Goal: Task Accomplishment & Management: Manage account settings

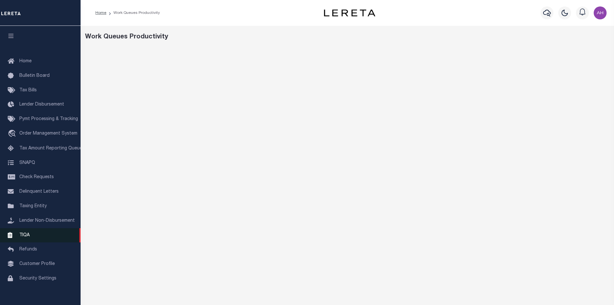
drag, startPoint x: 22, startPoint y: 240, endPoint x: 30, endPoint y: 242, distance: 8.0
click at [22, 237] on span "TIQA" at bounding box center [24, 234] width 10 height 5
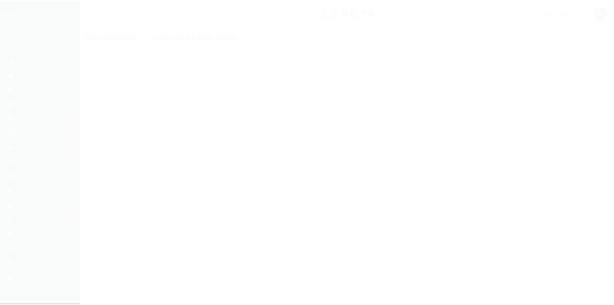
scroll to position [9, 0]
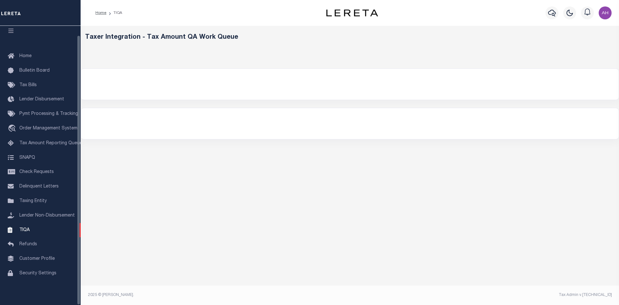
select select "200"
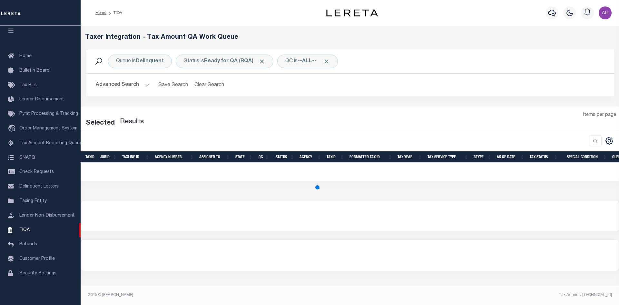
select select "200"
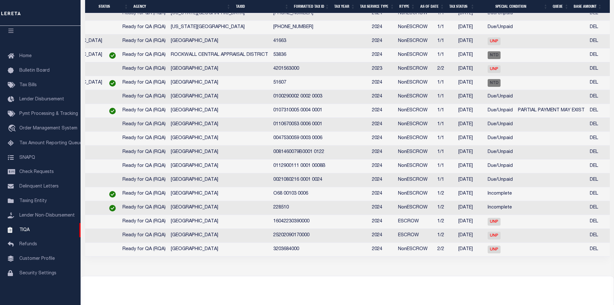
scroll to position [0, 194]
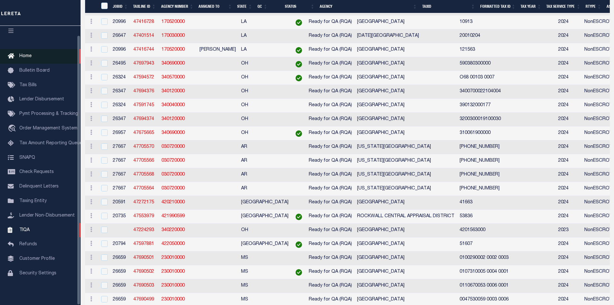
click at [29, 54] on span "Home" at bounding box center [25, 56] width 12 height 5
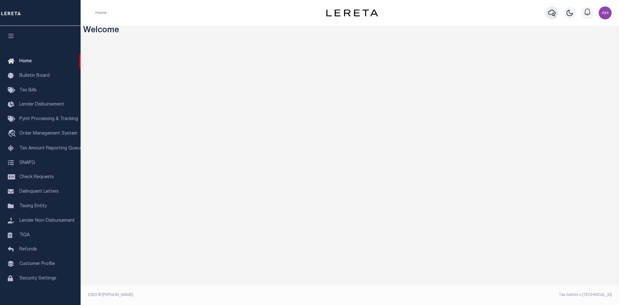
click at [553, 13] on icon "button" at bounding box center [552, 13] width 8 height 8
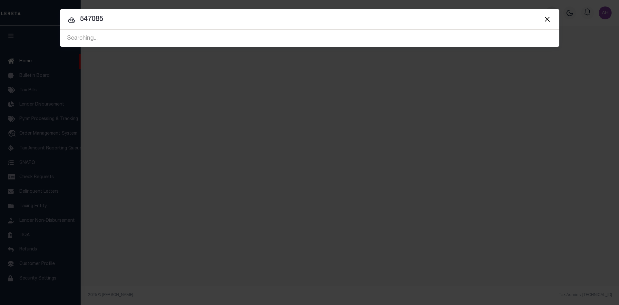
type input "547085"
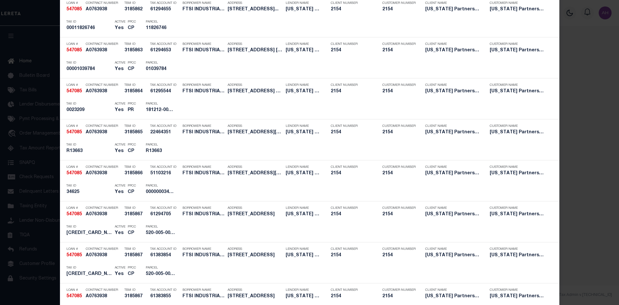
scroll to position [870, 0]
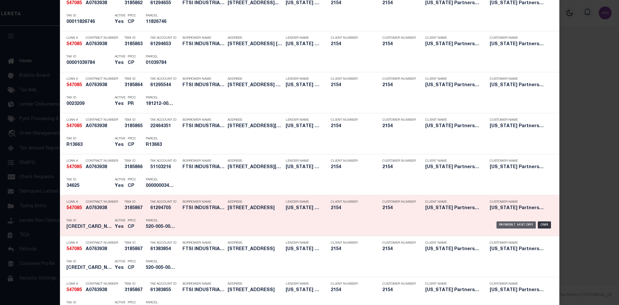
click at [519, 225] on div "Payment History" at bounding box center [516, 224] width 40 height 7
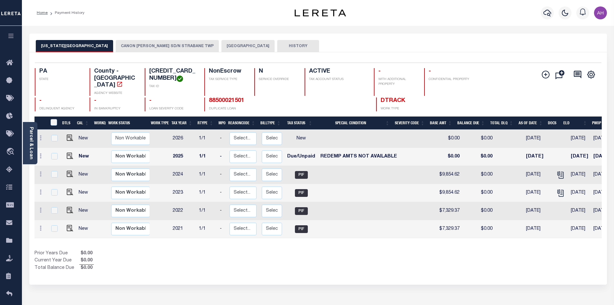
click at [221, 44] on button "[GEOGRAPHIC_DATA]" at bounding box center [247, 46] width 53 height 12
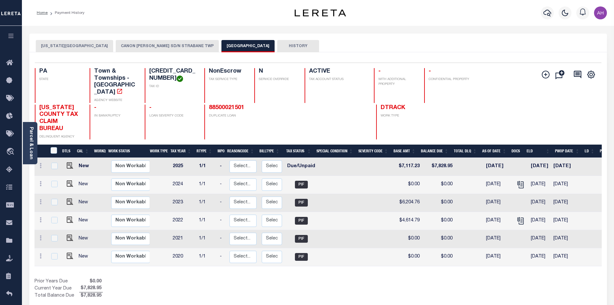
click at [65, 164] on link at bounding box center [69, 166] width 10 height 5
checkbox input "true"
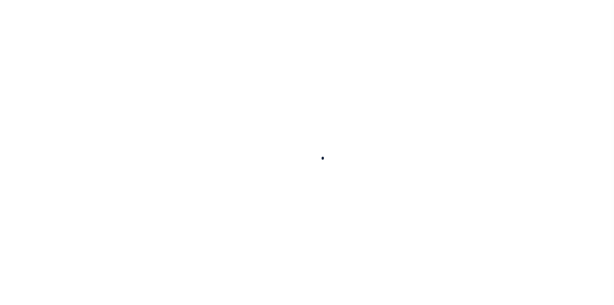
checkbox input "false"
type textarea "info taken verbally - ah"
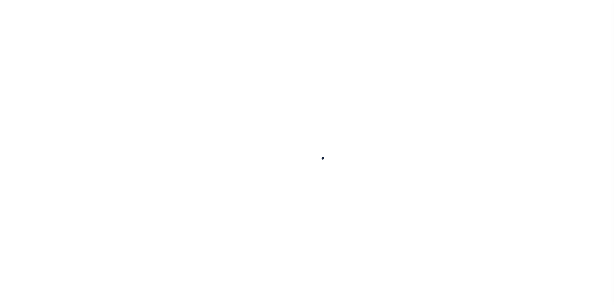
type input "[DATE]"
select select "DUE"
type input "$7,117.23"
type input "$711.72"
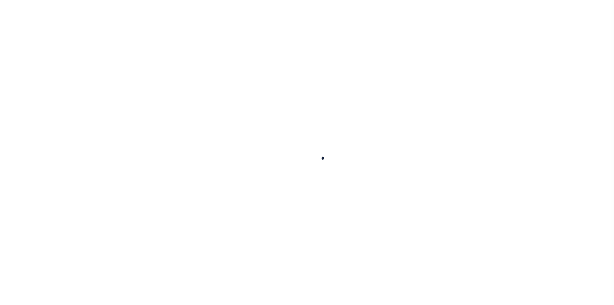
type input "$7,828.95"
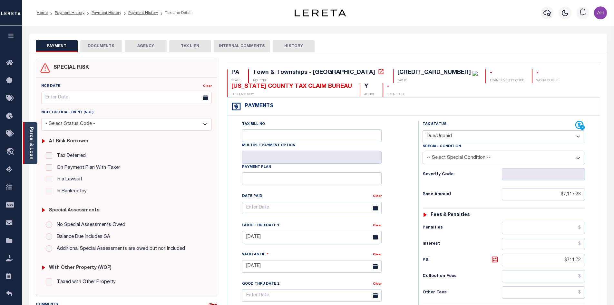
click at [30, 143] on link "Parcel & Loan" at bounding box center [31, 143] width 5 height 33
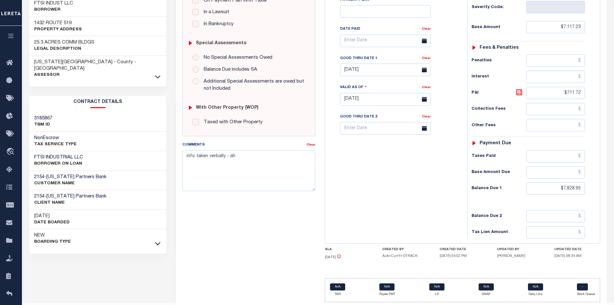
scroll to position [185, 0]
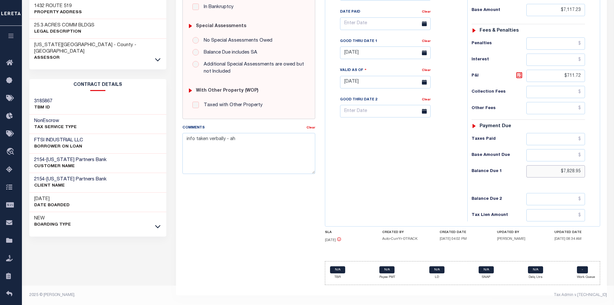
drag, startPoint x: 551, startPoint y: 169, endPoint x: 601, endPoint y: 174, distance: 50.9
click at [601, 174] on div "PA STATE Town & Townships - PA TAX TYPE 5200050000005100 TAX ID - LOAN SEVERITY…" at bounding box center [462, 82] width 285 height 415
click at [520, 76] on icon at bounding box center [519, 75] width 4 height 4
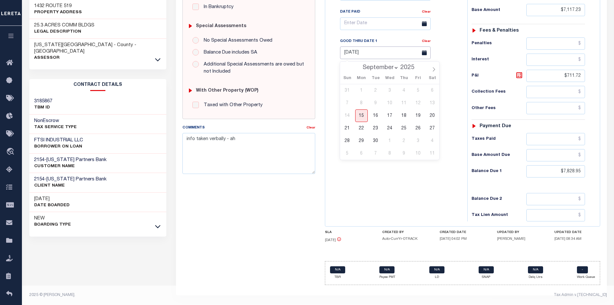
click at [367, 54] on input "07/31/2025" at bounding box center [385, 52] width 91 height 13
click at [434, 68] on icon at bounding box center [434, 69] width 5 height 5
select select "11"
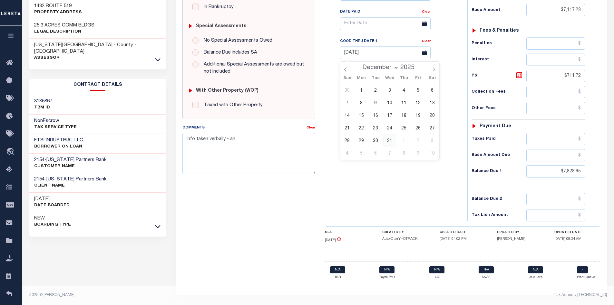
click at [388, 138] on span "31" at bounding box center [390, 140] width 13 height 13
type input "12/31/2025"
type input "09/15/2025"
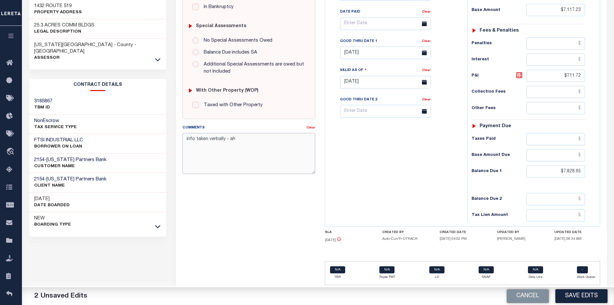
click at [226, 138] on textarea "info taken verbally - ah" at bounding box center [248, 153] width 133 height 41
type textarea "info taken verbally amount given is good through 12/31/25 - ah"
click at [404, 172] on div "Tax Bill No Multiple Payment Option Payment Plan Clear" at bounding box center [395, 78] width 136 height 285
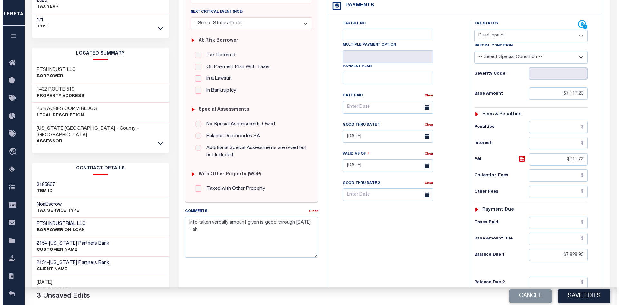
scroll to position [56, 0]
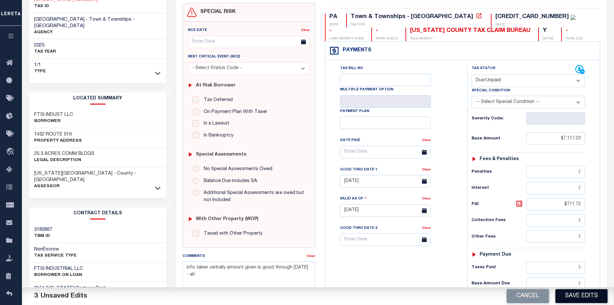
click at [582, 299] on button "Save Edits" at bounding box center [581, 296] width 52 height 14
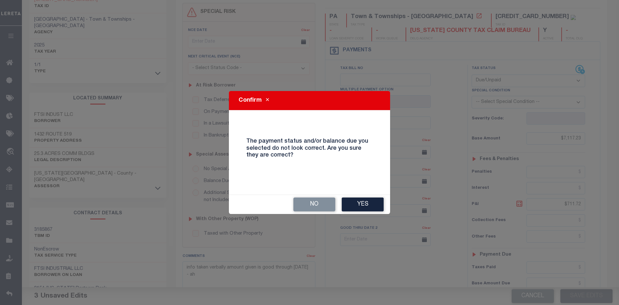
click at [368, 204] on button "Yes" at bounding box center [363, 204] width 42 height 14
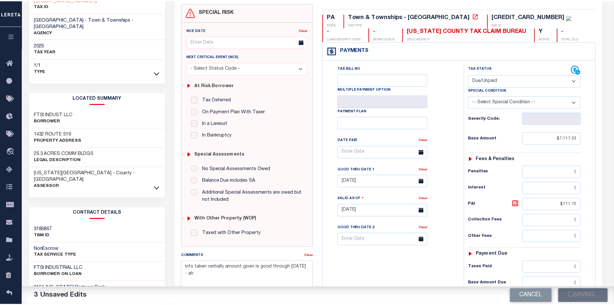
scroll to position [62, 0]
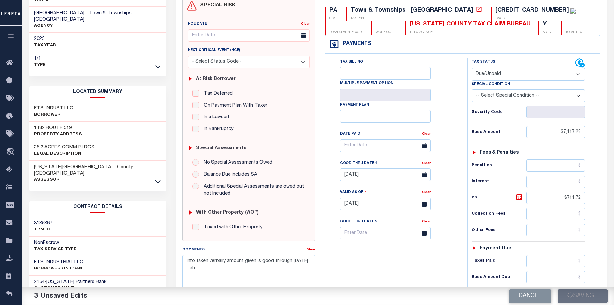
checkbox input "false"
type input "$7,117.23"
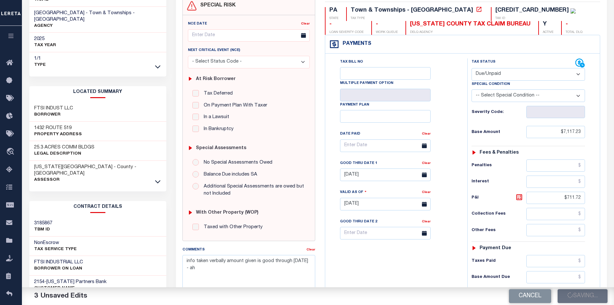
type input "$711.72"
type input "$7,828.95"
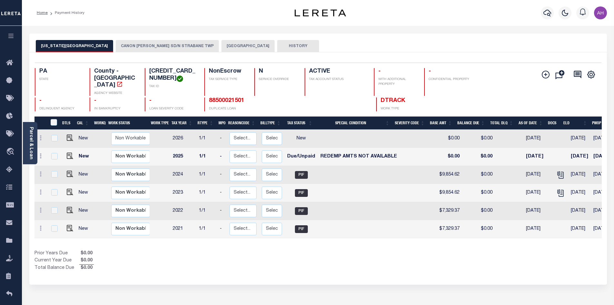
click at [75, 45] on button "[US_STATE][GEOGRAPHIC_DATA]" at bounding box center [74, 46] width 77 height 12
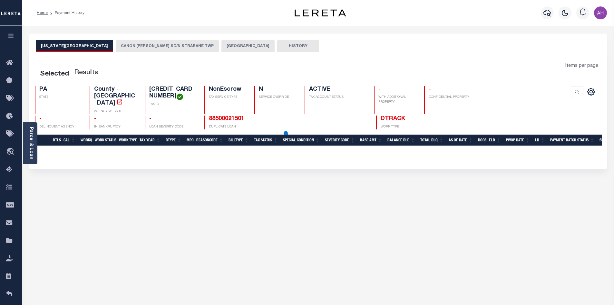
click at [137, 45] on button "CANON [PERSON_NAME] SD/N STRABANE TWP" at bounding box center [167, 46] width 103 height 12
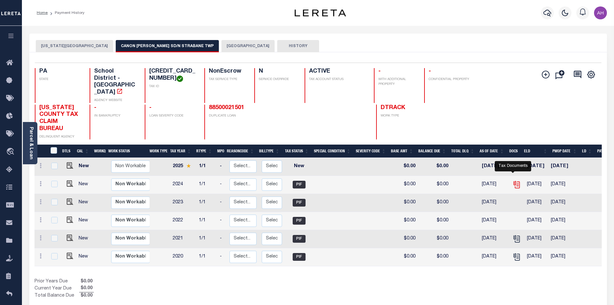
click at [516, 181] on icon "" at bounding box center [517, 184] width 5 height 7
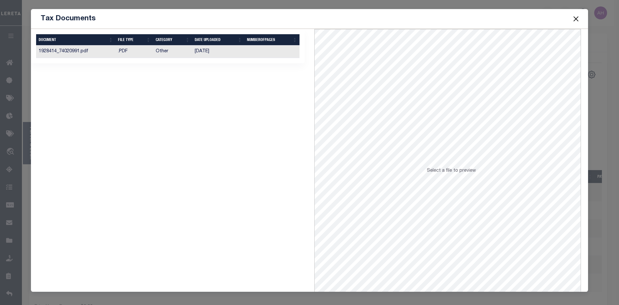
click at [203, 53] on td "05/30/2025" at bounding box center [218, 51] width 52 height 13
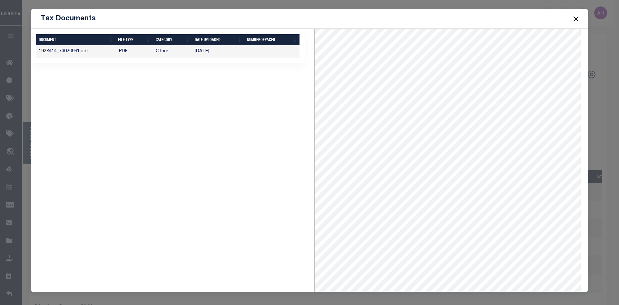
click at [579, 17] on button "Close" at bounding box center [576, 19] width 8 height 8
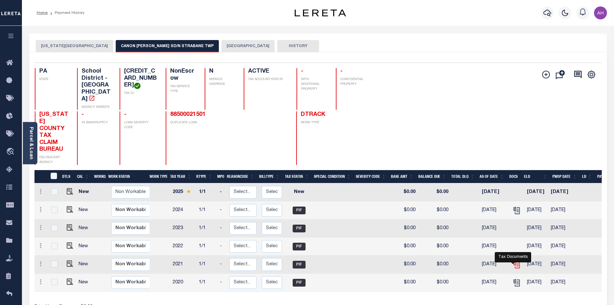
click at [514, 263] on icon "" at bounding box center [516, 262] width 5 height 5
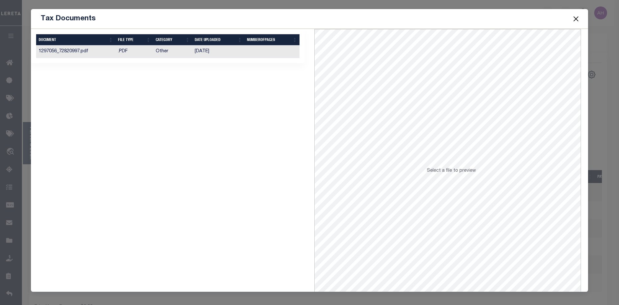
click at [208, 52] on td "09/05/2023" at bounding box center [218, 51] width 52 height 13
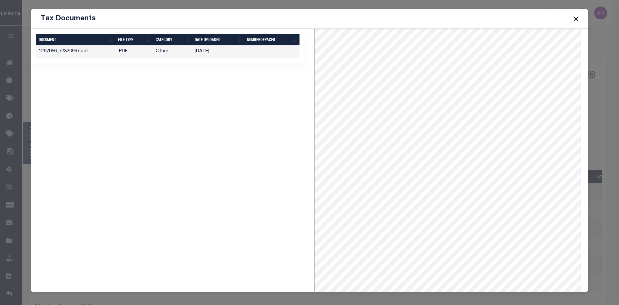
click at [576, 18] on button "Close" at bounding box center [576, 19] width 8 height 8
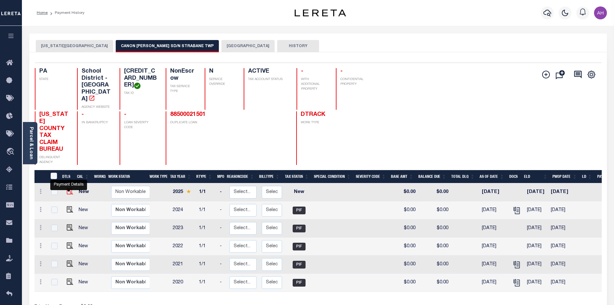
click at [70, 191] on img "" at bounding box center [70, 191] width 6 height 6
checkbox input "true"
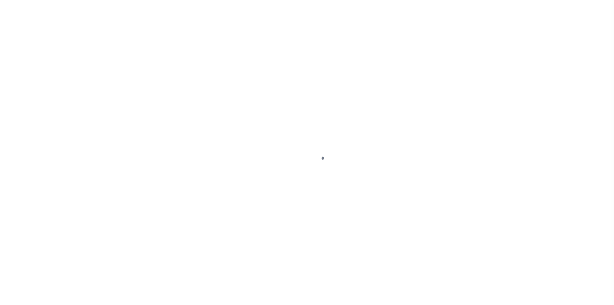
select select "NW2"
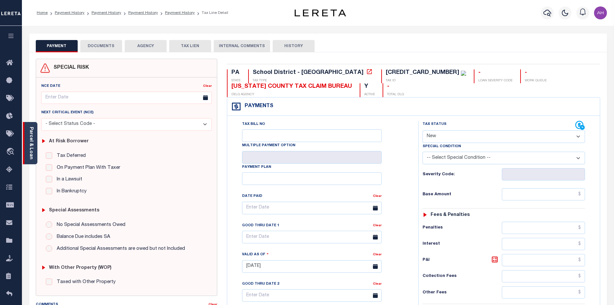
click at [33, 149] on link "Parcel & Loan" at bounding box center [31, 143] width 5 height 33
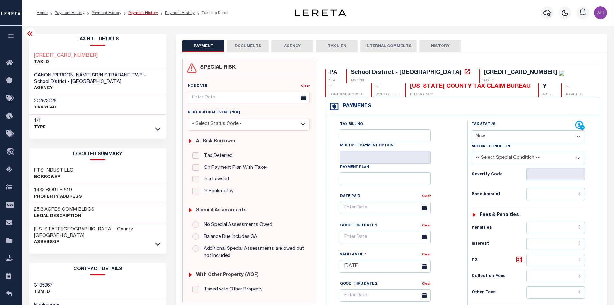
click at [135, 12] on link "Payment History" at bounding box center [143, 13] width 30 height 4
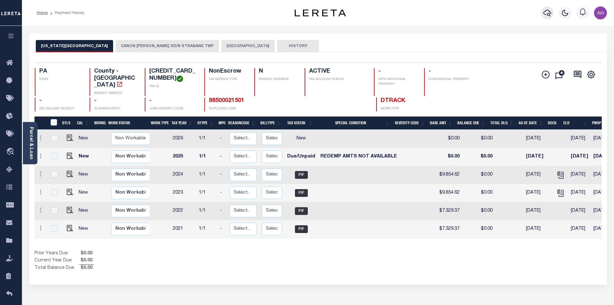
click at [544, 12] on icon "button" at bounding box center [548, 13] width 8 height 8
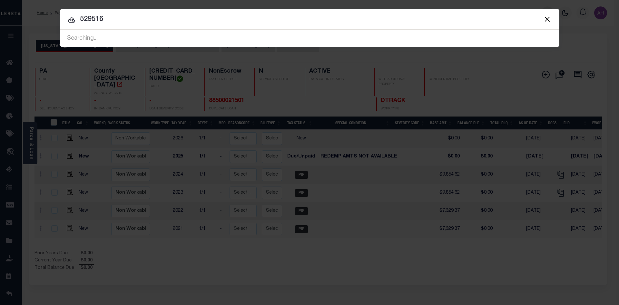
type input "529516"
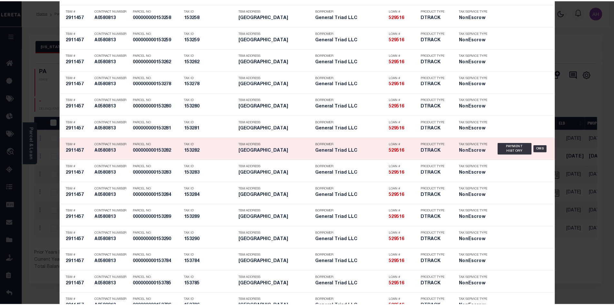
scroll to position [2031, 0]
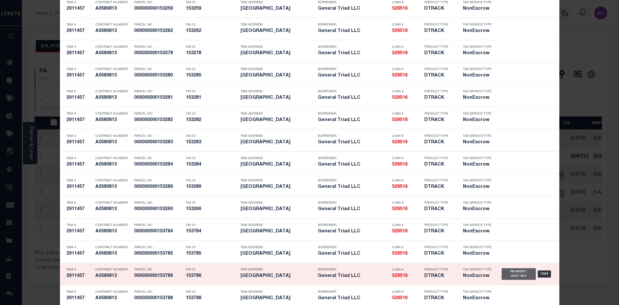
click at [507, 273] on div "Payment History" at bounding box center [519, 274] width 34 height 12
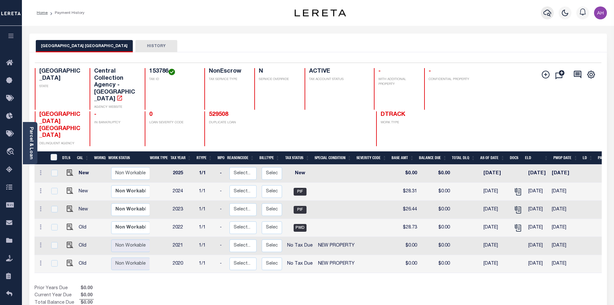
click at [546, 13] on icon "button" at bounding box center [548, 13] width 8 height 8
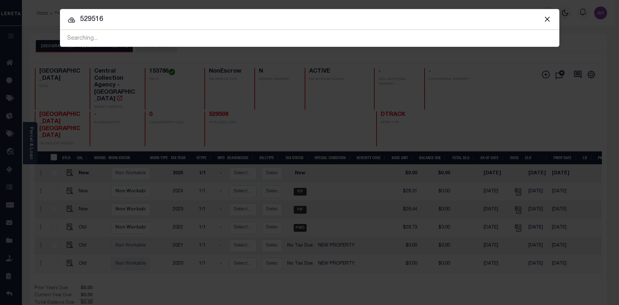
type input "529516"
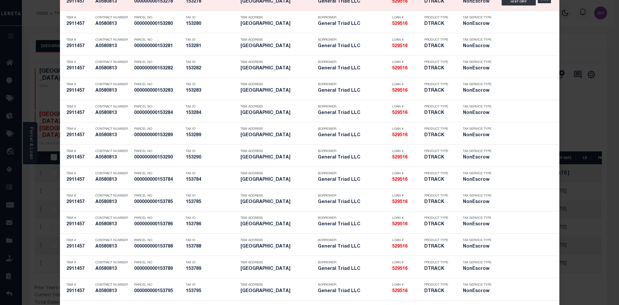
scroll to position [2110, 0]
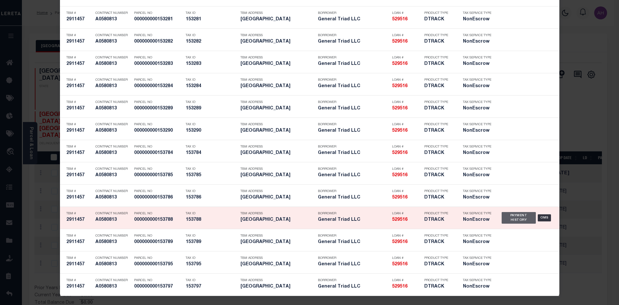
click at [512, 217] on div "Payment History" at bounding box center [519, 218] width 34 height 12
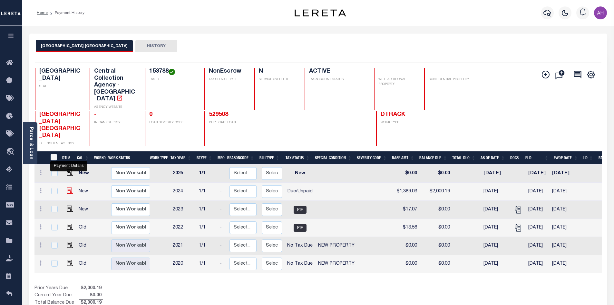
click at [67, 187] on img "" at bounding box center [70, 190] width 6 height 6
checkbox input "true"
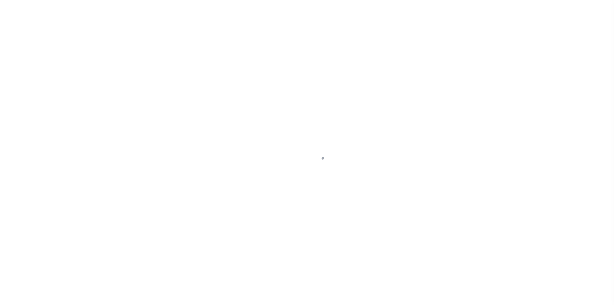
select select "DUE"
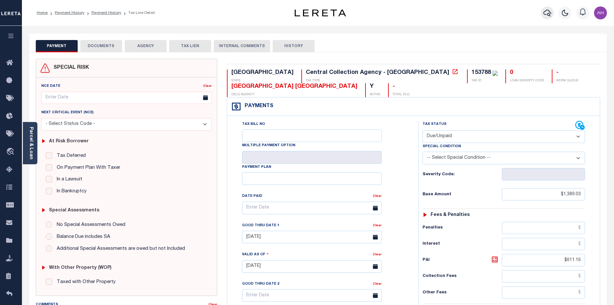
click at [547, 10] on icon "button" at bounding box center [548, 13] width 8 height 8
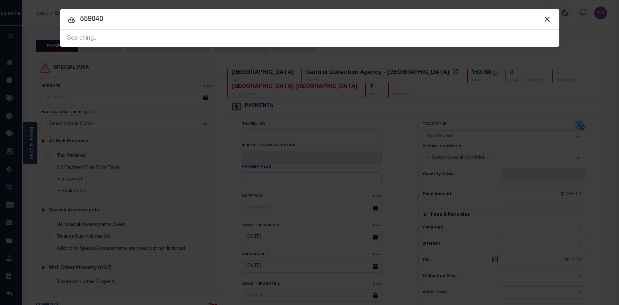
type input "559040"
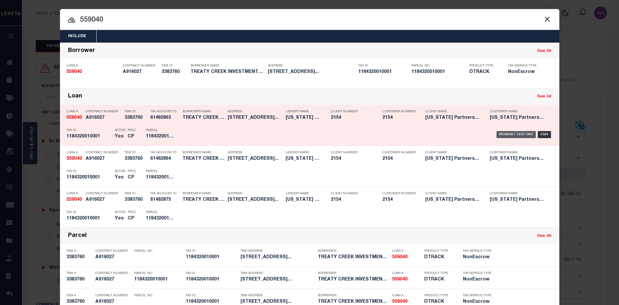
click at [516, 136] on div "Payment History" at bounding box center [516, 134] width 40 height 7
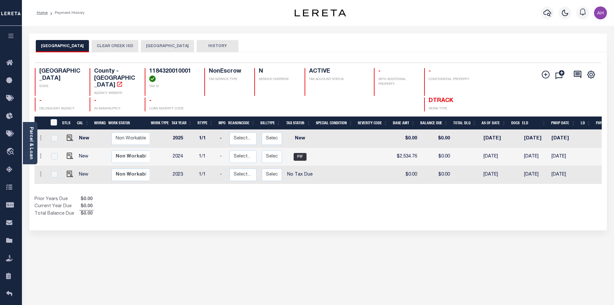
click at [146, 44] on button "GALVESTON COUNTY" at bounding box center [167, 46] width 53 height 12
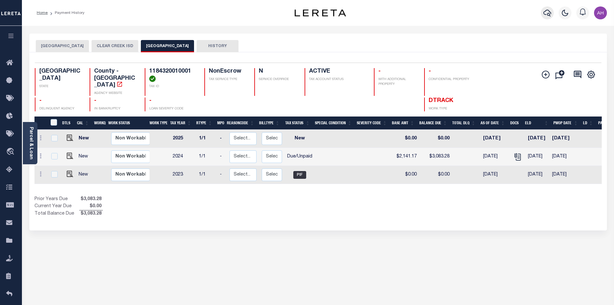
click at [549, 14] on icon "button" at bounding box center [548, 13] width 8 height 8
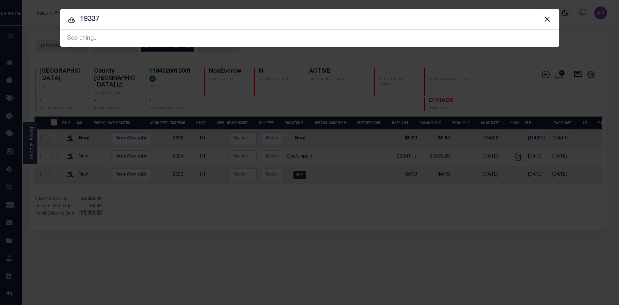
type input "19337"
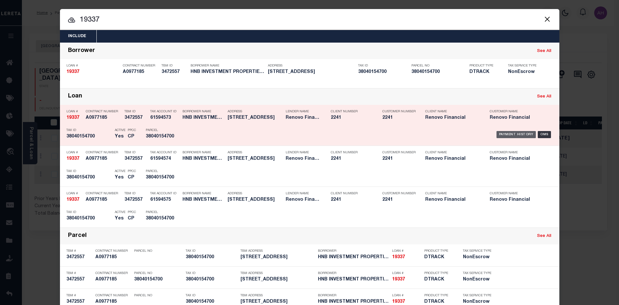
click at [517, 135] on div "Payment History" at bounding box center [516, 134] width 40 height 7
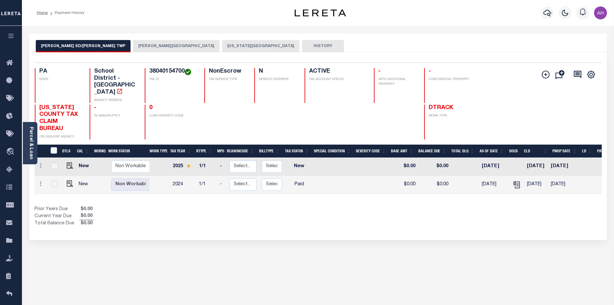
click at [133, 45] on button "[PERSON_NAME][GEOGRAPHIC_DATA]" at bounding box center [176, 46] width 86 height 12
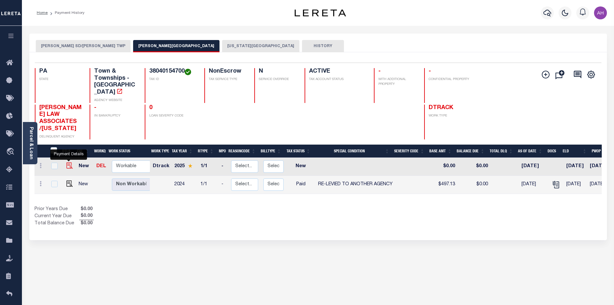
click at [68, 162] on img "" at bounding box center [69, 165] width 6 height 6
checkbox input "true"
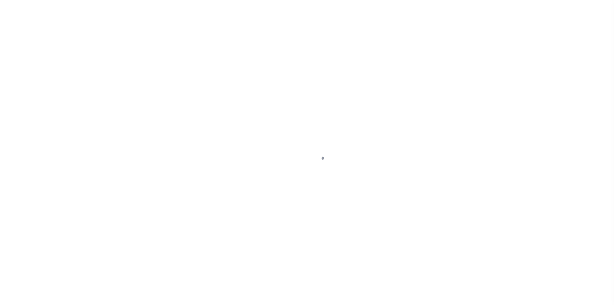
select select "NW2"
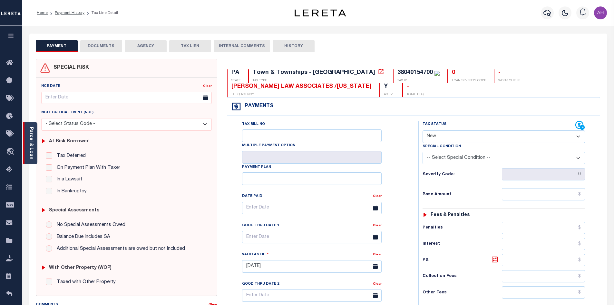
click at [30, 156] on link "Parcel & Loan" at bounding box center [31, 143] width 5 height 33
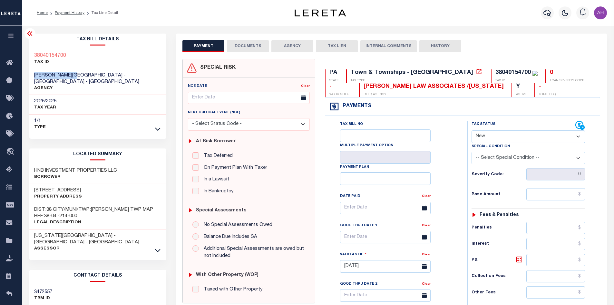
drag, startPoint x: 77, startPoint y: 75, endPoint x: 30, endPoint y: 76, distance: 47.1
click at [30, 76] on div "RIDLEY TOWNSHIP - Town & Townships - PA AGENCY" at bounding box center [97, 82] width 137 height 26
copy span "RIDLEY TOWNSHIP"
drag, startPoint x: 73, startPoint y: 57, endPoint x: 33, endPoint y: 52, distance: 40.0
click at [33, 52] on div "38040154700 TAX ID" at bounding box center [97, 59] width 137 height 20
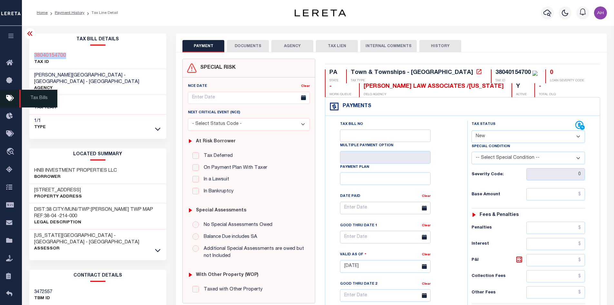
copy h3 "38040154700"
click at [551, 7] on button "button" at bounding box center [547, 12] width 13 height 13
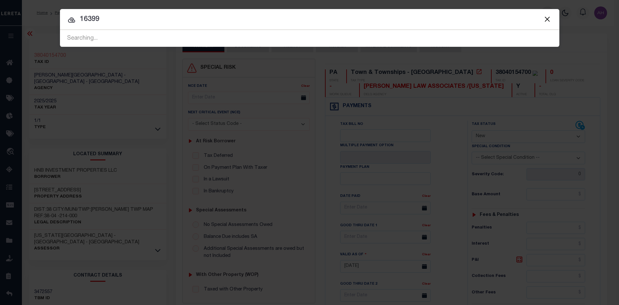
type input "16399"
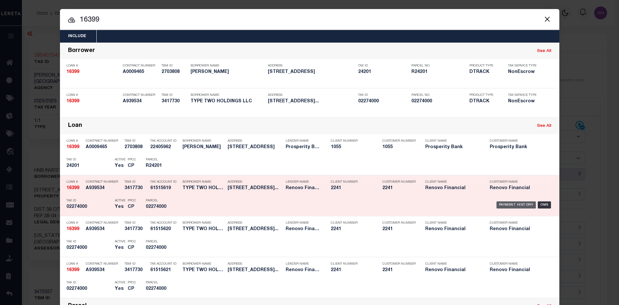
click at [506, 206] on div "Payment History" at bounding box center [516, 204] width 40 height 7
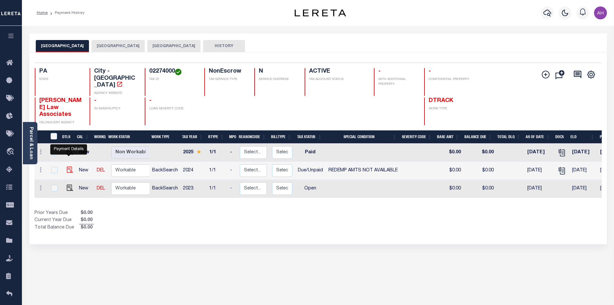
click at [69, 166] on img "" at bounding box center [70, 169] width 6 height 6
checkbox input "true"
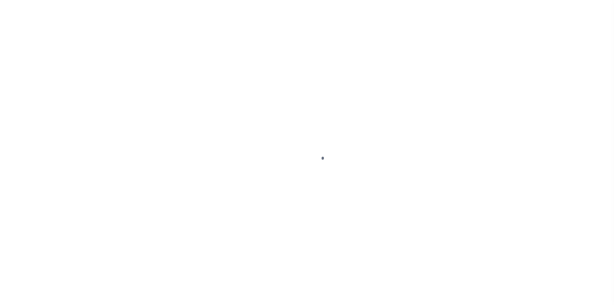
select select "DUE"
select select "24"
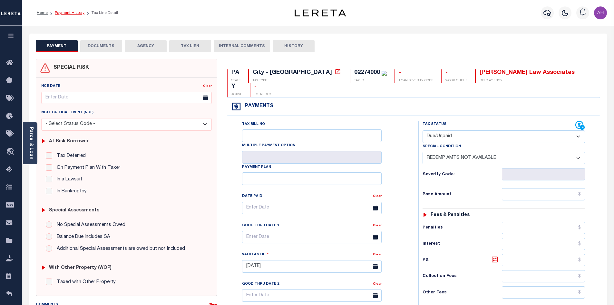
click at [73, 11] on link "Payment History" at bounding box center [70, 13] width 30 height 4
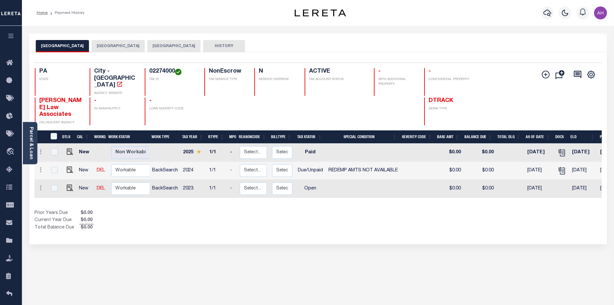
click at [129, 47] on button "[GEOGRAPHIC_DATA]" at bounding box center [118, 46] width 53 height 12
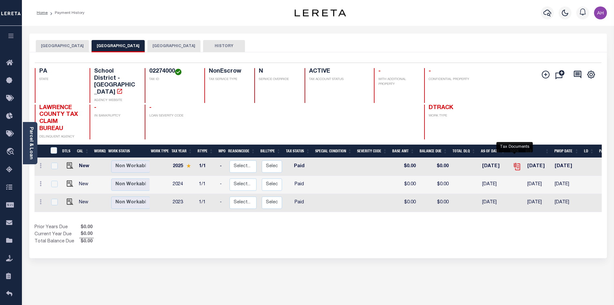
click at [514, 163] on icon "" at bounding box center [516, 165] width 5 height 5
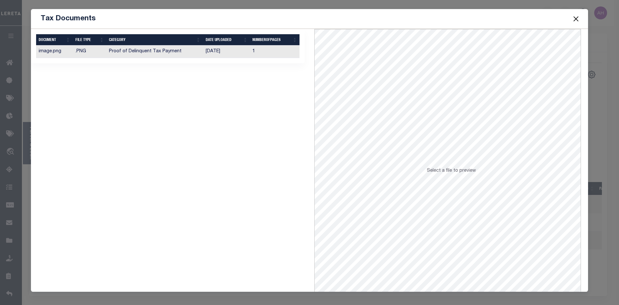
click at [214, 53] on td "[DATE]" at bounding box center [226, 51] width 47 height 13
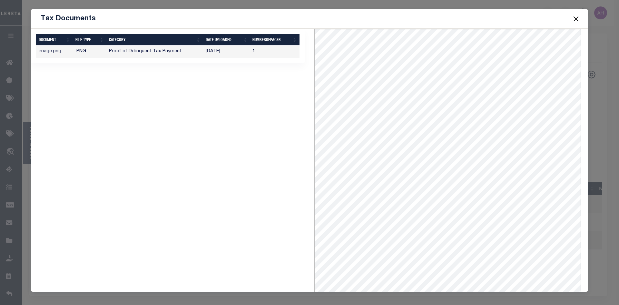
click at [574, 19] on button "Close" at bounding box center [576, 19] width 8 height 8
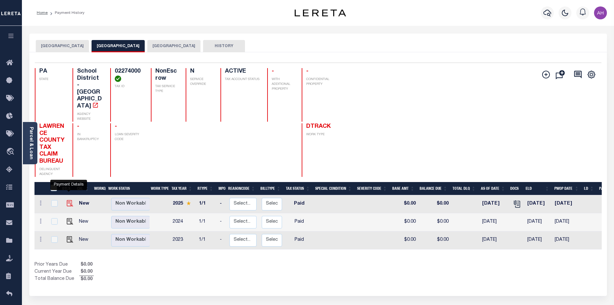
click at [69, 200] on img "" at bounding box center [70, 203] width 6 height 6
checkbox input "true"
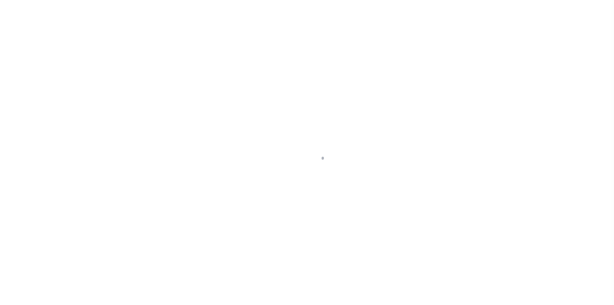
select select "PYD"
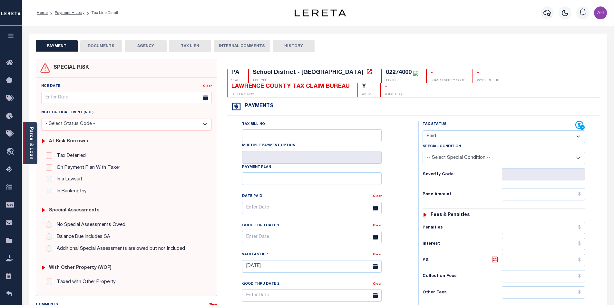
click at [32, 154] on link "Parcel & Loan" at bounding box center [31, 143] width 5 height 33
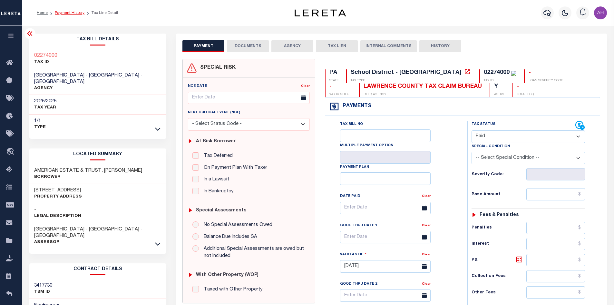
click at [74, 13] on link "Payment History" at bounding box center [70, 13] width 30 height 4
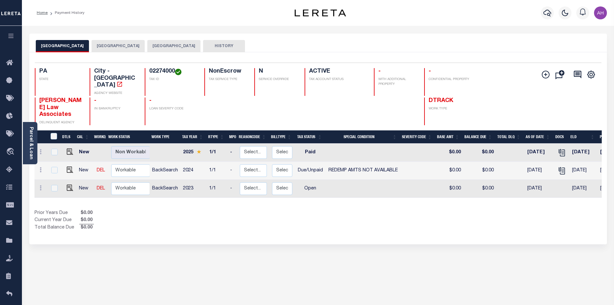
click at [134, 48] on button "NEW CASTLE AREA SCHOOL DISTRICT" at bounding box center [118, 46] width 53 height 12
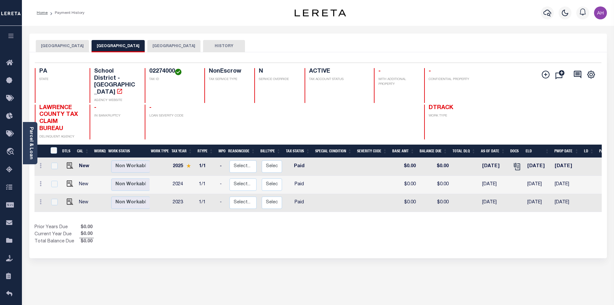
click at [55, 45] on button "NEW CASTLE CITY" at bounding box center [62, 46] width 53 height 12
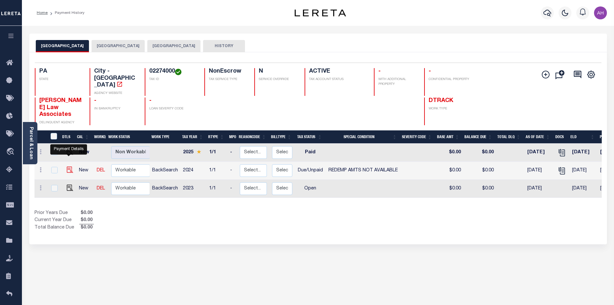
click at [69, 166] on img "" at bounding box center [70, 169] width 6 height 6
checkbox input "true"
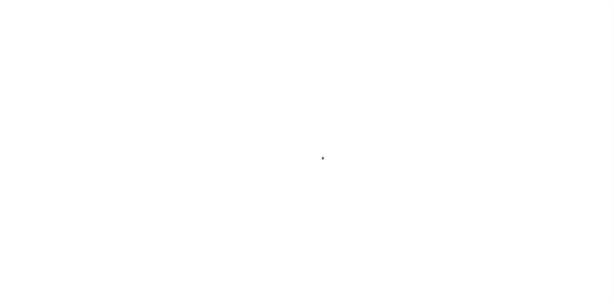
select select "DUE"
select select "24"
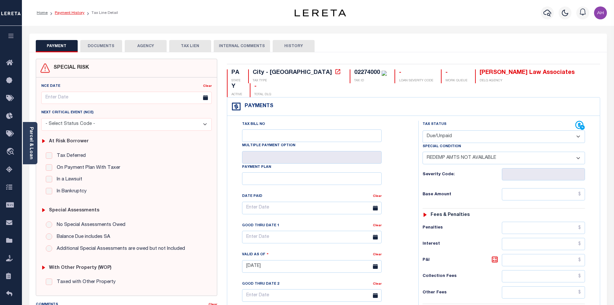
click at [72, 11] on link "Payment History" at bounding box center [70, 13] width 30 height 4
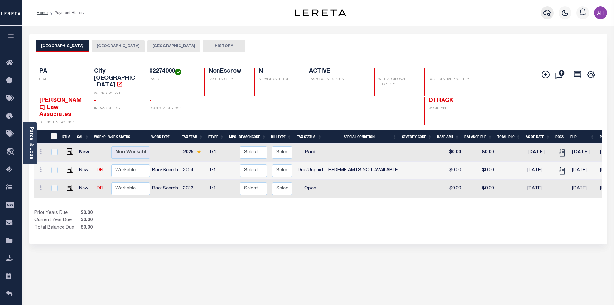
click at [552, 12] on button "button" at bounding box center [547, 12] width 13 height 13
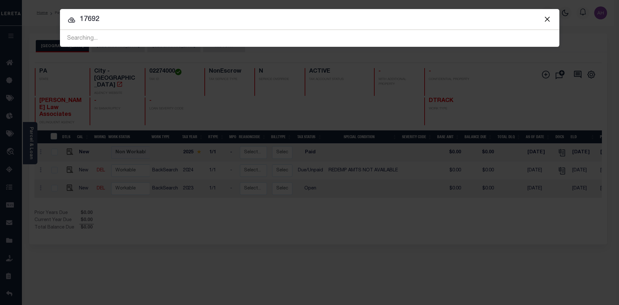
type input "17692"
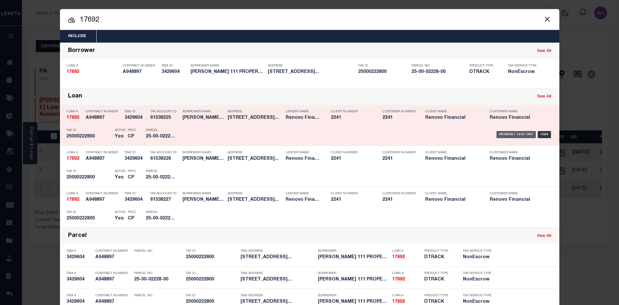
click at [510, 136] on div "Payment History" at bounding box center [516, 134] width 40 height 7
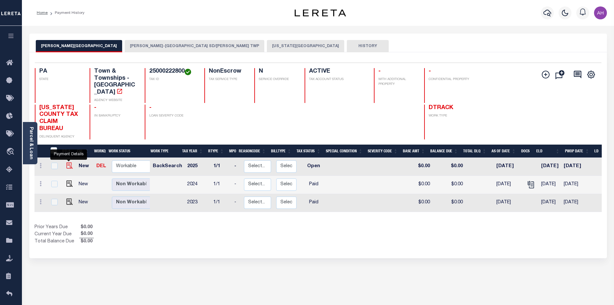
click at [68, 162] on img "" at bounding box center [69, 165] width 6 height 6
checkbox input "true"
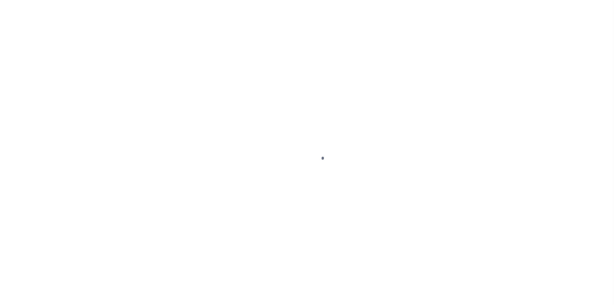
select select "OP2"
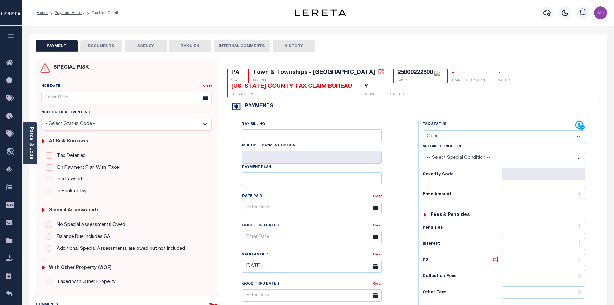
click at [34, 144] on div "Parcel & Loan" at bounding box center [30, 143] width 15 height 42
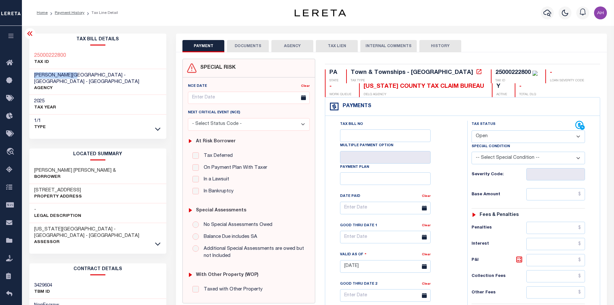
drag, startPoint x: 80, startPoint y: 74, endPoint x: 32, endPoint y: 74, distance: 47.7
click at [32, 74] on div "MARPLE TOWNSHIP - Town & Townships - PA AGENCY" at bounding box center [97, 82] width 137 height 26
copy span "MARPLE TOWNSHIP"
click at [68, 13] on link "Payment History" at bounding box center [70, 13] width 30 height 4
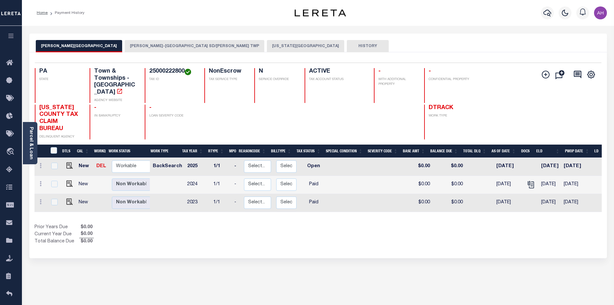
click at [267, 46] on button "[US_STATE][GEOGRAPHIC_DATA]" at bounding box center [305, 46] width 77 height 12
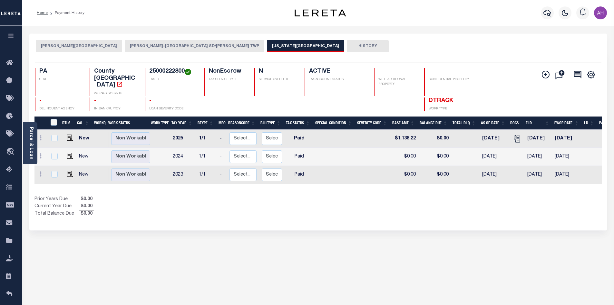
click at [145, 48] on button "MARPLE-NEWTOWN SD/MARPLE TWP" at bounding box center [195, 46] width 140 height 12
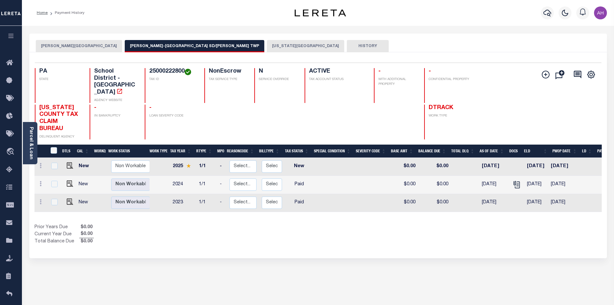
click at [59, 47] on button "[PERSON_NAME][GEOGRAPHIC_DATA]" at bounding box center [79, 46] width 86 height 12
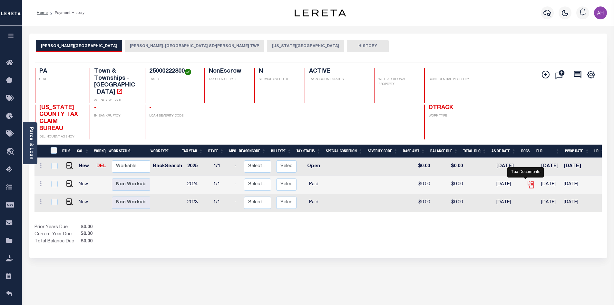
click at [527, 180] on icon "" at bounding box center [531, 184] width 8 height 8
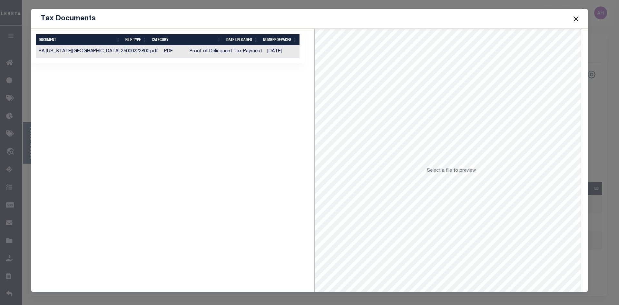
click at [211, 54] on td "Proof of Delinquent Tax Payment" at bounding box center [226, 51] width 78 height 13
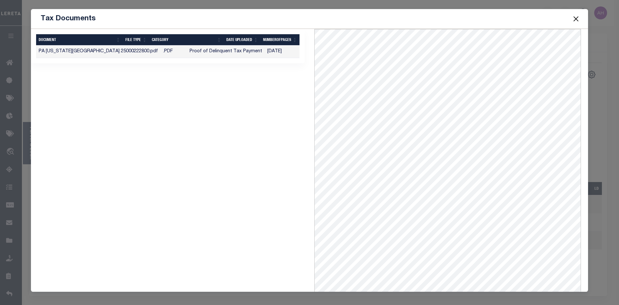
click at [574, 19] on button "Close" at bounding box center [576, 19] width 8 height 8
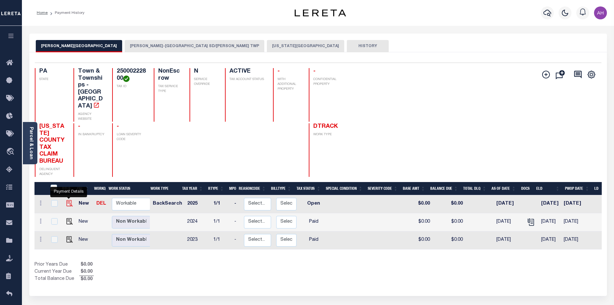
click at [70, 200] on img "" at bounding box center [69, 203] width 6 height 6
checkbox input "true"
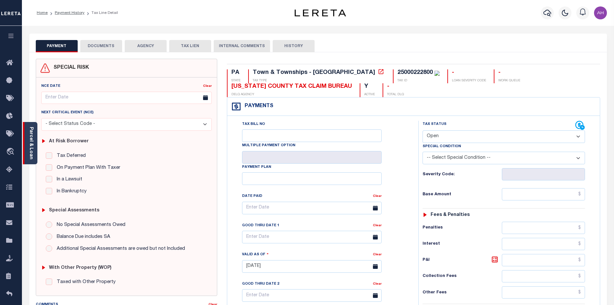
click at [34, 139] on div "Parcel & Loan" at bounding box center [30, 143] width 15 height 42
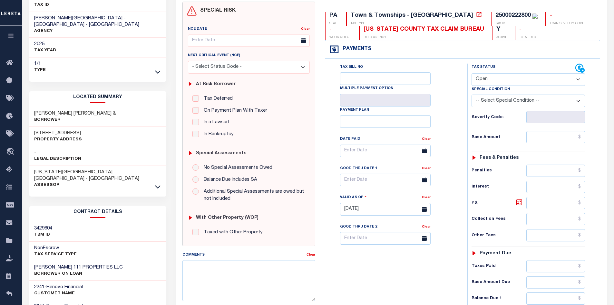
scroll to position [129, 0]
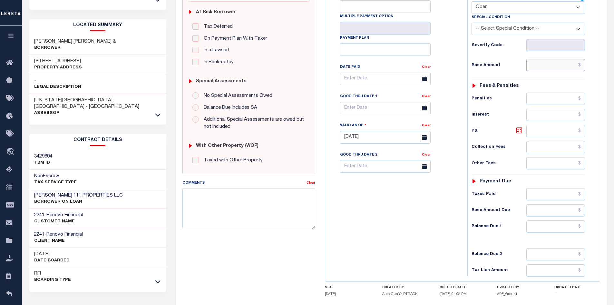
click at [546, 68] on input "text" at bounding box center [555, 65] width 59 height 12
click at [497, 9] on select "- Select Status Code - Open Due/Unpaid Paid Incomplete No Tax Due Internal Refu…" at bounding box center [528, 7] width 113 height 13
select select "PYD"
click at [472, 2] on select "- Select Status Code - Open Due/Unpaid Paid Incomplete No Tax Due Internal Refu…" at bounding box center [528, 7] width 113 height 13
type input "[DATE]"
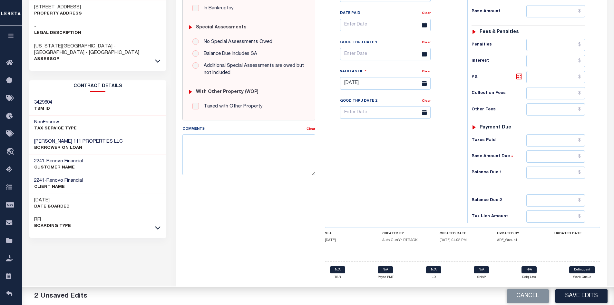
scroll to position [184, 0]
click at [562, 173] on input "text" at bounding box center [555, 172] width 59 height 12
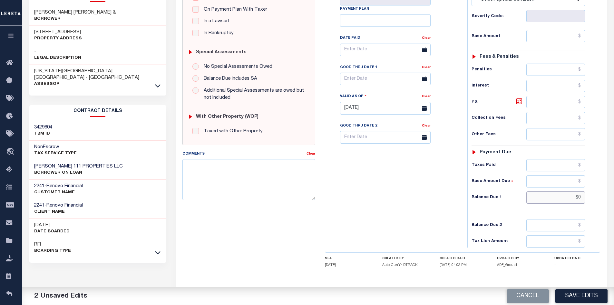
scroll to position [152, 0]
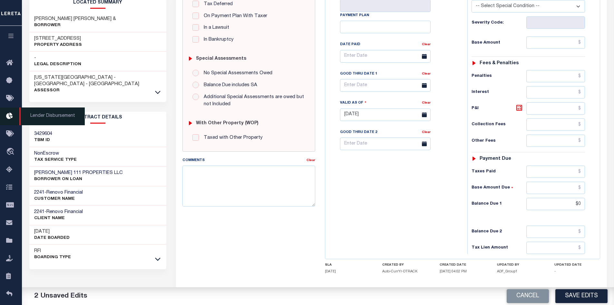
type input "$0.00"
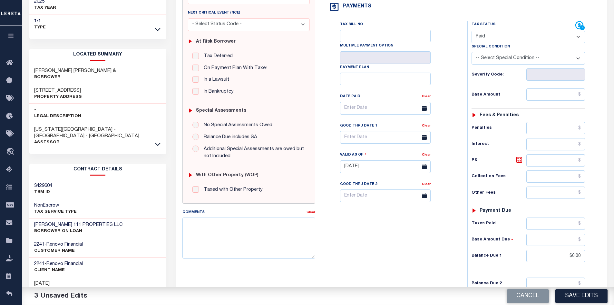
scroll to position [119, 0]
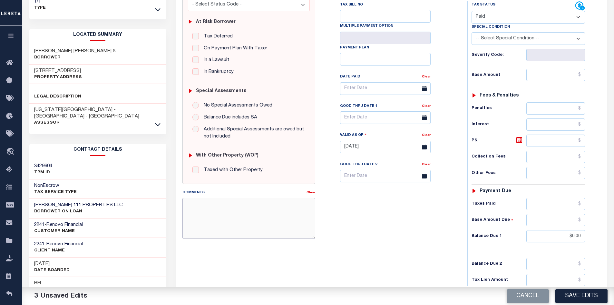
click at [215, 199] on textarea "Comments" at bounding box center [248, 218] width 133 height 41
paste textarea "610-356-4040"
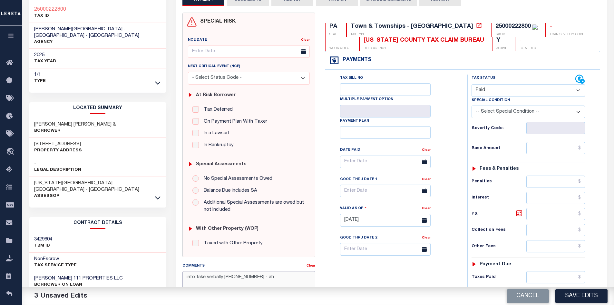
scroll to position [0, 0]
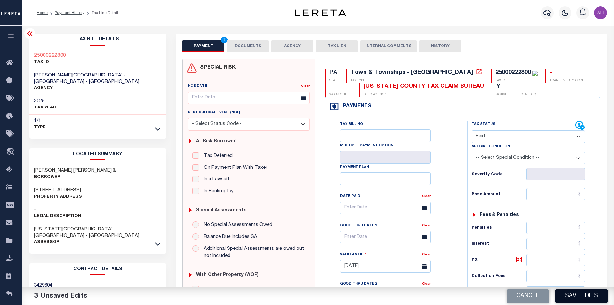
type textarea "info take verbally 610-356-4040 - ah"
click at [591, 297] on button "Save Edits" at bounding box center [581, 296] width 52 height 14
checkbox input "false"
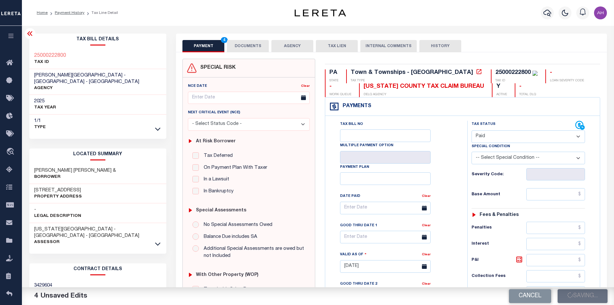
checkbox input "false"
type input "$0"
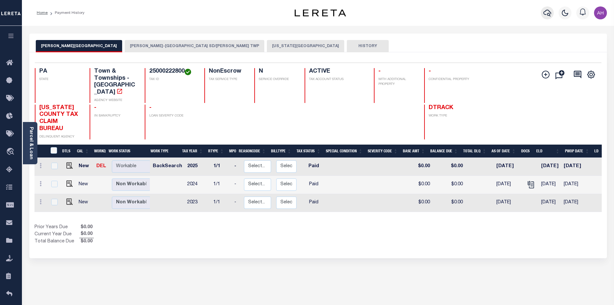
click at [545, 12] on icon "button" at bounding box center [548, 13] width 8 height 7
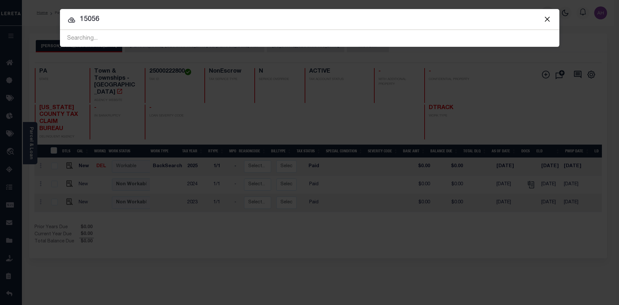
type input "15056"
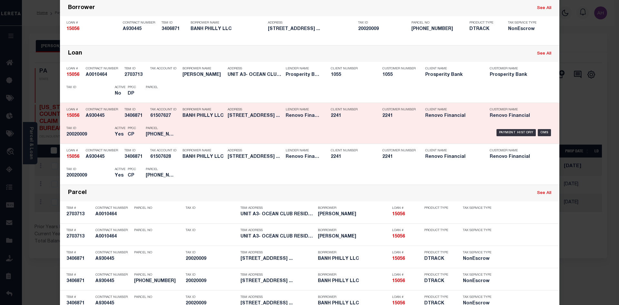
scroll to position [83, 0]
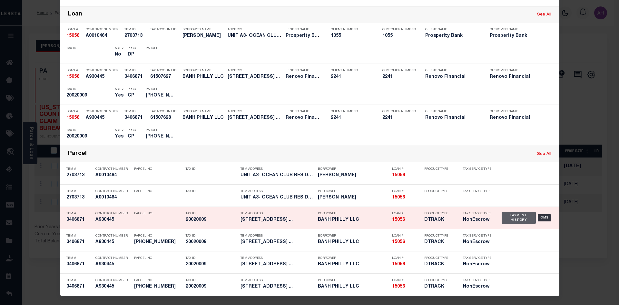
click at [515, 221] on div "Payment History" at bounding box center [519, 218] width 34 height 12
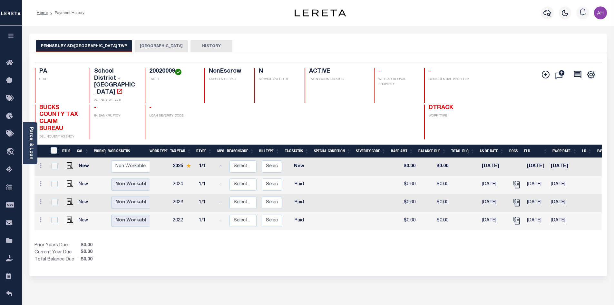
click at [167, 46] on button "LOWER MAKEFIELD TOWNSHIP" at bounding box center [161, 46] width 53 height 12
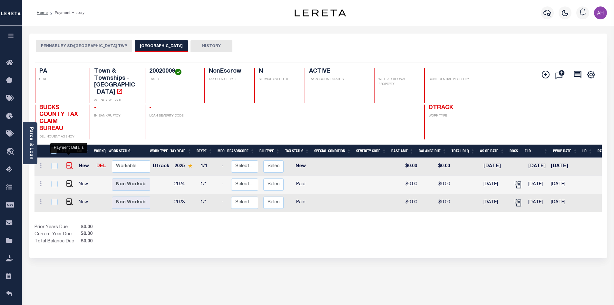
click at [70, 162] on img "" at bounding box center [69, 165] width 6 height 6
checkbox input "true"
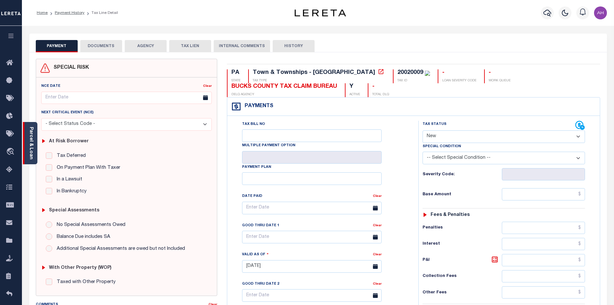
click at [33, 144] on link "Parcel & Loan" at bounding box center [31, 143] width 5 height 33
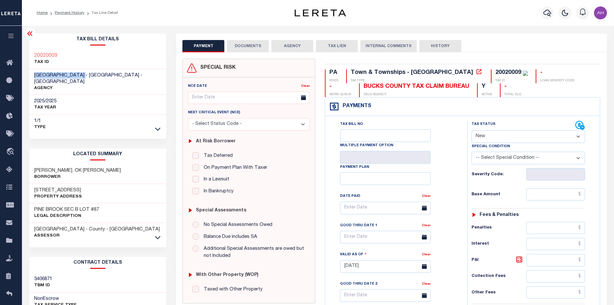
drag, startPoint x: 105, startPoint y: 74, endPoint x: 31, endPoint y: 72, distance: 74.8
click at [31, 72] on div "[GEOGRAPHIC_DATA] - [GEOGRAPHIC_DATA] - [GEOGRAPHIC_DATA] AGENCY" at bounding box center [97, 82] width 137 height 26
click at [486, 134] on select "- Select Status Code - Open Due/Unpaid Paid Incomplete No Tax Due Internal Refu…" at bounding box center [528, 136] width 113 height 13
select select "DUE"
click at [472, 131] on select "- Select Status Code - Open Due/Unpaid Paid Incomplete No Tax Due Internal Refu…" at bounding box center [528, 136] width 113 height 13
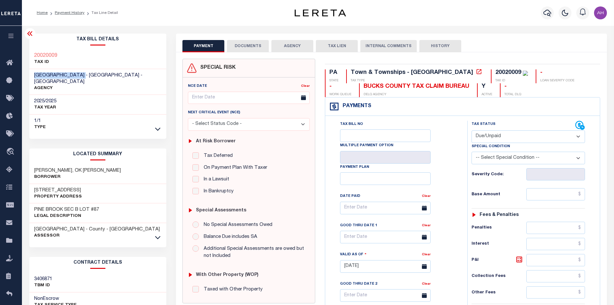
type input "09/15/2025"
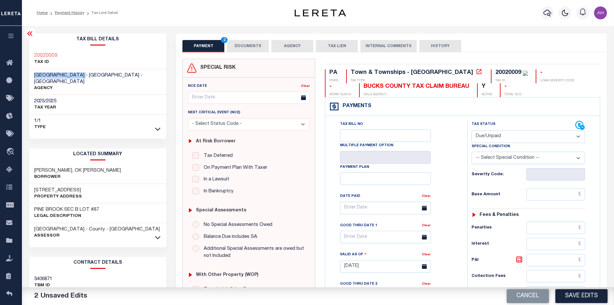
click at [501, 159] on select "-- Select Special Condition -- 3RD PARTY TAX LIEN AGENCY TAX LIEN (A.K.A Inside…" at bounding box center [528, 158] width 113 height 13
select select "24"
click at [472, 152] on select "-- Select Special Condition -- 3RD PARTY TAX LIEN AGENCY TAX LIEN (A.K.A Inside…" at bounding box center [528, 158] width 113 height 13
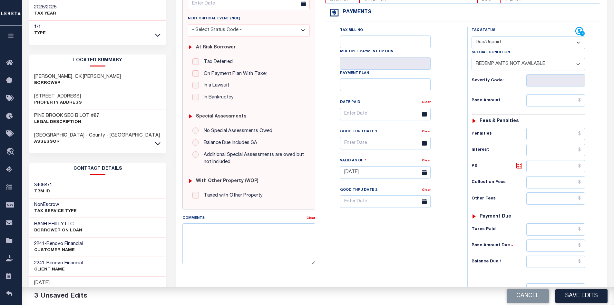
scroll to position [129, 0]
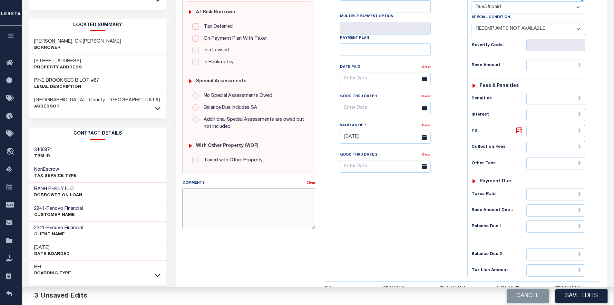
click at [218, 206] on textarea "Comments" at bounding box center [248, 208] width 133 height 41
paste textarea "267-274-1116"
drag, startPoint x: 264, startPoint y: 192, endPoint x: 303, endPoint y: 191, distance: 39.7
click at [304, 191] on textarea "per tax office tax cert is needed - ah 267-274-1116" at bounding box center [248, 208] width 133 height 41
click at [184, 193] on textarea "per tax office tax cert is needed - ah" at bounding box center [248, 208] width 133 height 41
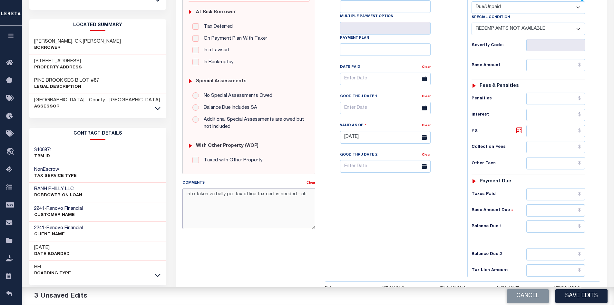
paste textarea "267-274-1116"
click at [293, 210] on textarea "info taken verbally 267-274-1116 per tax office tax cert is needed - ah" at bounding box center [248, 208] width 133 height 41
type textarea "info taken verbally 267-274-1116 per tax office tax cert is needed - ah"
click at [561, 274] on input "text" at bounding box center [555, 270] width 59 height 12
type input "$.00"
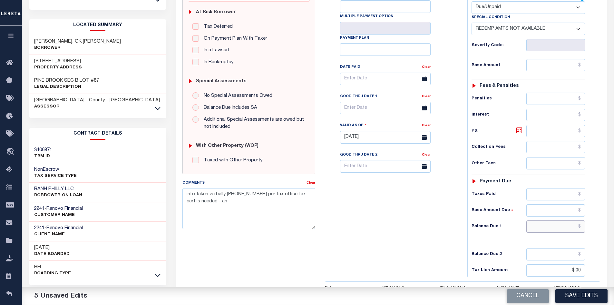
click at [553, 223] on input "text" at bounding box center [555, 226] width 59 height 12
type input "$0.00"
click at [573, 296] on button "Save Edits" at bounding box center [581, 296] width 52 height 14
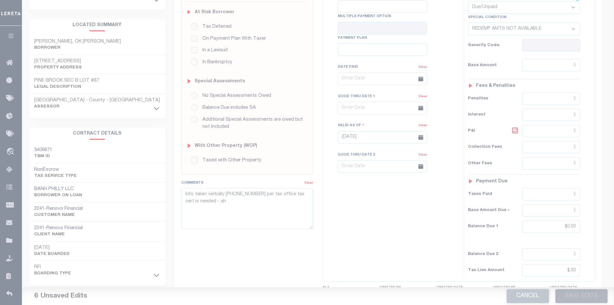
scroll to position [123, 0]
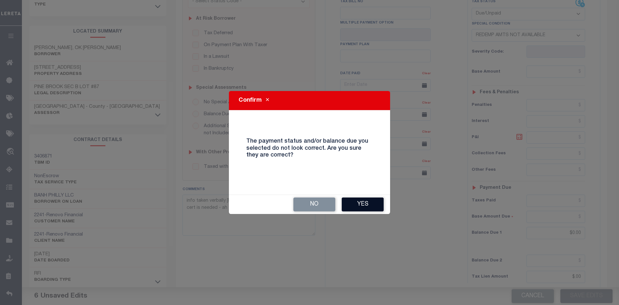
click at [360, 200] on button "Yes" at bounding box center [363, 204] width 42 height 14
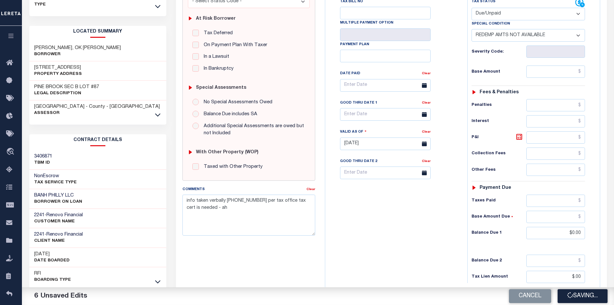
checkbox input "false"
type input "$0"
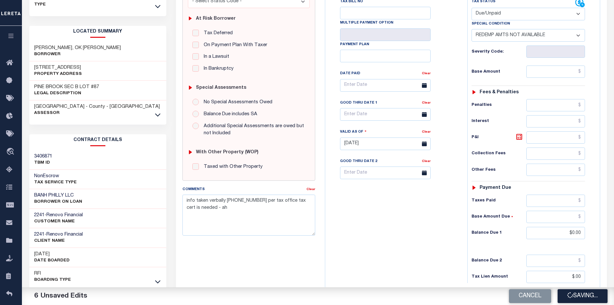
type input "$0"
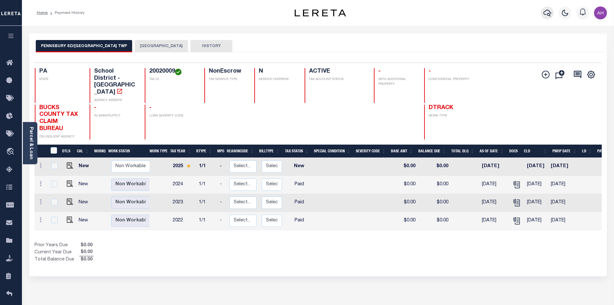
click at [545, 14] on icon "button" at bounding box center [548, 13] width 8 height 8
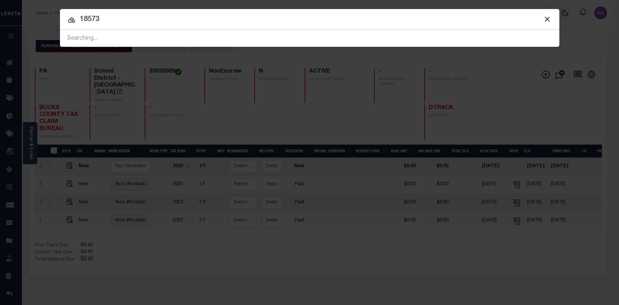
type input "18573"
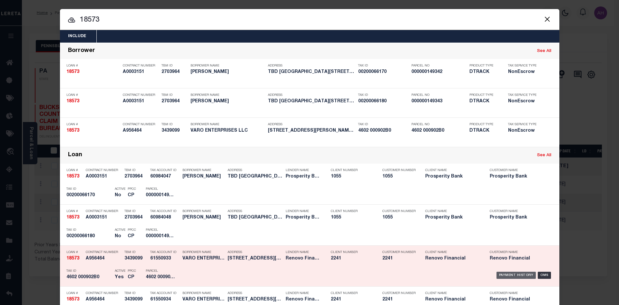
click at [512, 276] on div "Payment History" at bounding box center [516, 274] width 40 height 7
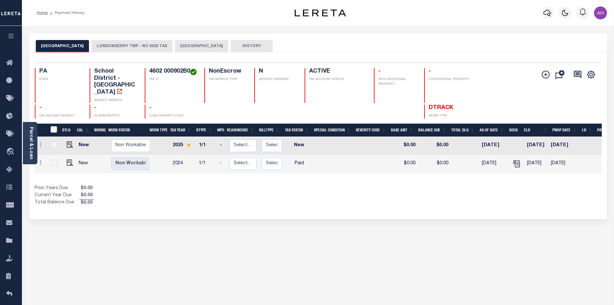
click at [172, 46] on button "LONDONDERRY TWP - NO 2025 TAX" at bounding box center [132, 46] width 81 height 12
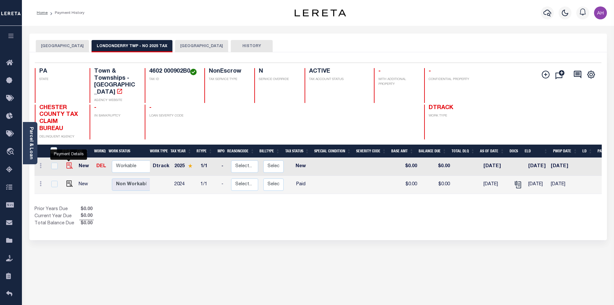
click at [69, 162] on img "" at bounding box center [69, 165] width 6 height 6
checkbox input "true"
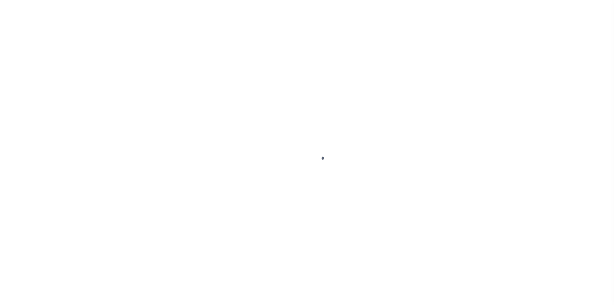
select select "NW2"
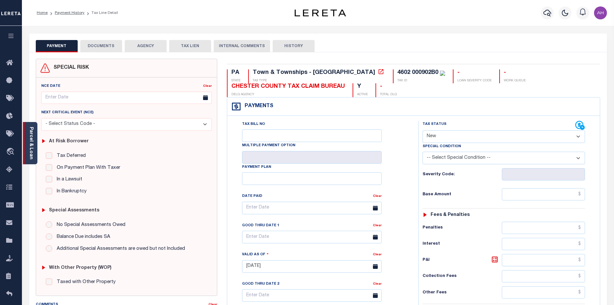
click at [33, 147] on link "Parcel & Loan" at bounding box center [31, 143] width 5 height 33
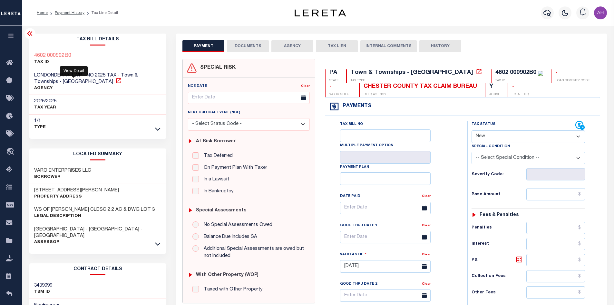
click at [115, 81] on icon at bounding box center [118, 80] width 6 height 6
click at [92, 87] on p "AGENCY" at bounding box center [98, 88] width 128 height 6
drag, startPoint x: 32, startPoint y: 74, endPoint x: 81, endPoint y: 73, distance: 48.7
click at [81, 73] on div "LONDONDERRY TWP - NO 2025 TAX - Town & Townships - PA AGENCY" at bounding box center [97, 82] width 137 height 26
copy span "LONDONDERRY TWP"
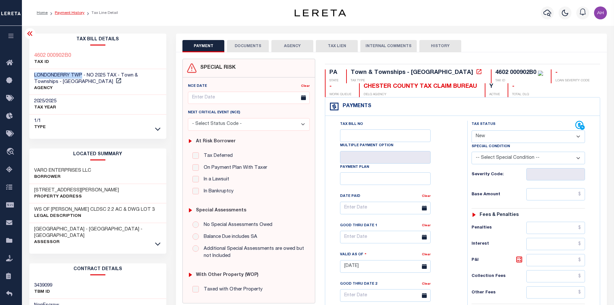
click at [66, 12] on link "Payment History" at bounding box center [70, 13] width 30 height 4
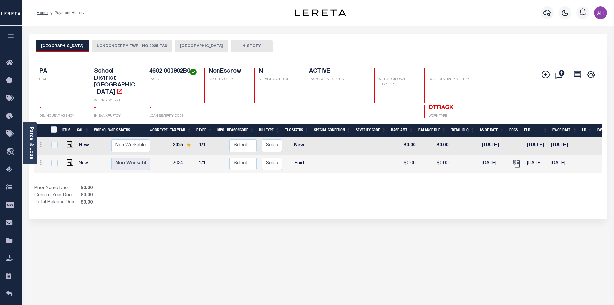
click at [162, 47] on button "LONDONDERRY TWP - NO 2025 TAX" at bounding box center [132, 46] width 81 height 12
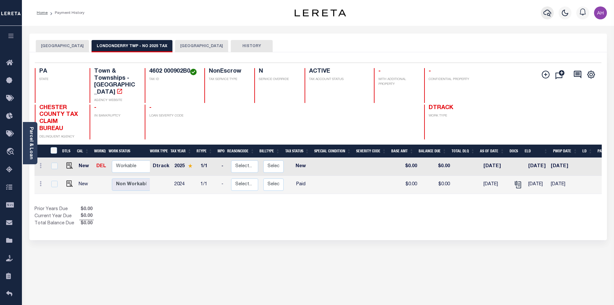
click at [547, 14] on icon "button" at bounding box center [548, 13] width 8 height 8
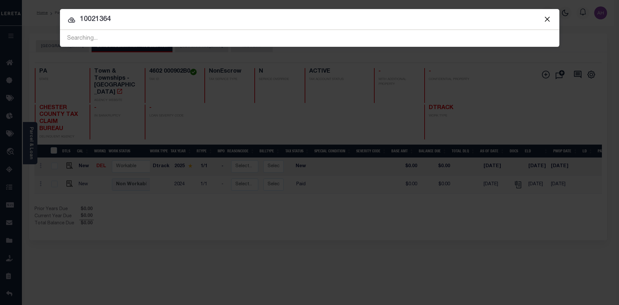
type input "10021364"
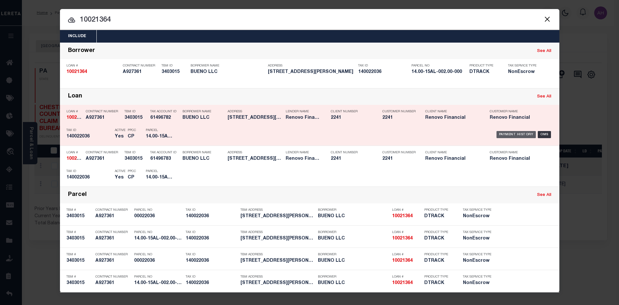
click at [522, 136] on div "Payment History" at bounding box center [516, 134] width 40 height 7
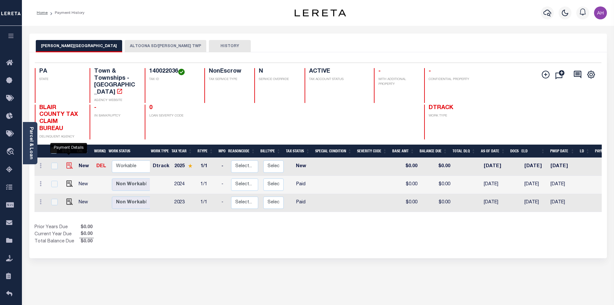
click at [68, 162] on img "" at bounding box center [69, 165] width 6 height 6
checkbox input "true"
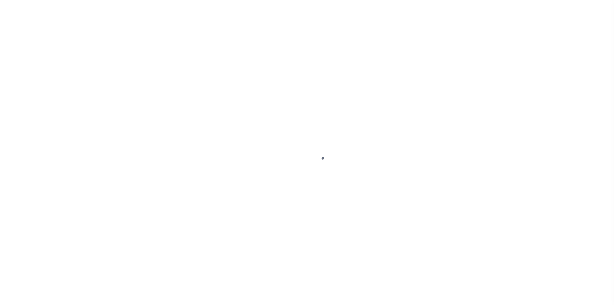
select select "NW2"
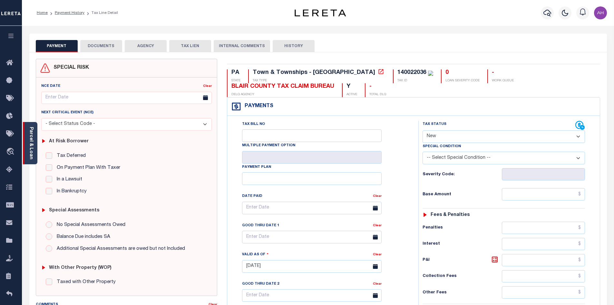
click at [33, 148] on link "Parcel & Loan" at bounding box center [31, 143] width 5 height 33
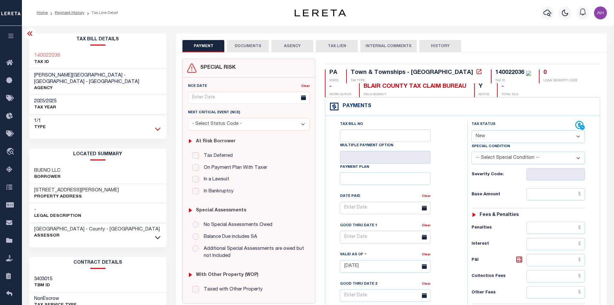
click at [157, 125] on icon at bounding box center [157, 128] width 5 height 7
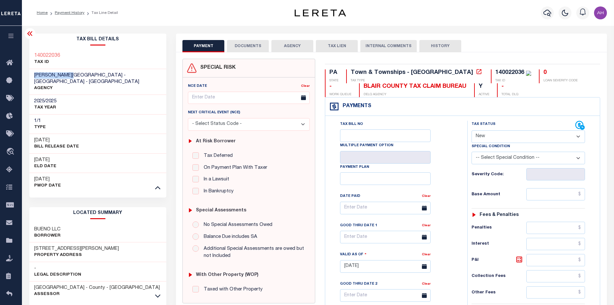
drag, startPoint x: 77, startPoint y: 74, endPoint x: 33, endPoint y: 74, distance: 44.2
click at [33, 74] on div "LOGAN TOWNSHIP - Town & Townships - PA AGENCY" at bounding box center [97, 82] width 137 height 26
copy span "[PERSON_NAME][GEOGRAPHIC_DATA]"
click at [69, 12] on link "Payment History" at bounding box center [70, 13] width 30 height 4
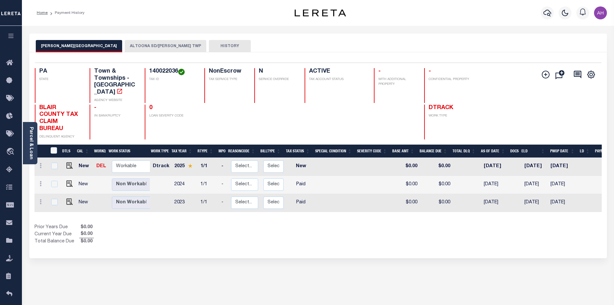
click at [125, 44] on button "ALTOONA SD/[PERSON_NAME] TWP" at bounding box center [166, 46] width 82 height 12
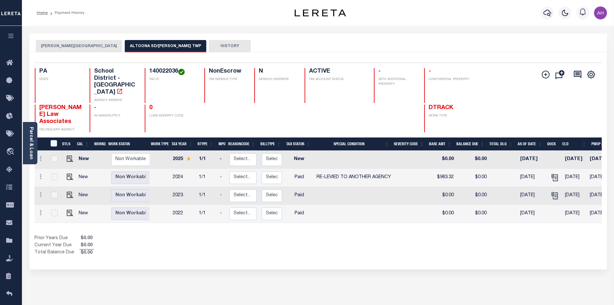
click at [60, 46] on button "[PERSON_NAME][GEOGRAPHIC_DATA]" at bounding box center [79, 46] width 86 height 12
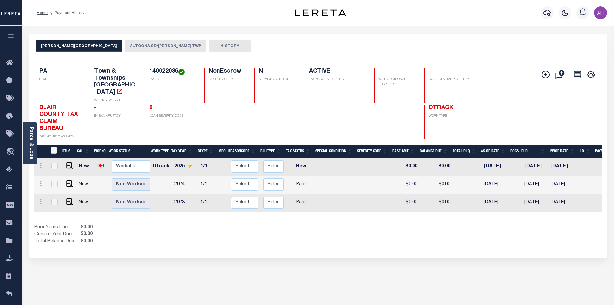
click at [129, 43] on button "ALTOONA SD/[PERSON_NAME] TWP" at bounding box center [166, 46] width 82 height 12
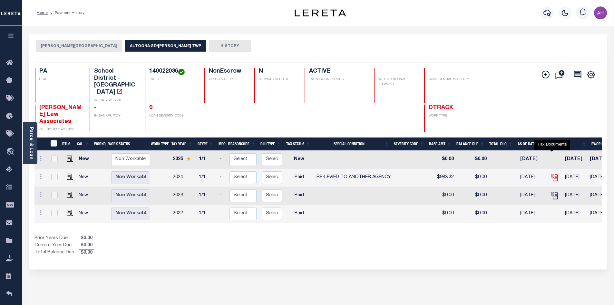
click at [552, 174] on icon "" at bounding box center [554, 176] width 5 height 5
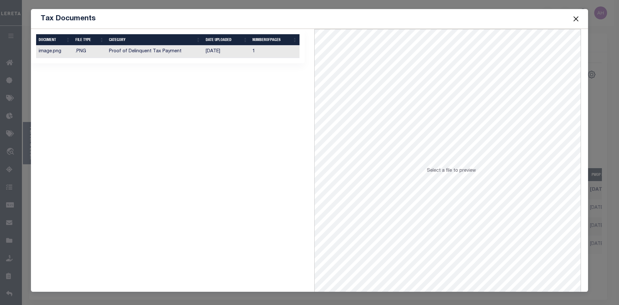
click at [142, 51] on td "Proof of Delinquent Tax Payment" at bounding box center [154, 51] width 96 height 13
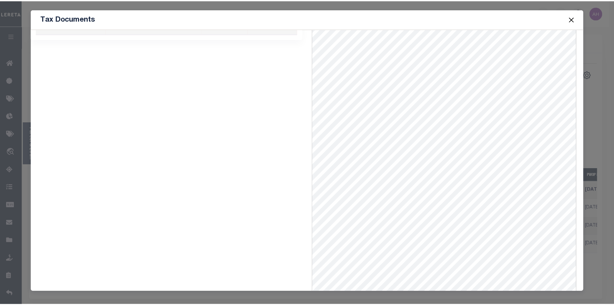
scroll to position [28, 0]
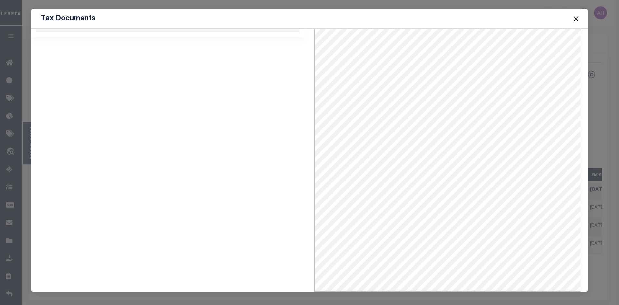
click at [576, 21] on button "Close" at bounding box center [576, 19] width 8 height 8
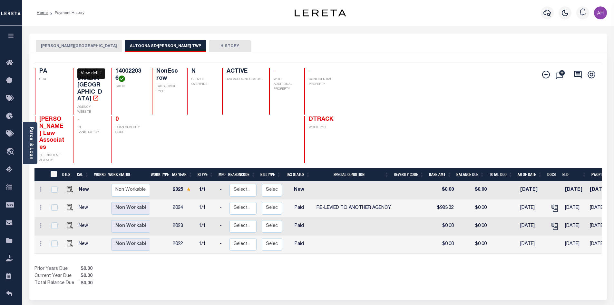
click at [93, 95] on icon "" at bounding box center [96, 98] width 6 height 6
click at [65, 45] on button "[PERSON_NAME][GEOGRAPHIC_DATA]" at bounding box center [79, 46] width 86 height 12
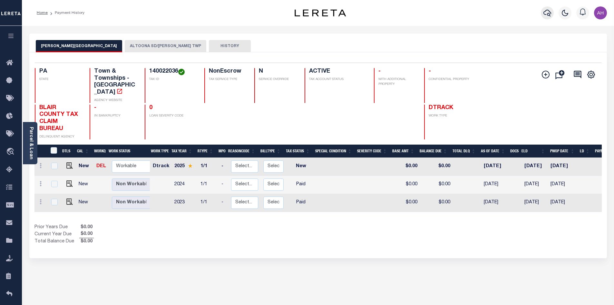
click at [548, 16] on icon "button" at bounding box center [548, 13] width 8 height 7
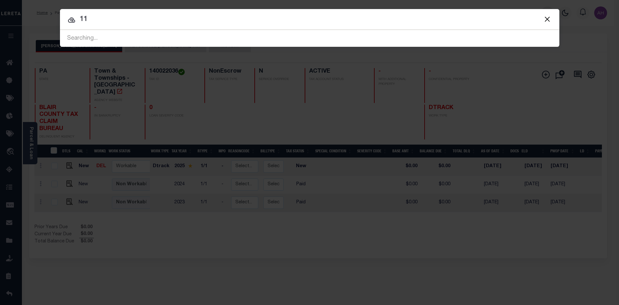
type input "1"
type input "17757"
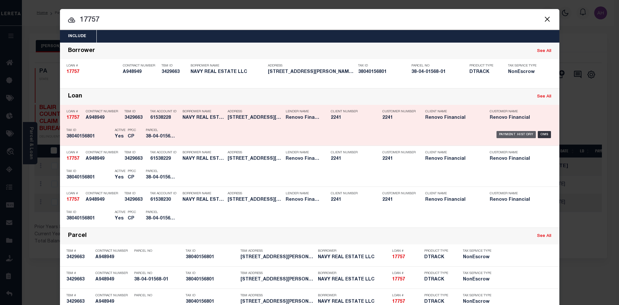
click at [513, 136] on div "Payment History" at bounding box center [516, 134] width 40 height 7
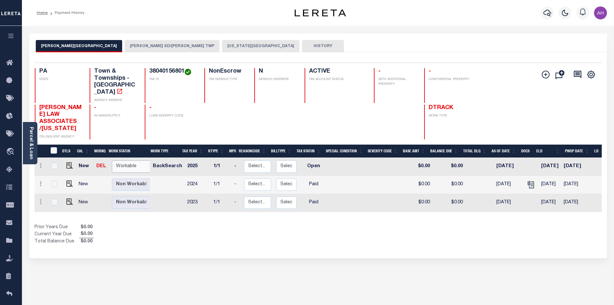
click at [127, 160] on select "Non Workable Workable" at bounding box center [131, 166] width 39 height 13
checkbox input "true"
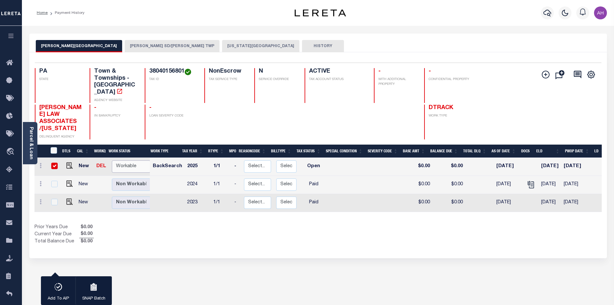
select select "true"
click at [112, 160] on select "Non Workable Workable" at bounding box center [131, 166] width 39 height 13
checkbox input "false"
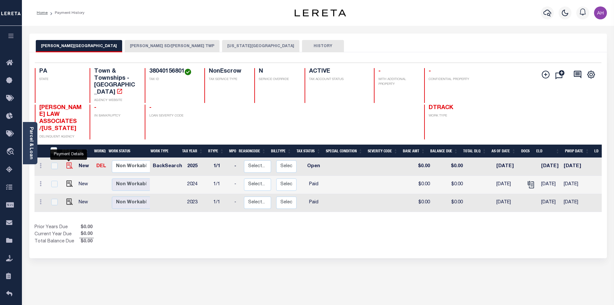
click at [68, 162] on img "" at bounding box center [69, 165] width 6 height 6
checkbox input "true"
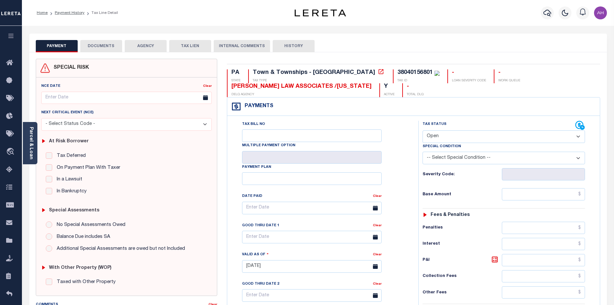
click at [107, 47] on button "DOCUMENTS" at bounding box center [101, 46] width 42 height 12
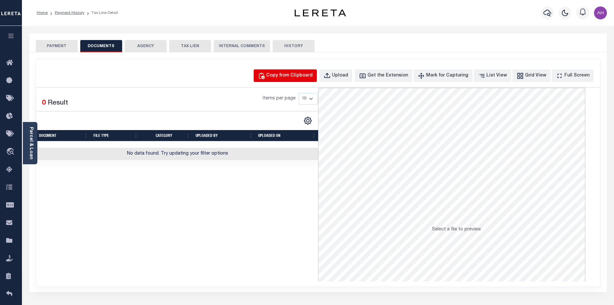
click at [297, 74] on div "Copy from Clipboard" at bounding box center [289, 75] width 46 height 7
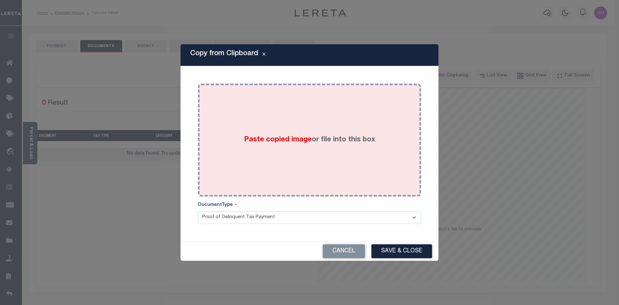
click at [282, 140] on span "Paste copied image" at bounding box center [278, 139] width 68 height 7
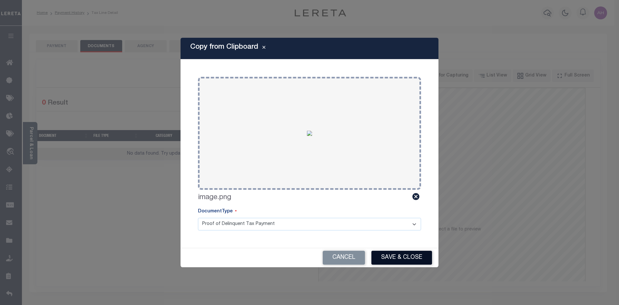
click at [420, 257] on button "Save & Close" at bounding box center [401, 258] width 61 height 14
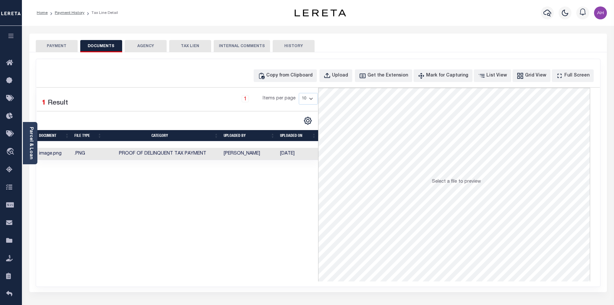
drag, startPoint x: 58, startPoint y: 50, endPoint x: 65, endPoint y: 51, distance: 7.2
click at [58, 50] on button "PAYMENT" at bounding box center [57, 46] width 42 height 12
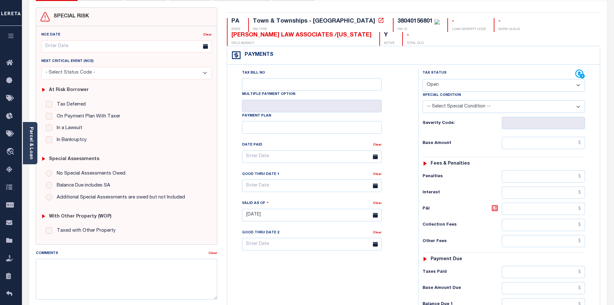
scroll to position [32, 0]
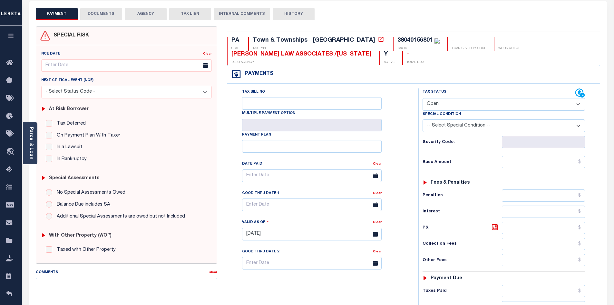
click at [442, 103] on select "- Select Status Code - Open Due/Unpaid Paid Incomplete No Tax Due Internal Refu…" at bounding box center [504, 104] width 162 height 13
select select "PYD"
click at [423, 98] on select "- Select Status Code - Open Due/Unpaid Paid Incomplete No Tax Due Internal Refu…" at bounding box center [504, 104] width 162 height 13
type input "09/15/2025"
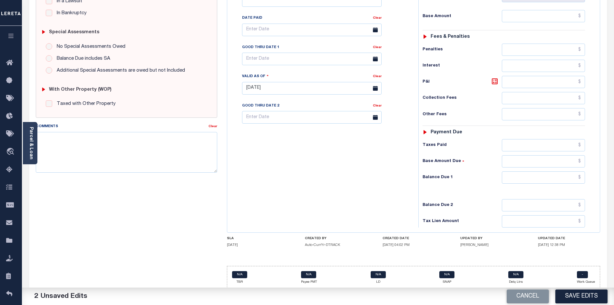
scroll to position [182, 0]
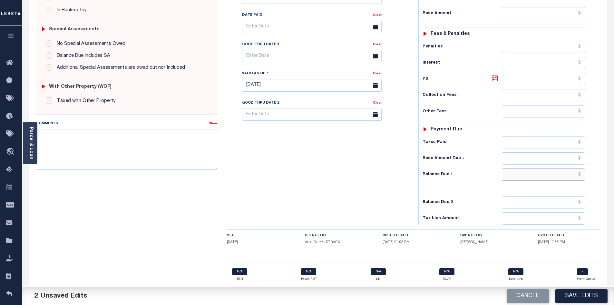
click at [530, 177] on input "text" at bounding box center [544, 174] width 84 height 12
type input "$0.00"
click at [575, 301] on button "Save Edits" at bounding box center [581, 296] width 52 height 14
checkbox input "false"
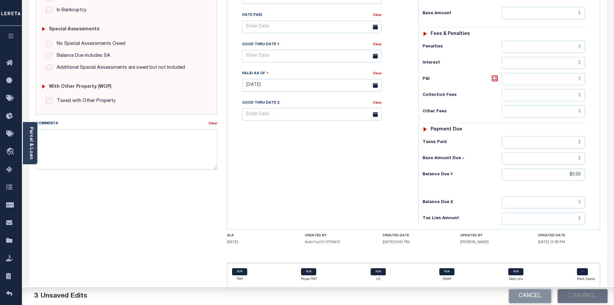
checkbox input "false"
type input "$0"
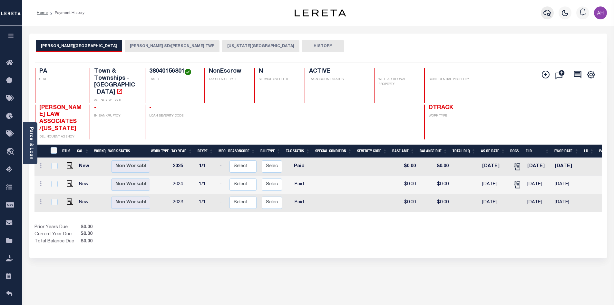
click at [549, 12] on icon "button" at bounding box center [548, 13] width 8 height 7
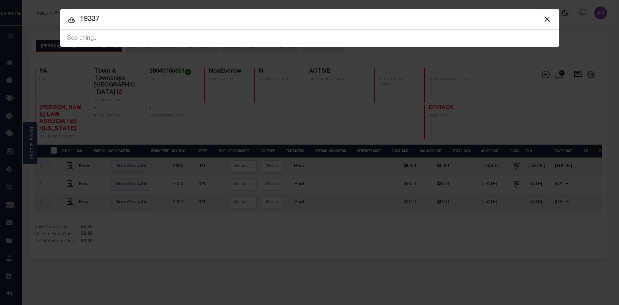
type input "19337"
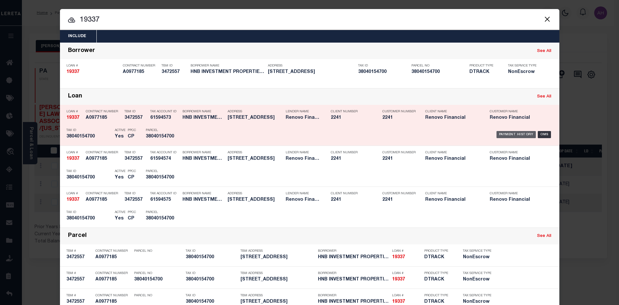
click at [507, 137] on div "Payment History" at bounding box center [516, 134] width 40 height 7
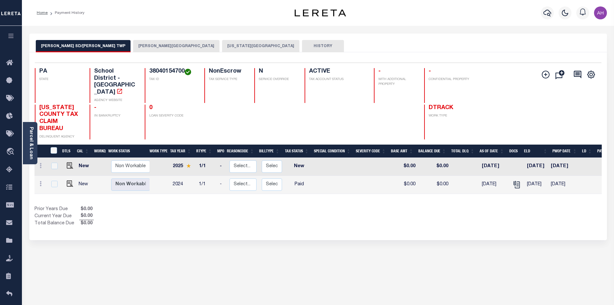
click at [133, 46] on button "[PERSON_NAME][GEOGRAPHIC_DATA]" at bounding box center [176, 46] width 86 height 12
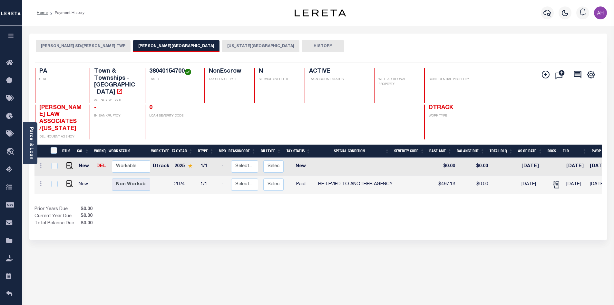
click at [222, 46] on button "[US_STATE][GEOGRAPHIC_DATA]" at bounding box center [260, 46] width 77 height 12
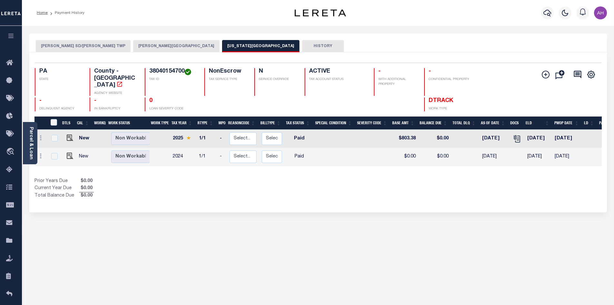
click at [73, 45] on button "[PERSON_NAME] SD/[PERSON_NAME] TWP" at bounding box center [83, 46] width 95 height 12
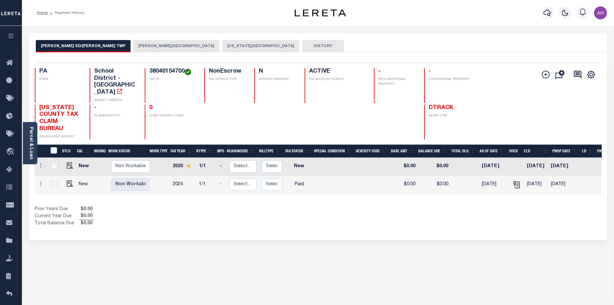
click at [133, 47] on button "RIDLEY TOWNSHIP" at bounding box center [176, 46] width 86 height 12
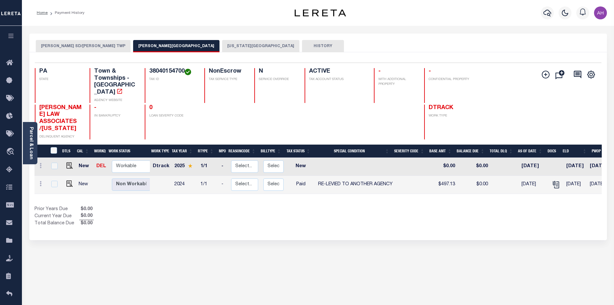
click at [70, 42] on button "RIDLEY SD/RIDLEY TWP" at bounding box center [83, 46] width 95 height 12
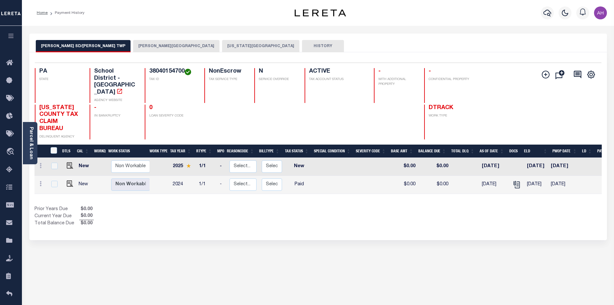
click at [133, 46] on button "RIDLEY TOWNSHIP" at bounding box center [176, 46] width 86 height 12
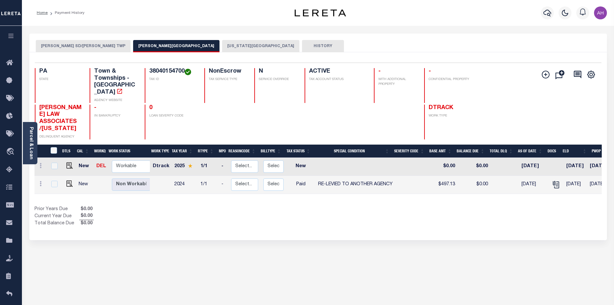
click at [75, 42] on button "RIDLEY SD/RIDLEY TWP" at bounding box center [83, 46] width 95 height 12
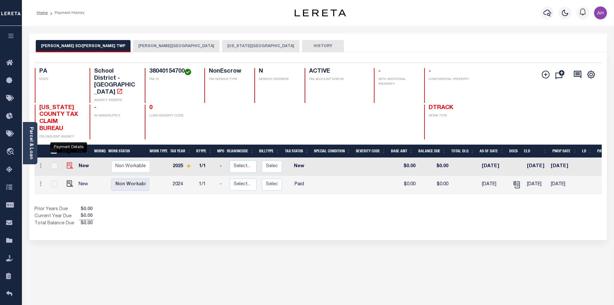
click at [68, 162] on img "" at bounding box center [70, 165] width 6 height 6
checkbox input "true"
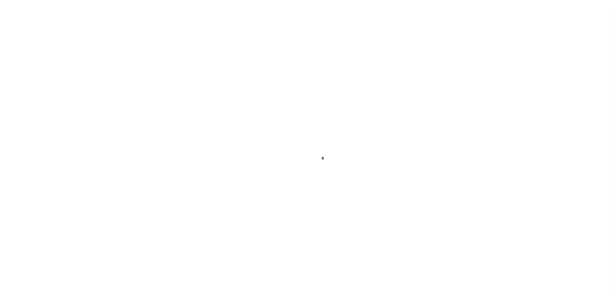
select select "NW2"
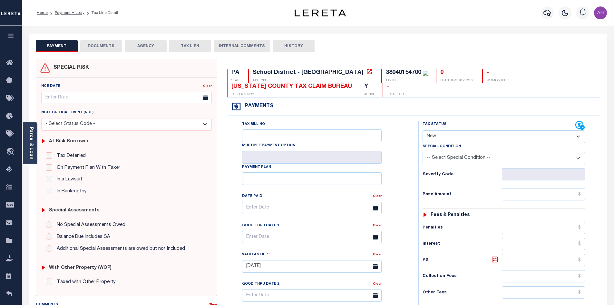
click at [112, 47] on button "DOCUMENTS" at bounding box center [101, 46] width 42 height 12
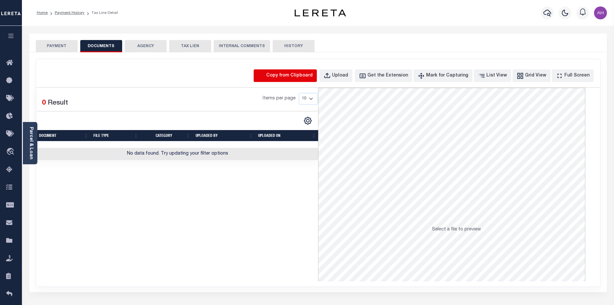
click at [265, 75] on icon "button" at bounding box center [261, 75] width 7 height 7
select select "POP"
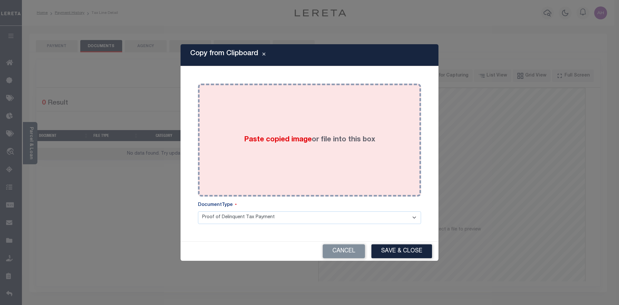
click at [300, 140] on span "Paste copied image" at bounding box center [278, 139] width 68 height 7
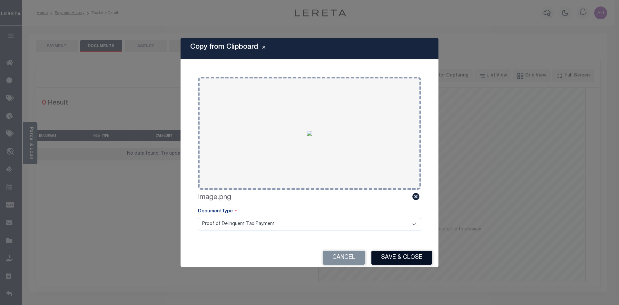
click at [409, 254] on button "Save & Close" at bounding box center [401, 258] width 61 height 14
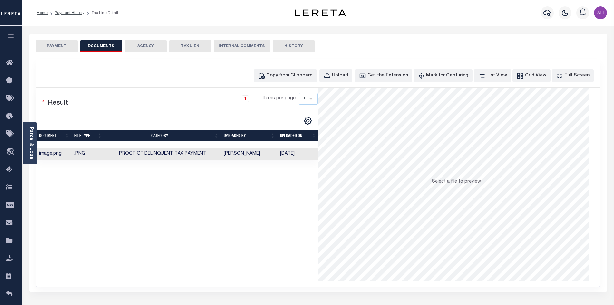
click at [63, 14] on link "Payment History" at bounding box center [70, 13] width 30 height 4
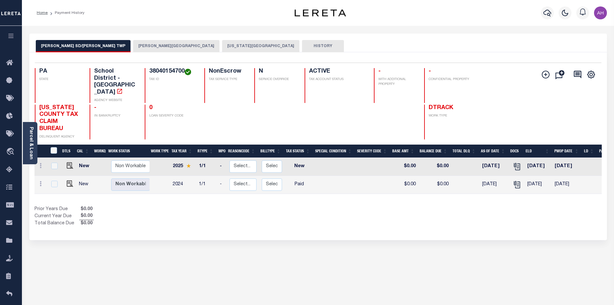
click at [133, 45] on button "[PERSON_NAME][GEOGRAPHIC_DATA]" at bounding box center [176, 46] width 86 height 12
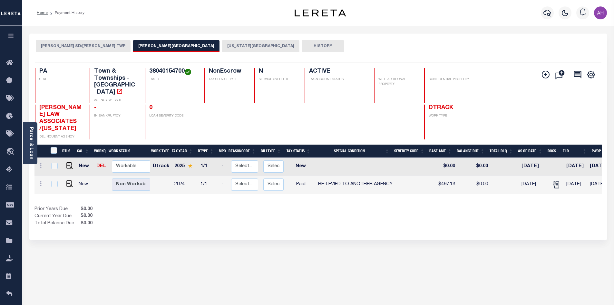
click at [222, 45] on button "DELAWARE COUNTY" at bounding box center [260, 46] width 77 height 12
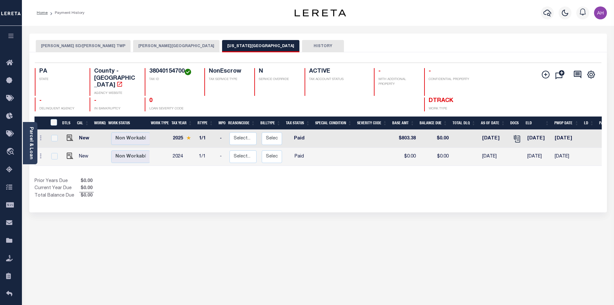
click at [133, 45] on button "RIDLEY TOWNSHIP" at bounding box center [176, 46] width 86 height 12
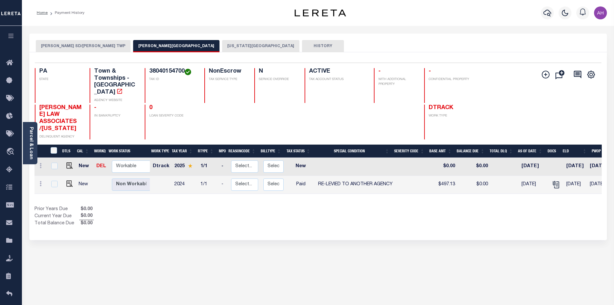
click at [68, 44] on button "RIDLEY SD/RIDLEY TWP" at bounding box center [83, 46] width 95 height 12
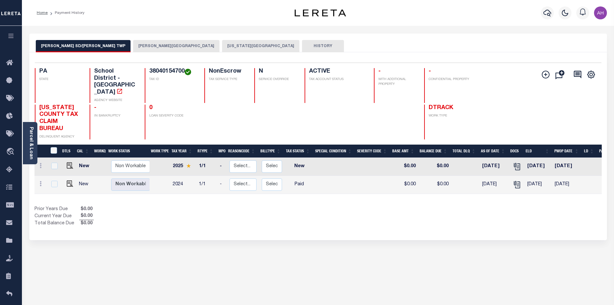
click at [133, 47] on button "RIDLEY TOWNSHIP" at bounding box center [176, 46] width 86 height 12
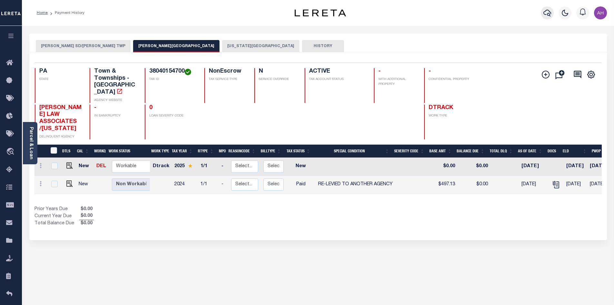
click at [545, 11] on icon "button" at bounding box center [548, 13] width 8 height 8
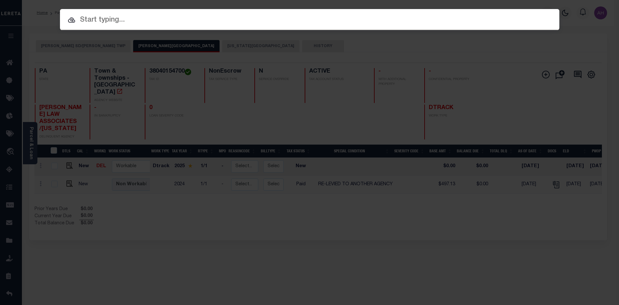
paste input "512001102641"
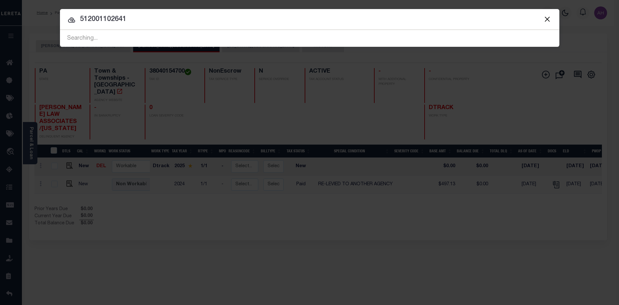
type input "512001102641"
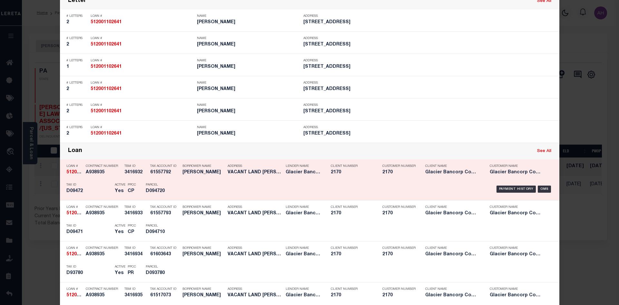
scroll to position [290, 0]
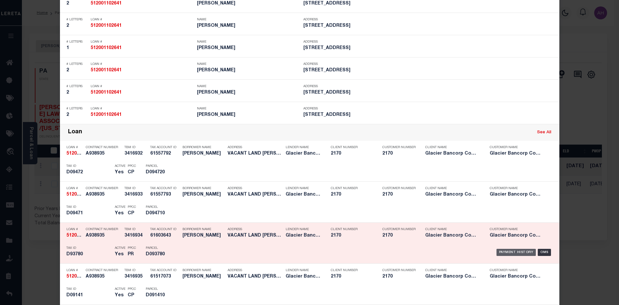
click at [506, 253] on div "Payment History" at bounding box center [516, 252] width 40 height 7
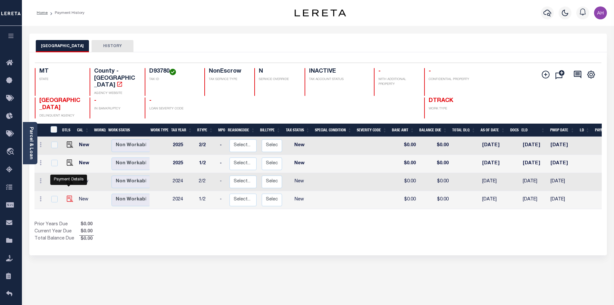
click at [68, 195] on img "" at bounding box center [70, 198] width 6 height 6
checkbox input "true"
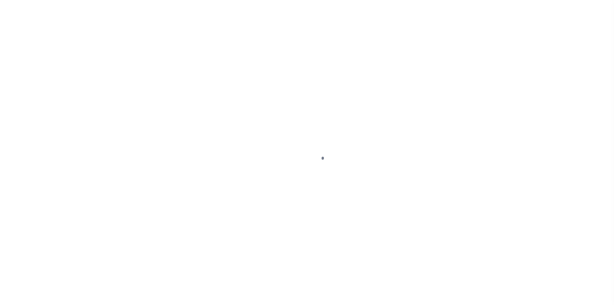
select select "NW2"
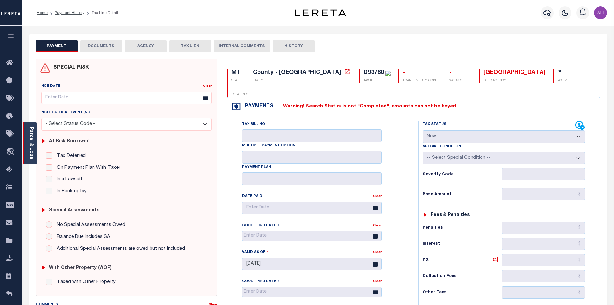
click at [31, 142] on link "Parcel & Loan" at bounding box center [31, 143] width 5 height 33
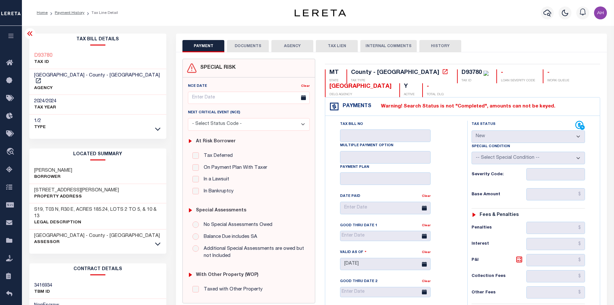
drag, startPoint x: 81, startPoint y: 163, endPoint x: 25, endPoint y: 166, distance: 55.5
click at [25, 166] on div "Tax Bill Details D93780 TAX ID AGENCY" at bounding box center [98, 261] width 147 height 454
copy h3 "[PERSON_NAME]"
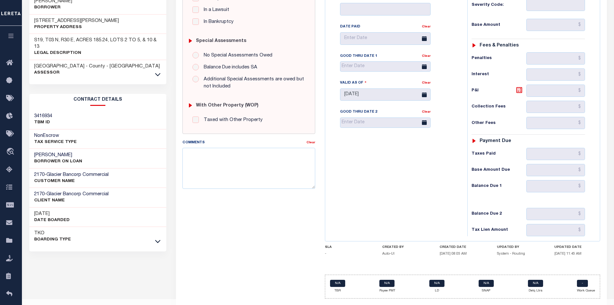
scroll to position [184, 0]
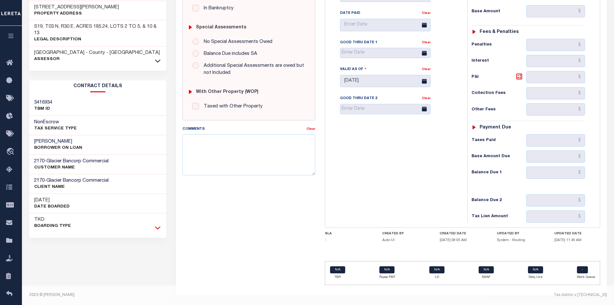
click at [157, 224] on icon at bounding box center [157, 227] width 5 height 7
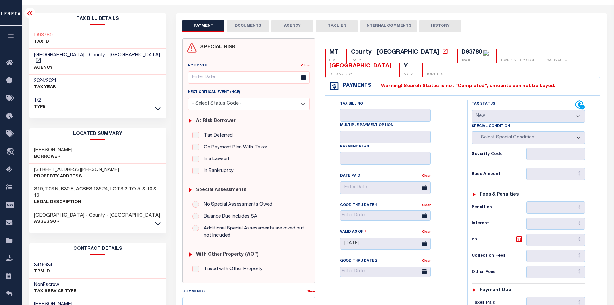
scroll to position [0, 0]
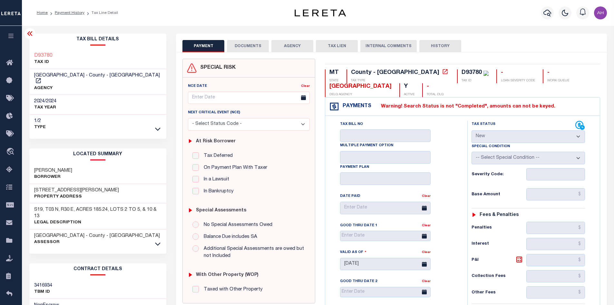
click at [252, 49] on button "DOCUMENTS" at bounding box center [248, 46] width 42 height 12
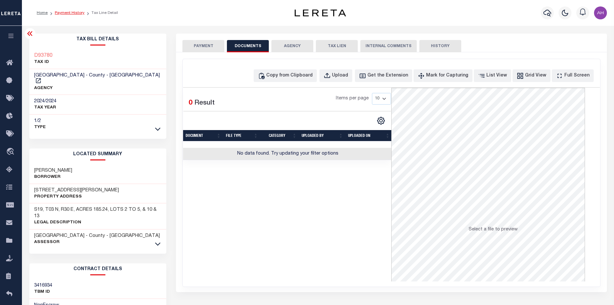
click at [73, 14] on link "Payment History" at bounding box center [70, 13] width 30 height 4
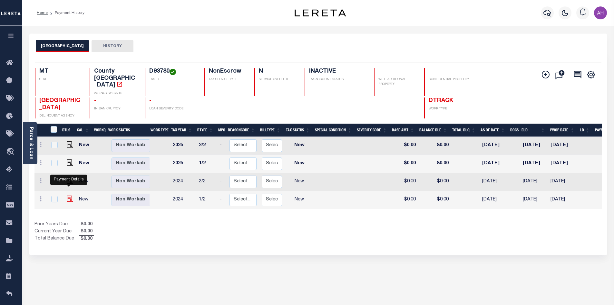
click at [67, 195] on img "" at bounding box center [70, 198] width 6 height 6
checkbox input "true"
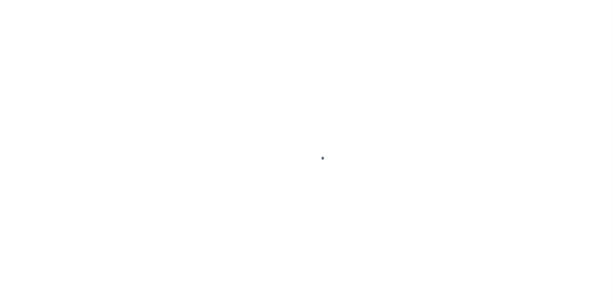
select select "NW2"
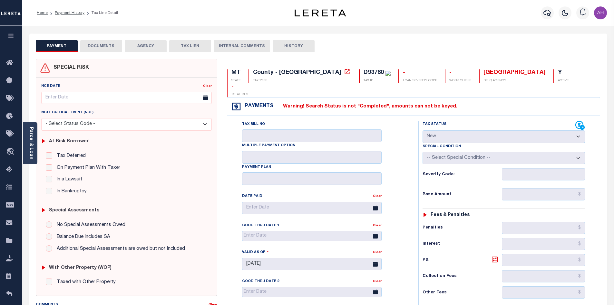
click at [114, 47] on button "DOCUMENTS" at bounding box center [101, 46] width 42 height 12
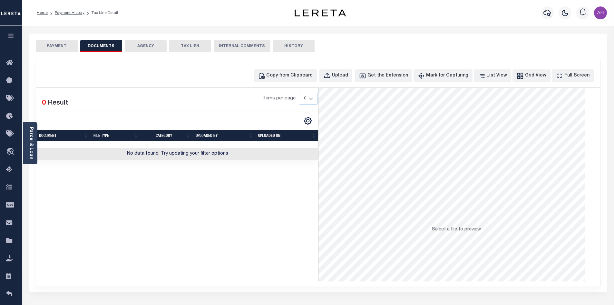
click at [62, 44] on button "PAYMENT" at bounding box center [57, 46] width 42 height 12
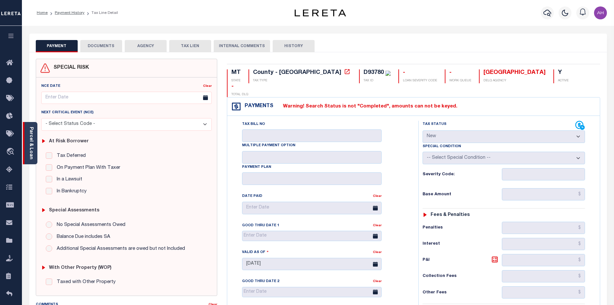
click at [33, 142] on link "Parcel & Loan" at bounding box center [31, 143] width 5 height 33
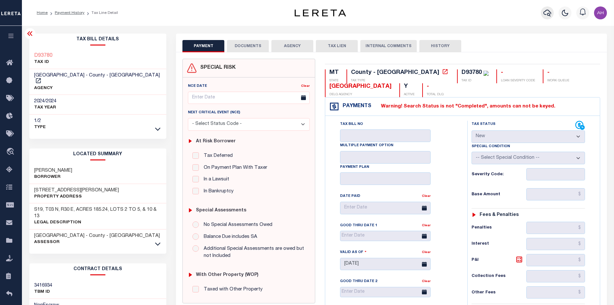
click at [552, 13] on button "button" at bounding box center [547, 12] width 13 height 13
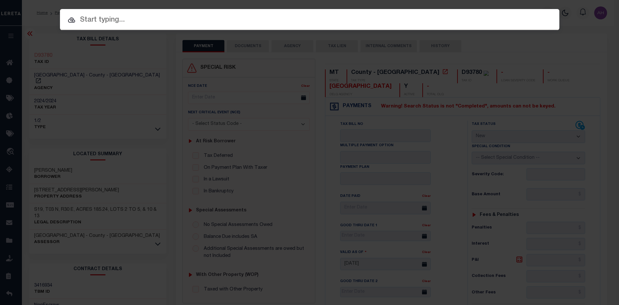
click at [115, 25] on input "text" at bounding box center [309, 20] width 499 height 11
paste input "512001102641"
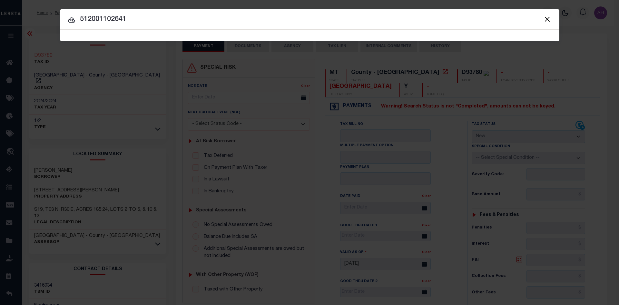
type input "512001102641"
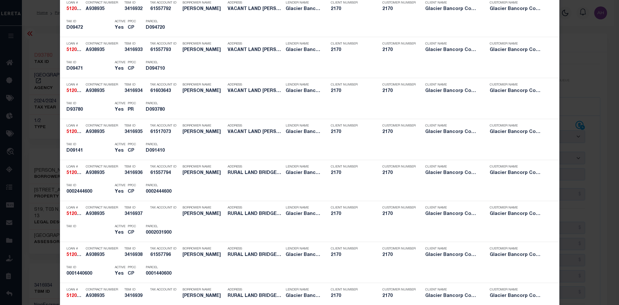
scroll to position [419, 0]
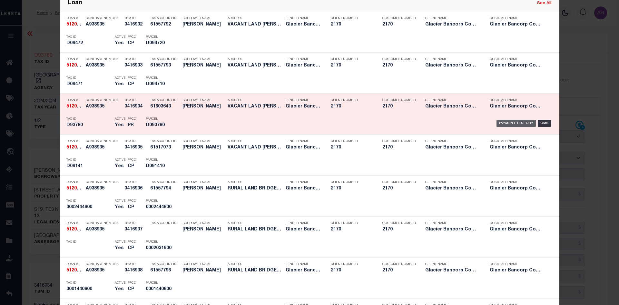
click at [499, 125] on div "Payment History" at bounding box center [516, 123] width 40 height 7
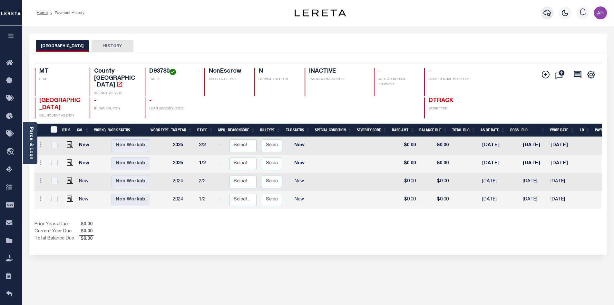
click at [547, 12] on icon "button" at bounding box center [548, 13] width 8 height 8
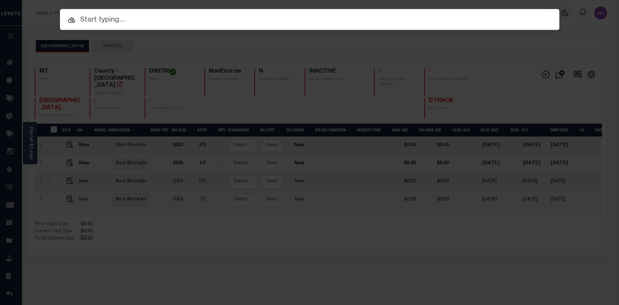
paste input "512001102641"
type input "512001102641"
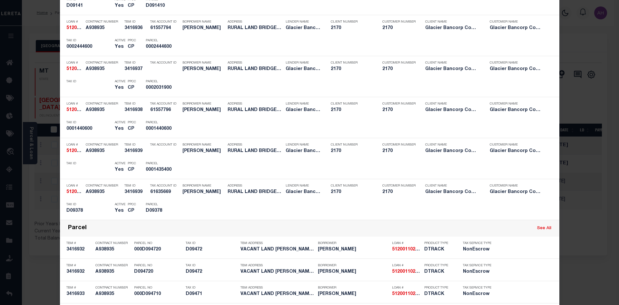
scroll to position [580, 0]
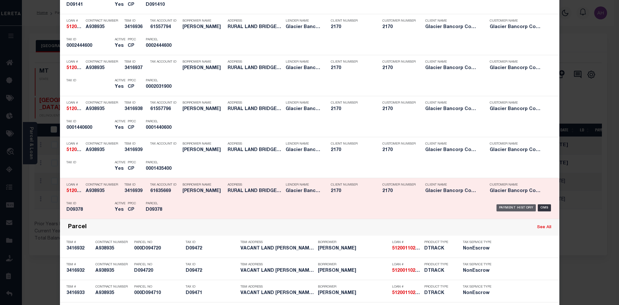
click at [507, 206] on div "Payment History" at bounding box center [516, 207] width 40 height 7
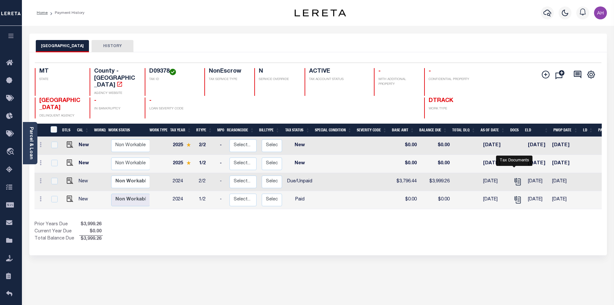
click at [519, 179] on link "" at bounding box center [518, 181] width 10 height 5
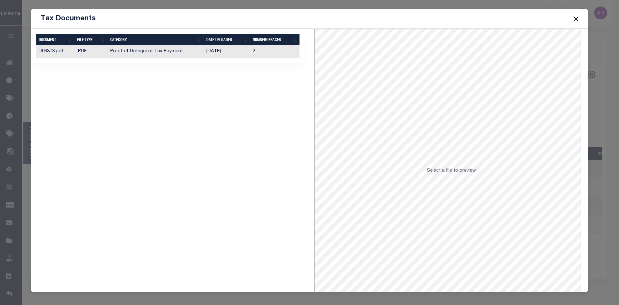
click at [224, 52] on td "[DATE]" at bounding box center [227, 51] width 47 height 13
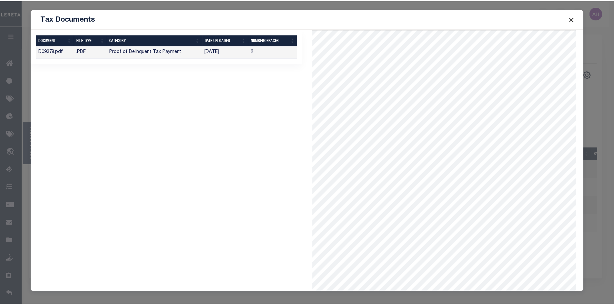
scroll to position [0, 0]
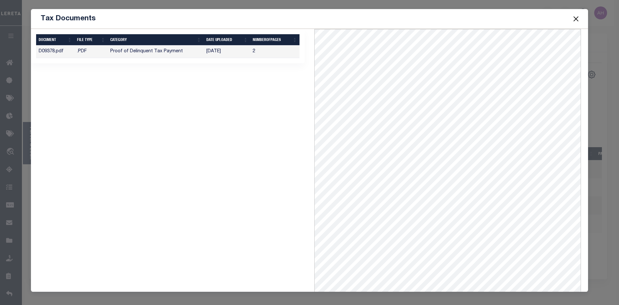
click at [576, 20] on button "Close" at bounding box center [576, 19] width 8 height 8
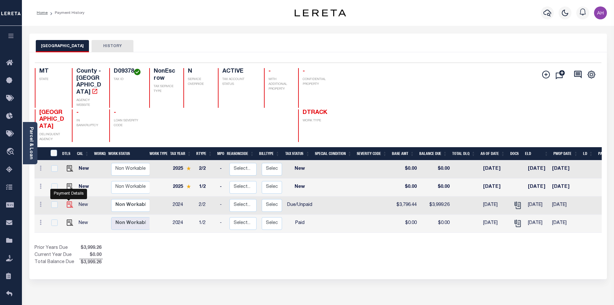
click at [67, 206] on img "" at bounding box center [70, 204] width 6 height 6
checkbox input "true"
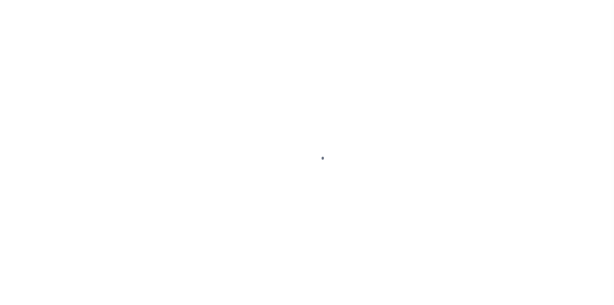
select select "DUE"
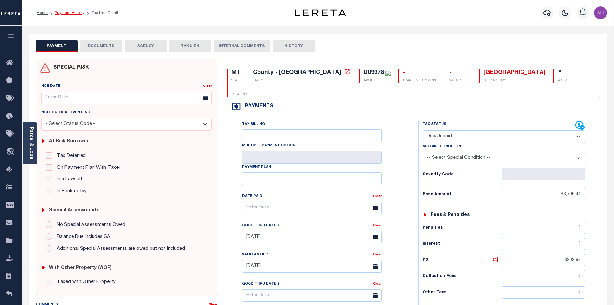
click at [71, 14] on link "Payment History" at bounding box center [70, 13] width 30 height 4
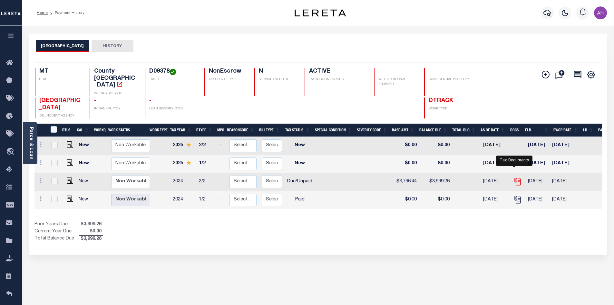
click at [515, 177] on icon "" at bounding box center [518, 181] width 8 height 8
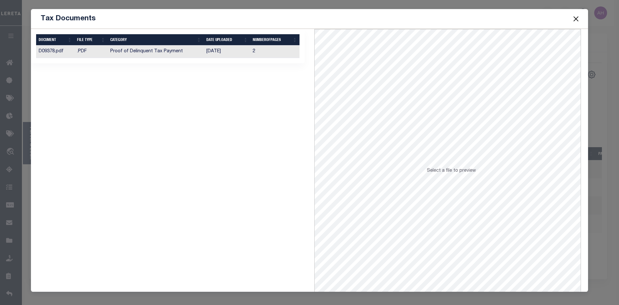
click at [575, 17] on button "Close" at bounding box center [576, 19] width 8 height 8
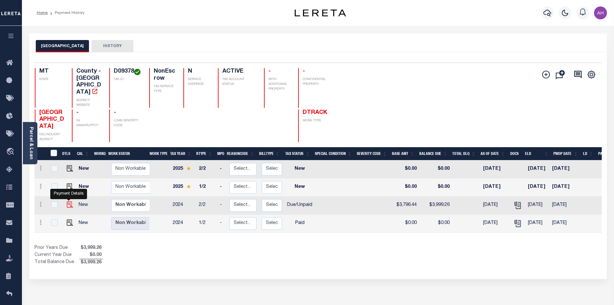
click at [67, 206] on img "" at bounding box center [70, 204] width 6 height 6
checkbox input "true"
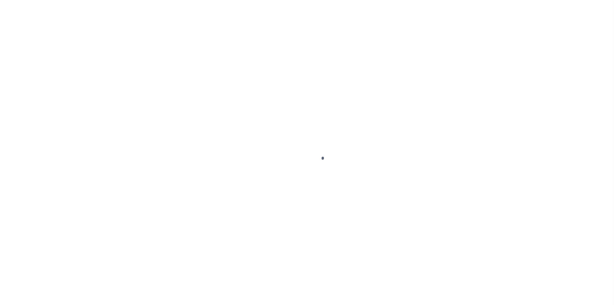
select select "DUE"
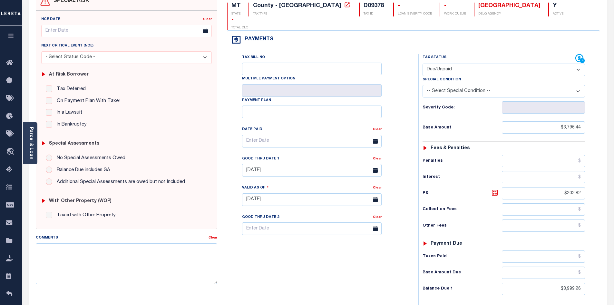
scroll to position [129, 0]
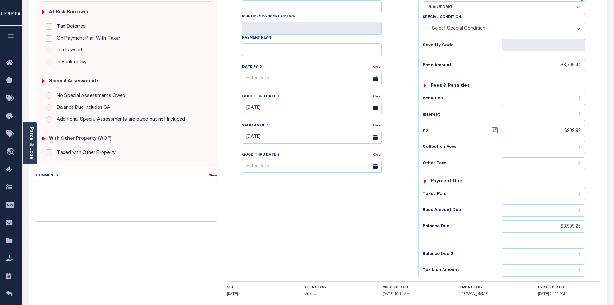
click at [495, 126] on icon at bounding box center [495, 130] width 8 height 8
click at [344, 185] on div "Tax Bill No Multiple Payment Option Payment Plan Clear" at bounding box center [321, 134] width 185 height 285
click at [313, 231] on div "Tax Bill No Multiple Payment Option Payment Plan Clear" at bounding box center [321, 134] width 185 height 285
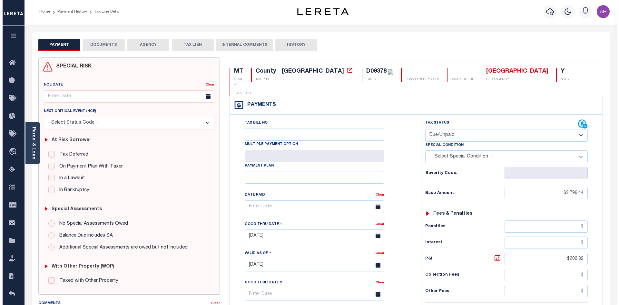
scroll to position [0, 0]
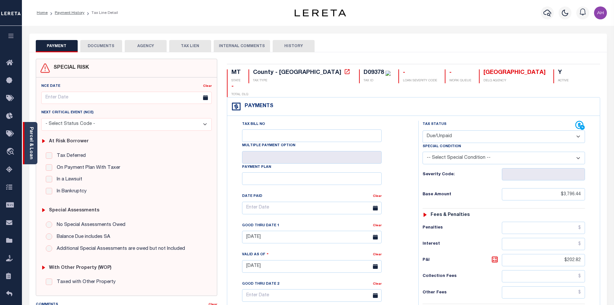
click at [29, 139] on link "Parcel & Loan" at bounding box center [31, 143] width 5 height 33
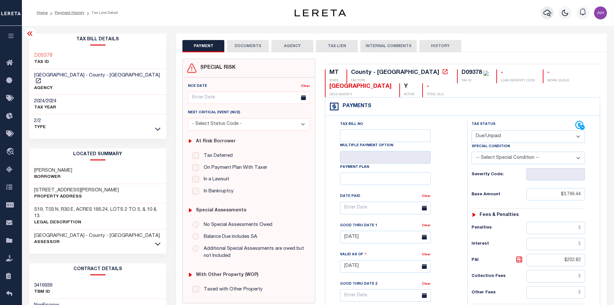
click at [550, 14] on icon "button" at bounding box center [548, 13] width 8 height 8
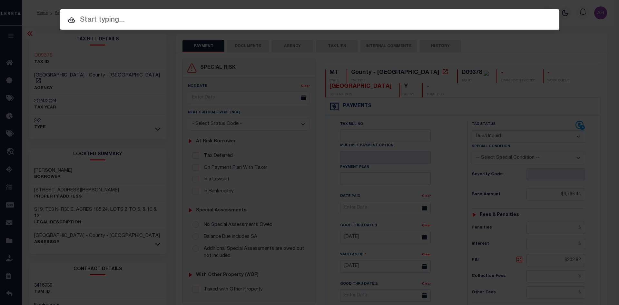
paste input "512001102641"
type input "512001102641"
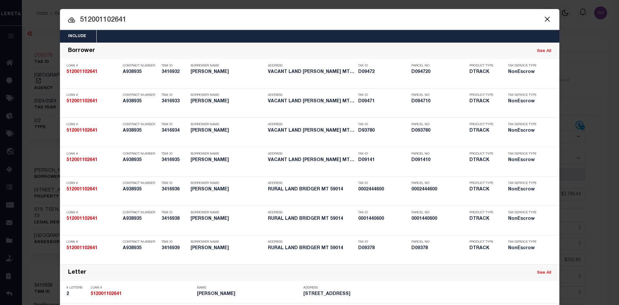
click at [547, 18] on button "Close" at bounding box center [547, 19] width 8 height 8
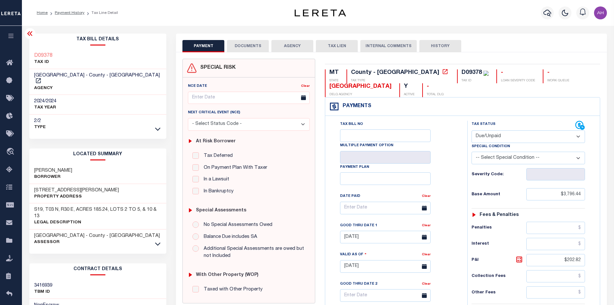
click at [287, 44] on button "AGENCY" at bounding box center [292, 46] width 42 height 12
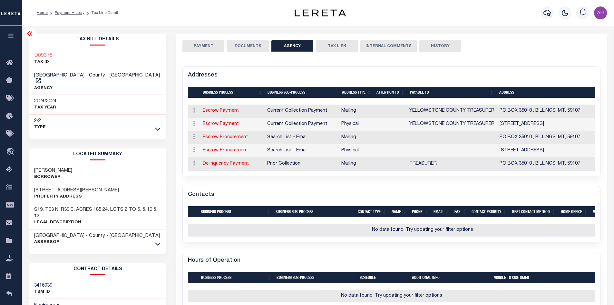
drag, startPoint x: 73, startPoint y: 12, endPoint x: 93, endPoint y: 32, distance: 28.5
click at [73, 12] on link "Payment History" at bounding box center [70, 13] width 30 height 4
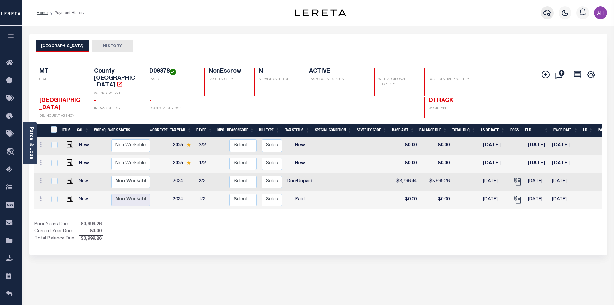
click at [553, 13] on button "button" at bounding box center [547, 12] width 13 height 13
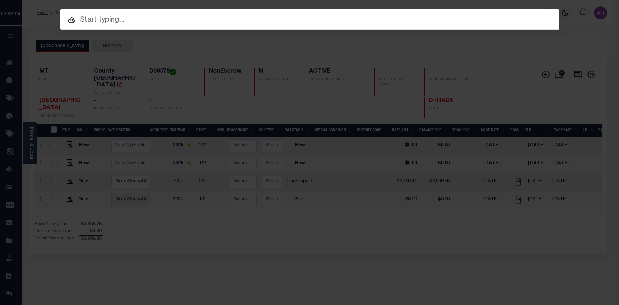
paste input "515601-83.18-2-22"
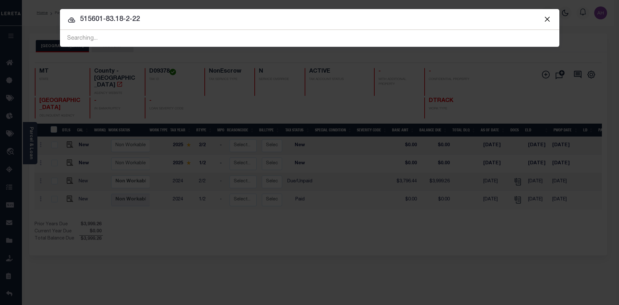
type input "515601-83.18-2-22"
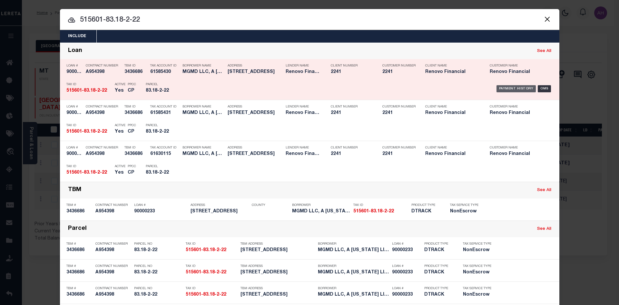
click at [502, 92] on div "Payment History" at bounding box center [516, 88] width 40 height 7
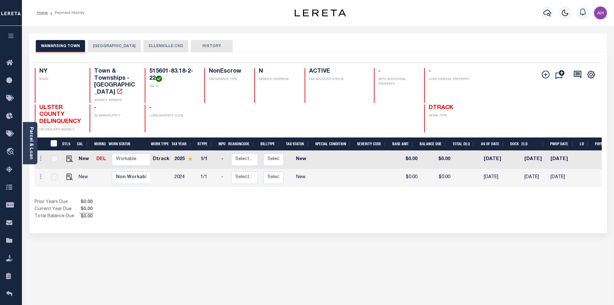
click at [72, 172] on td at bounding box center [68, 178] width 15 height 18
checkbox input "true"
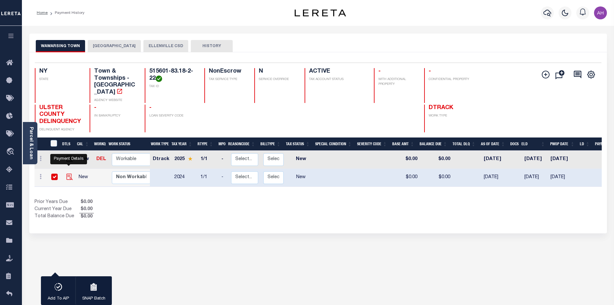
click at [67, 173] on img "" at bounding box center [69, 176] width 6 height 6
checkbox input "false"
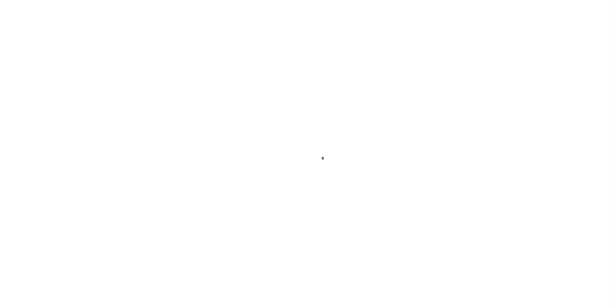
select select "NW2"
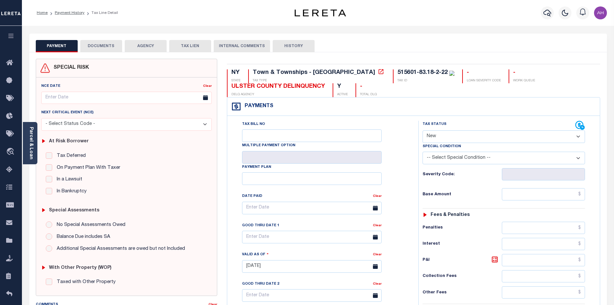
click at [110, 44] on button "DOCUMENTS" at bounding box center [101, 46] width 42 height 12
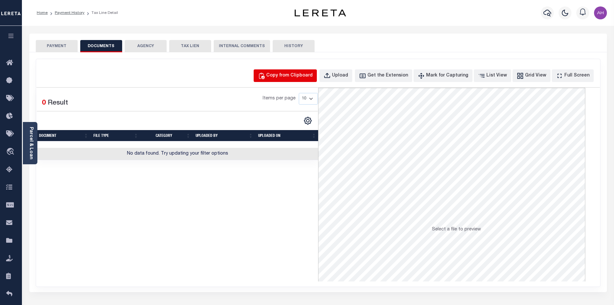
click at [313, 75] on div "Copy from Clipboard" at bounding box center [289, 75] width 46 height 7
select select "POP"
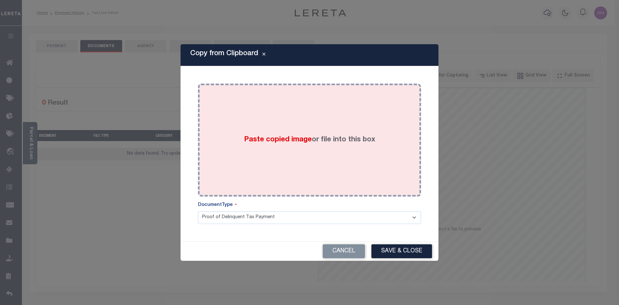
click at [278, 139] on span "Paste copied image" at bounding box center [278, 139] width 68 height 7
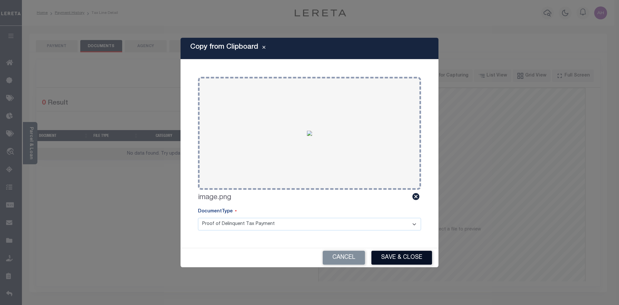
click at [398, 256] on button "Save & Close" at bounding box center [401, 258] width 61 height 14
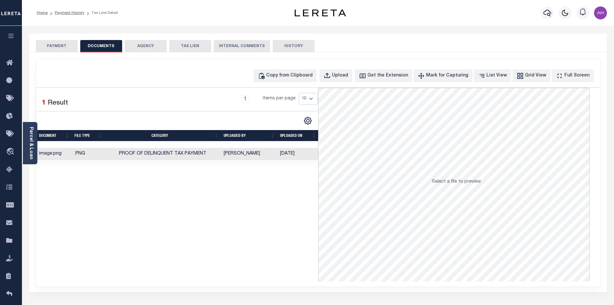
click at [54, 45] on button "PAYMENT" at bounding box center [57, 46] width 42 height 12
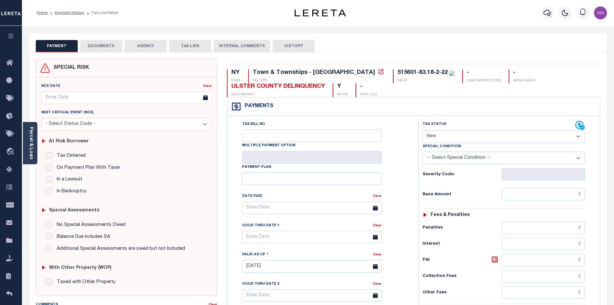
click at [441, 137] on select "- Select Status Code - Open Due/Unpaid Paid Incomplete No Tax Due Internal Refu…" at bounding box center [504, 136] width 162 height 13
select select "PYD"
click at [423, 131] on select "- Select Status Code - Open Due/Unpaid Paid Incomplete No Tax Due Internal Refu…" at bounding box center [504, 136] width 162 height 13
type input "[DATE]"
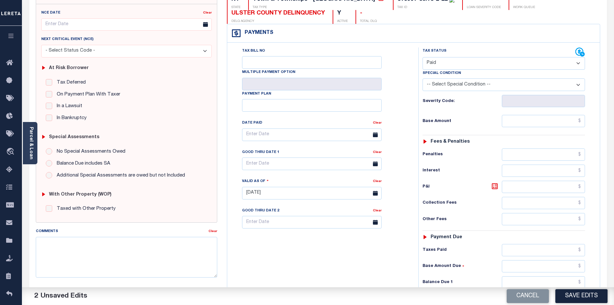
scroll to position [97, 0]
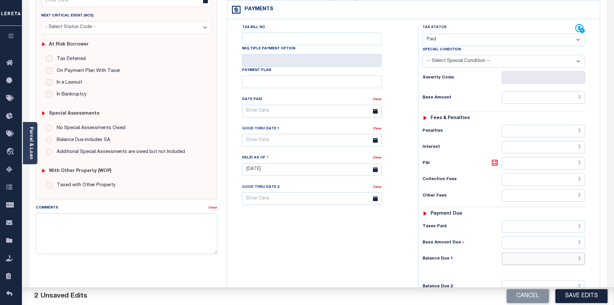
click at [539, 259] on input "text" at bounding box center [544, 258] width 84 height 12
type input "$0.00"
click at [530, 94] on input "text" at bounding box center [544, 97] width 84 height 12
type input "$3,902.46"
click at [589, 292] on button "Save Edits" at bounding box center [581, 296] width 52 height 14
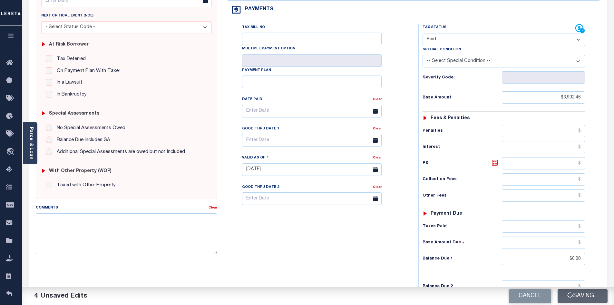
checkbox input "false"
type input "$3,902.46"
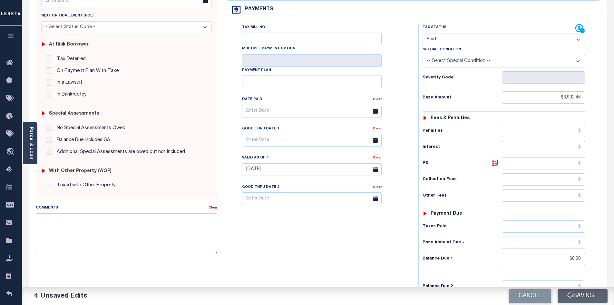
type input "$0"
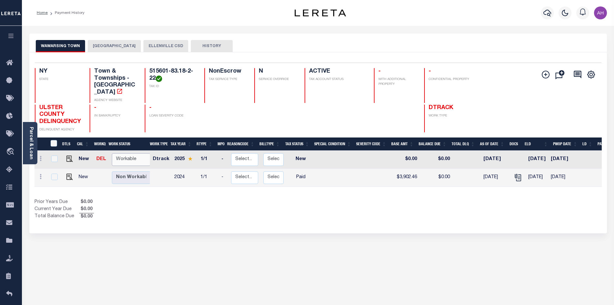
click at [125, 153] on select "Non Workable Workable" at bounding box center [131, 159] width 39 height 13
checkbox input "true"
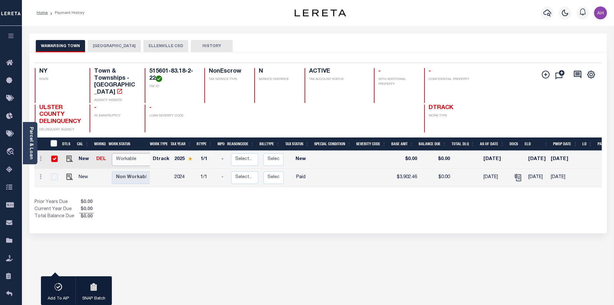
select select "true"
click at [112, 153] on select "Non Workable Workable" at bounding box center [131, 159] width 39 height 13
checkbox input "false"
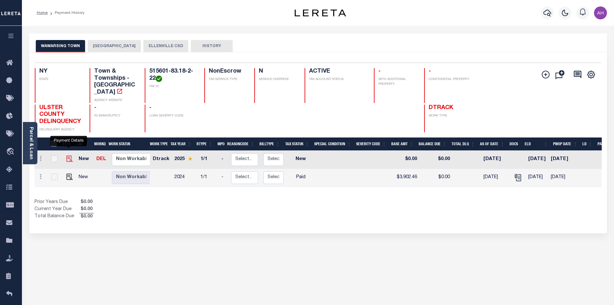
click at [70, 155] on img "" at bounding box center [69, 158] width 6 height 6
checkbox input "true"
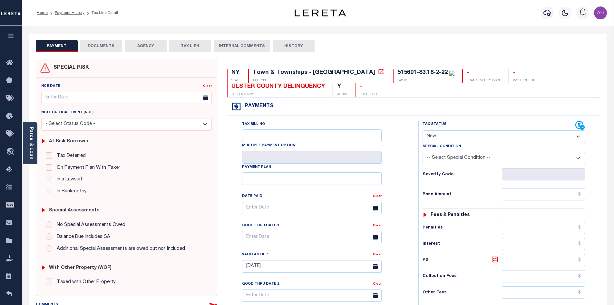
click at [467, 135] on select "- Select Status Code - Open Due/Unpaid Paid Incomplete No Tax Due Internal Refu…" at bounding box center [504, 136] width 162 height 13
select select "PYD"
click at [423, 131] on select "- Select Status Code - Open Due/Unpaid Paid Incomplete No Tax Due Internal Refu…" at bounding box center [504, 136] width 162 height 13
type input "09/15/2025"
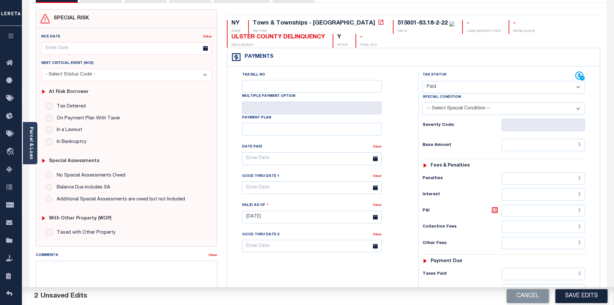
scroll to position [161, 0]
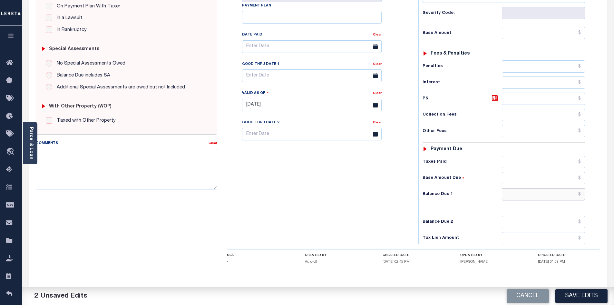
click at [539, 197] on input "text" at bounding box center [544, 194] width 84 height 12
type input "$0"
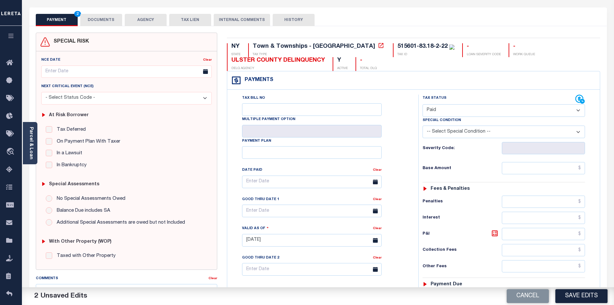
scroll to position [0, 0]
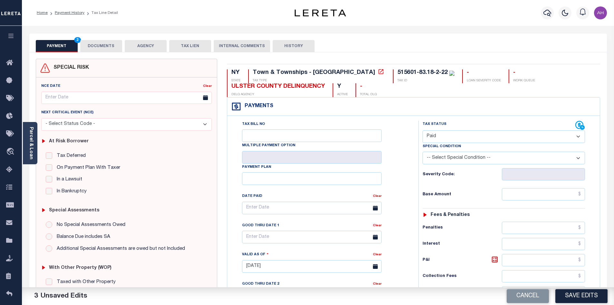
click at [105, 50] on button "DOCUMENTS" at bounding box center [101, 46] width 42 height 12
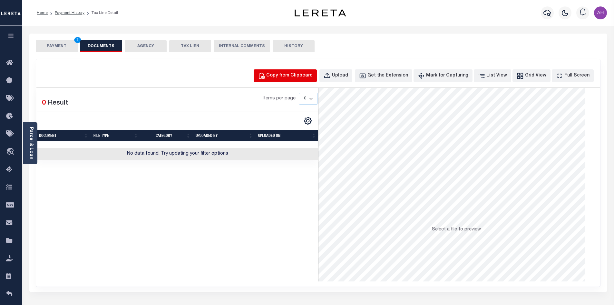
click at [287, 75] on div "Copy from Clipboard" at bounding box center [289, 75] width 46 height 7
select select "POP"
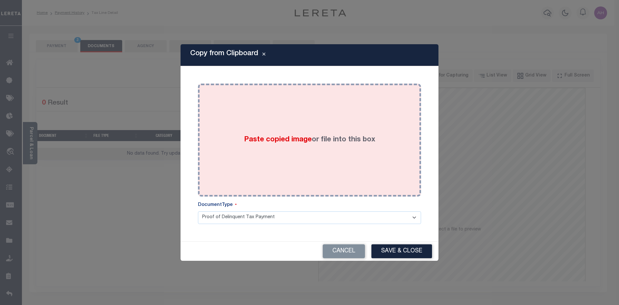
click at [271, 140] on span "Paste copied image" at bounding box center [278, 139] width 68 height 7
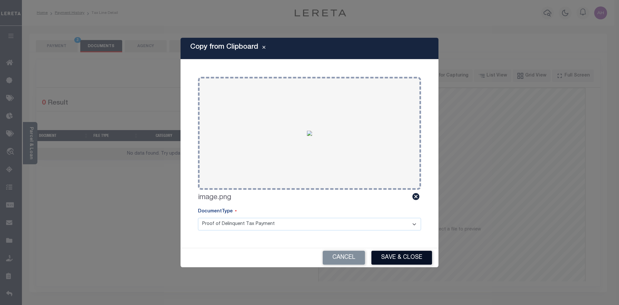
click at [410, 260] on button "Save & Close" at bounding box center [401, 258] width 61 height 14
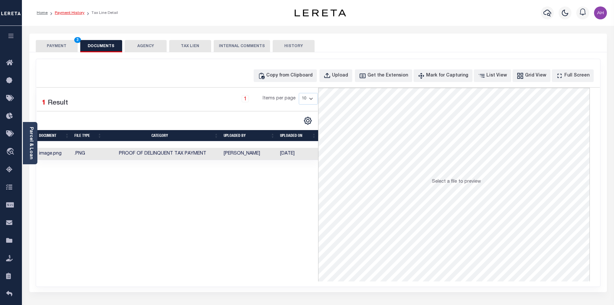
click at [66, 13] on link "Payment History" at bounding box center [70, 13] width 30 height 4
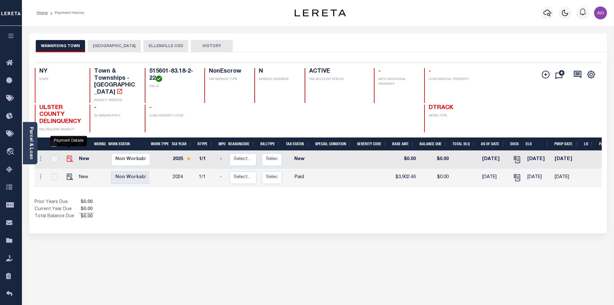
click at [71, 155] on img "" at bounding box center [70, 158] width 6 height 6
checkbox input "true"
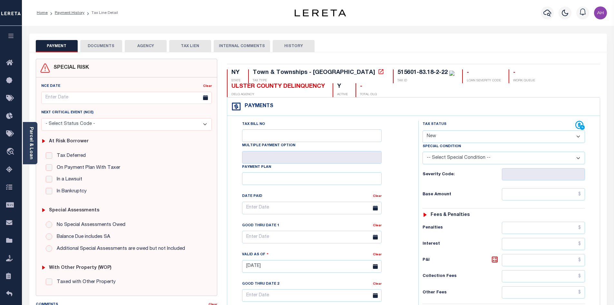
drag, startPoint x: 445, startPoint y: 136, endPoint x: 448, endPoint y: 141, distance: 5.7
click at [445, 136] on select "- Select Status Code - Open Due/Unpaid Paid Incomplete No Tax Due Internal Refu…" at bounding box center [504, 136] width 162 height 13
select select "PYD"
click at [423, 131] on select "- Select Status Code - Open Due/Unpaid Paid Incomplete No Tax Due Internal Refu…" at bounding box center [504, 136] width 162 height 13
type input "[DATE]"
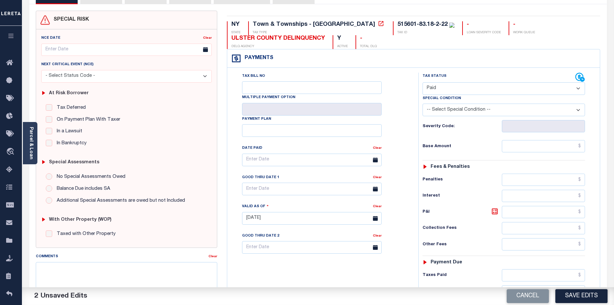
scroll to position [161, 0]
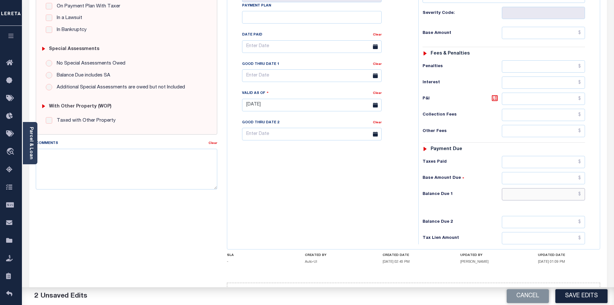
click at [535, 192] on input "text" at bounding box center [544, 194] width 84 height 12
type input "$0.00"
click at [584, 300] on button "Save Edits" at bounding box center [581, 296] width 52 height 14
checkbox input "false"
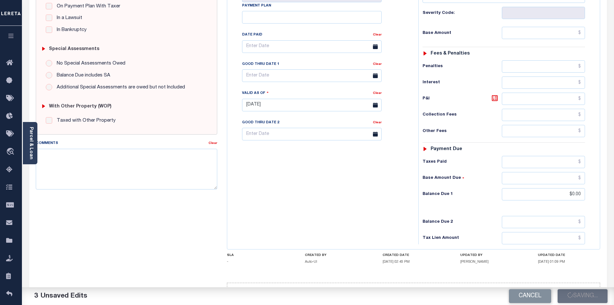
checkbox input "false"
type input "$0"
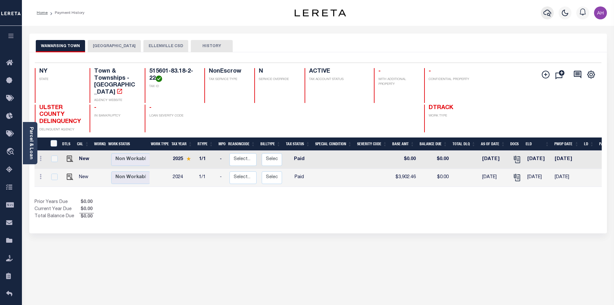
click at [548, 14] on icon "button" at bounding box center [548, 13] width 8 height 8
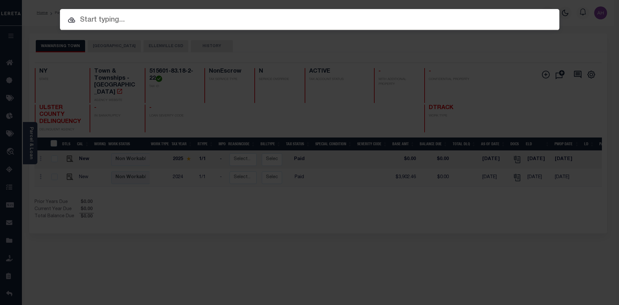
click at [105, 17] on input "text" at bounding box center [309, 20] width 499 height 11
paste input "2032001912-00018"
type input "2032001912-00018"
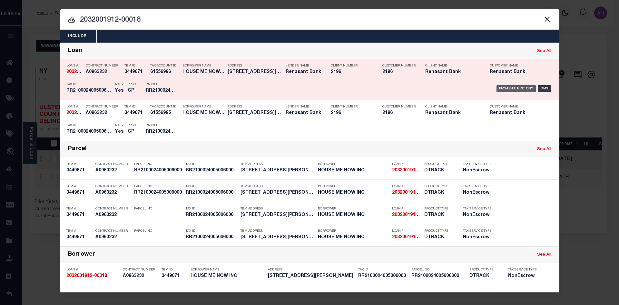
click at [511, 92] on div "Payment History" at bounding box center [516, 88] width 40 height 7
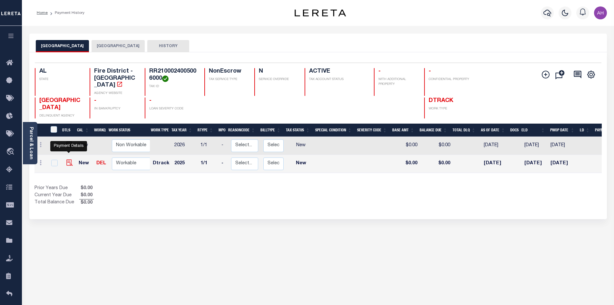
click at [67, 159] on img "" at bounding box center [69, 162] width 6 height 6
checkbox input "true"
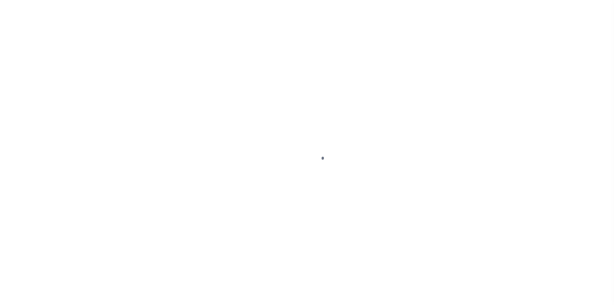
select select "NW2"
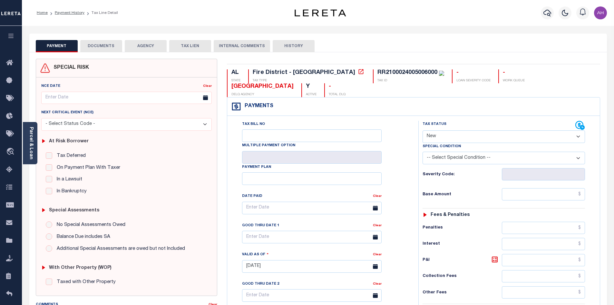
click at [34, 145] on div "Parcel & Loan" at bounding box center [30, 143] width 15 height 42
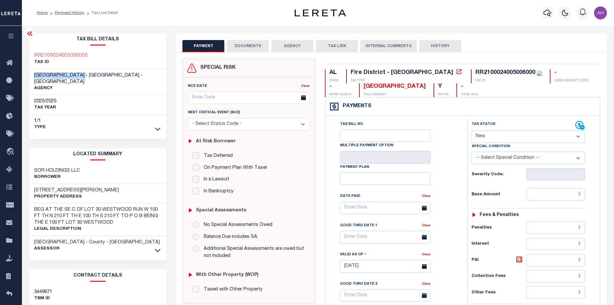
drag, startPoint x: 99, startPoint y: 74, endPoint x: 31, endPoint y: 75, distance: 68.0
click at [31, 75] on div "[GEOGRAPHIC_DATA] - [GEOGRAPHIC_DATA] - [GEOGRAPHIC_DATA] AGENCY" at bounding box center [97, 82] width 137 height 26
copy span "[GEOGRAPHIC_DATA]"
click at [66, 13] on link "Payment History" at bounding box center [70, 13] width 30 height 4
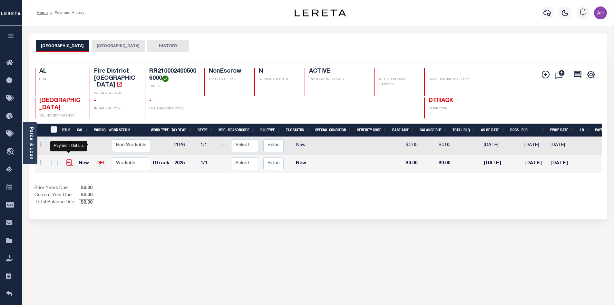
click at [68, 159] on img "" at bounding box center [69, 162] width 6 height 6
checkbox input "true"
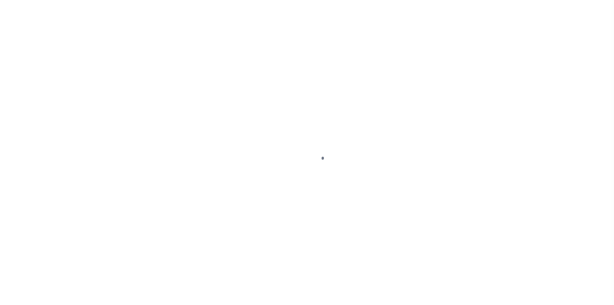
select select "NW2"
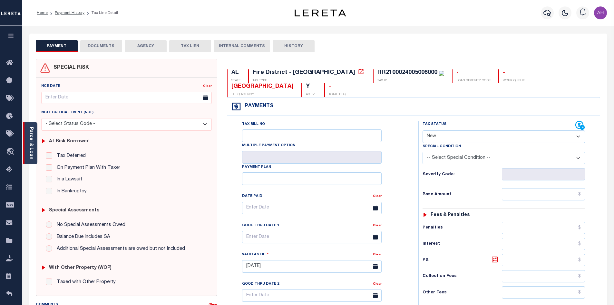
click at [32, 149] on link "Parcel & Loan" at bounding box center [31, 143] width 5 height 33
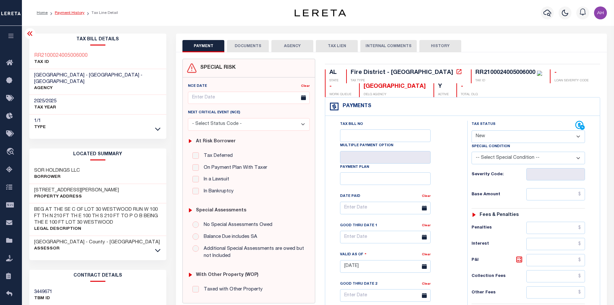
click at [72, 11] on link "Payment History" at bounding box center [70, 13] width 30 height 4
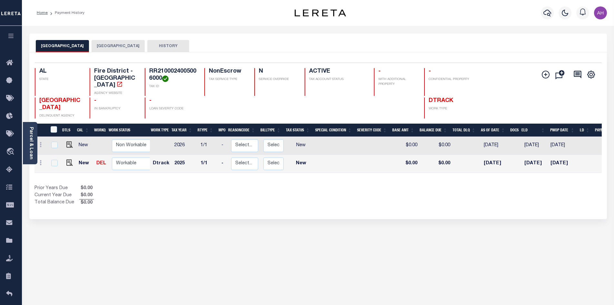
click at [131, 44] on button "[GEOGRAPHIC_DATA]" at bounding box center [118, 46] width 53 height 12
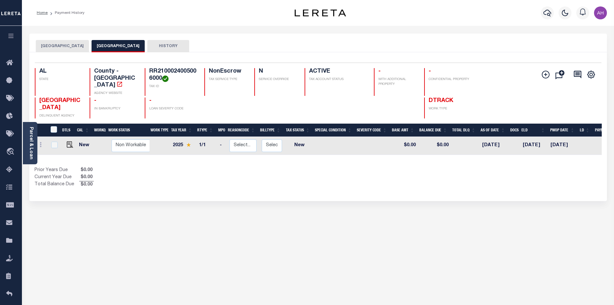
click at [62, 46] on button "[GEOGRAPHIC_DATA]" at bounding box center [62, 46] width 53 height 12
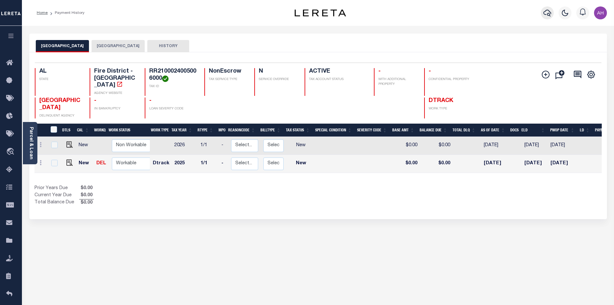
click at [549, 13] on icon "button" at bounding box center [548, 13] width 8 height 8
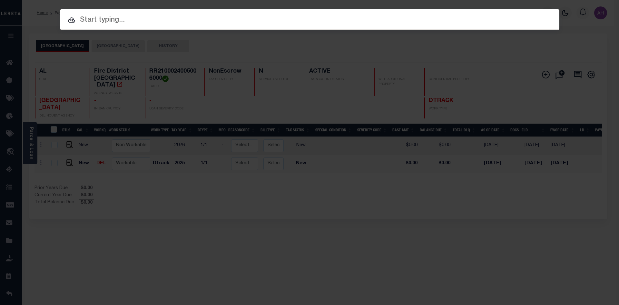
paste input "2010005258-00004"
type input "2010005258-00004"
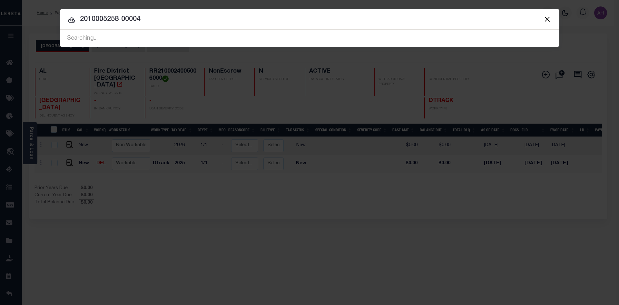
click at [148, 20] on input "2010005258-00004" at bounding box center [309, 19] width 499 height 11
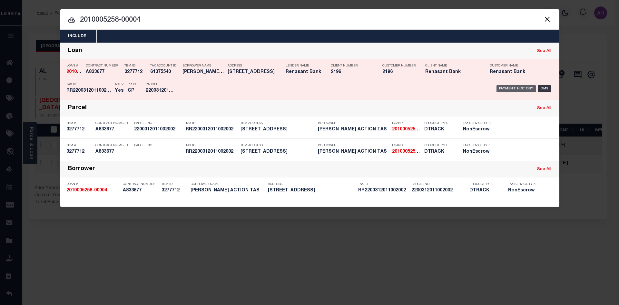
click at [510, 89] on div "Payment History" at bounding box center [516, 88] width 40 height 7
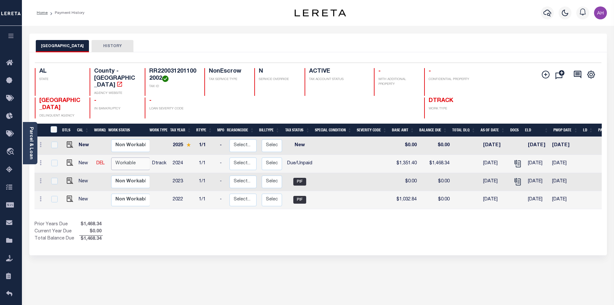
click at [125, 158] on select "Non Workable Workable" at bounding box center [130, 163] width 39 height 13
checkbox input "true"
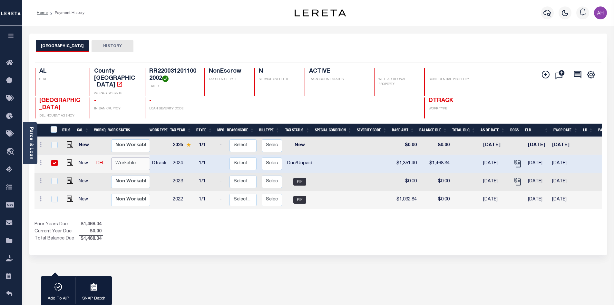
select select "true"
click at [111, 157] on select "Non Workable Workable" at bounding box center [130, 163] width 39 height 13
checkbox input "false"
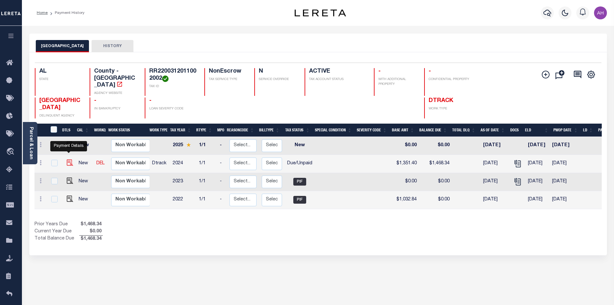
click at [72, 159] on img "" at bounding box center [70, 162] width 6 height 6
checkbox input "true"
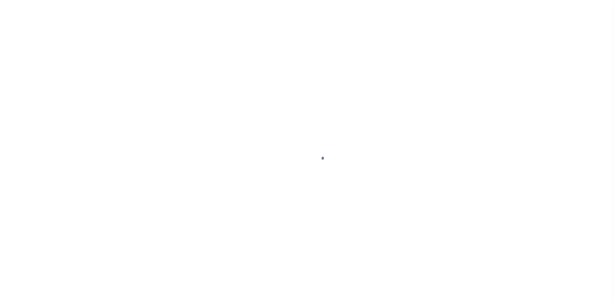
select select "DUE"
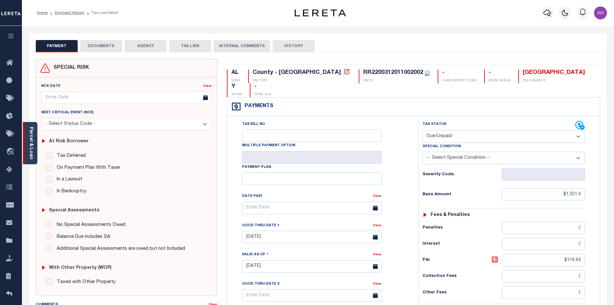
click at [32, 142] on link "Parcel & Loan" at bounding box center [31, 143] width 5 height 33
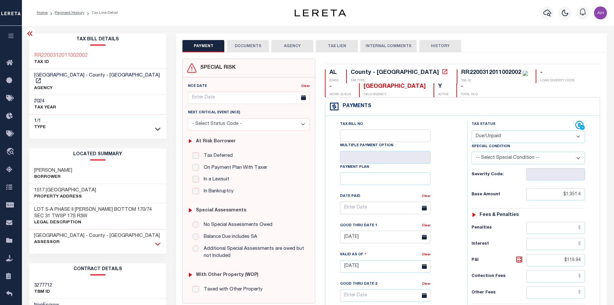
click at [158, 240] on icon at bounding box center [157, 243] width 5 height 7
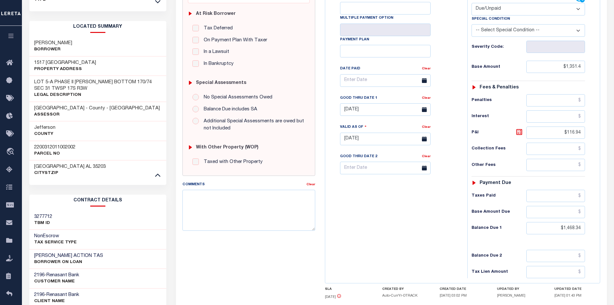
scroll to position [161, 0]
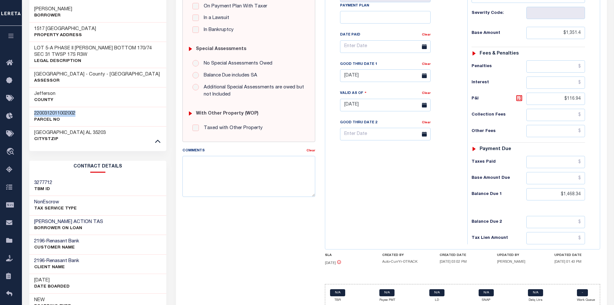
drag, startPoint x: 82, startPoint y: 107, endPoint x: 22, endPoint y: 103, distance: 59.8
click at [22, 103] on div "Parcel & Loan Tax Bill Details RR2200312011002002 TAX ID AGENCY 2024 TAX YEAR […" at bounding box center [318, 106] width 592 height 482
copy h3 "2200312011002002"
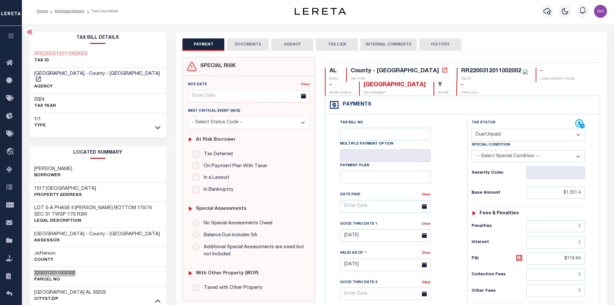
scroll to position [0, 0]
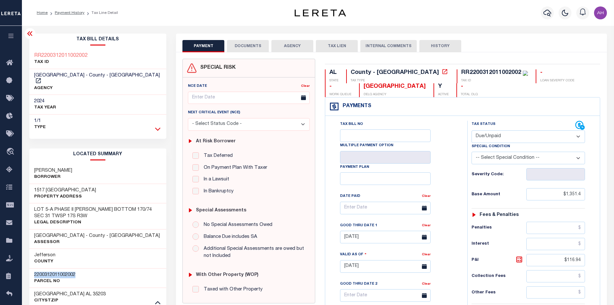
click at [156, 125] on icon at bounding box center [157, 128] width 5 height 7
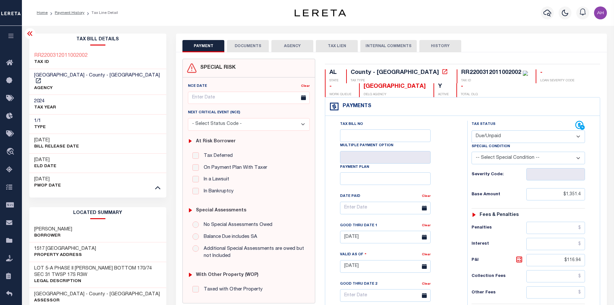
click at [250, 47] on button "DOCUMENTS" at bounding box center [248, 46] width 42 height 12
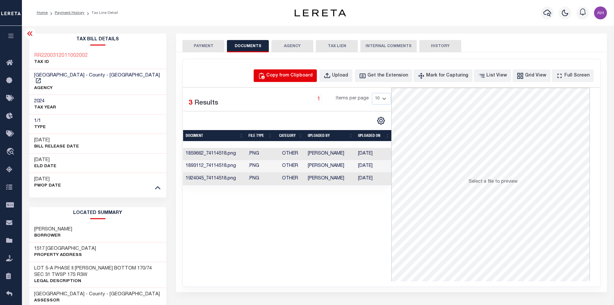
click at [294, 79] on div "Copy from Clipboard" at bounding box center [289, 75] width 46 height 7
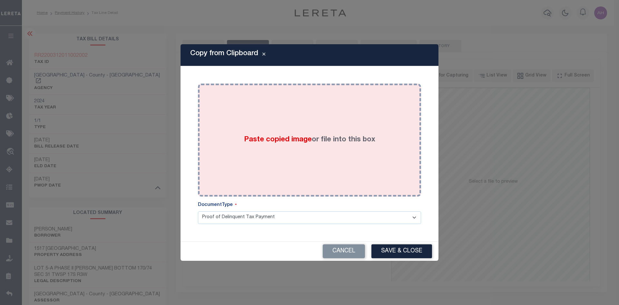
click at [287, 140] on span "Paste copied image" at bounding box center [278, 139] width 68 height 7
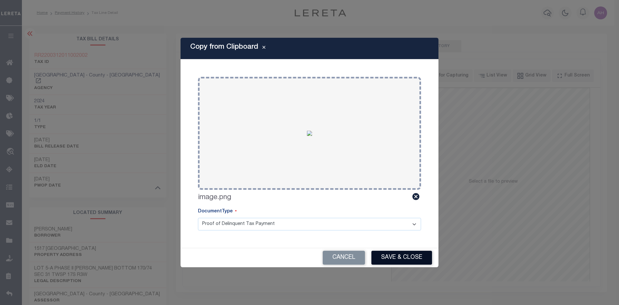
click at [403, 260] on button "Save & Close" at bounding box center [401, 258] width 61 height 14
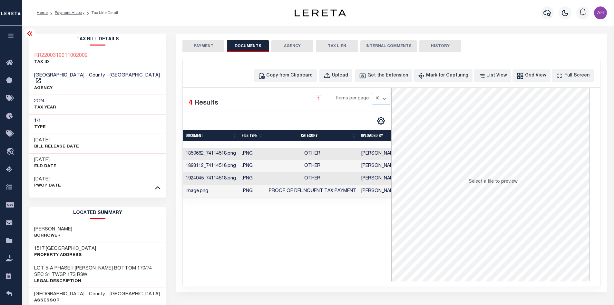
click at [209, 47] on button "PAYMENT" at bounding box center [203, 46] width 42 height 12
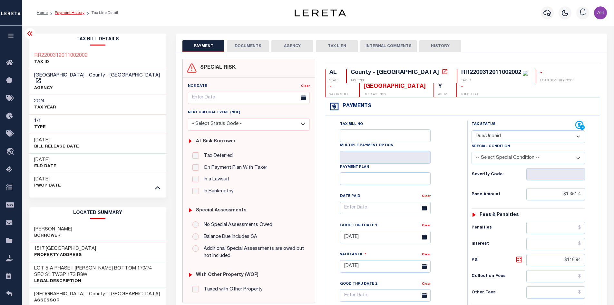
click at [70, 12] on link "Payment History" at bounding box center [70, 13] width 30 height 4
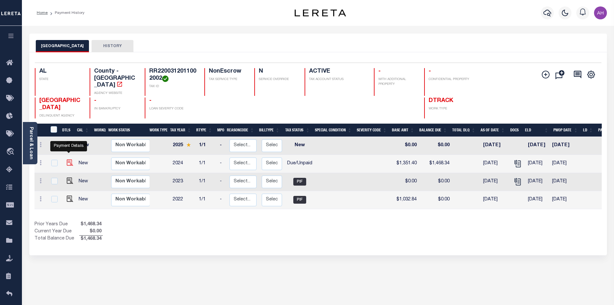
click at [69, 159] on img "" at bounding box center [70, 162] width 6 height 6
checkbox input "true"
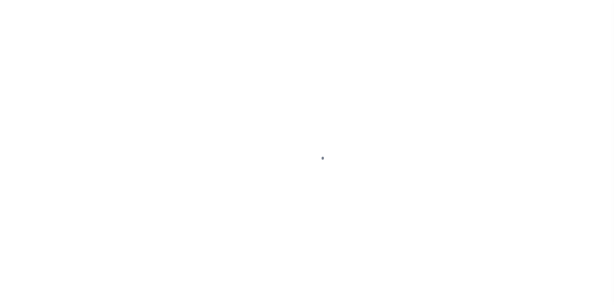
select select "DUE"
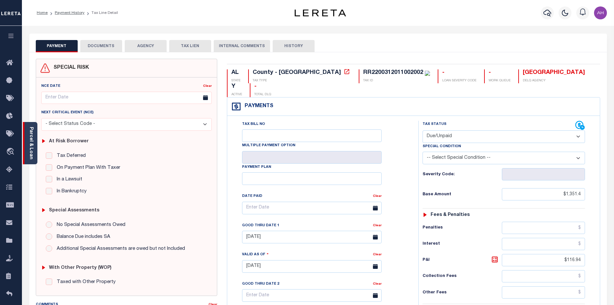
click at [30, 139] on link "Parcel & Loan" at bounding box center [31, 143] width 5 height 33
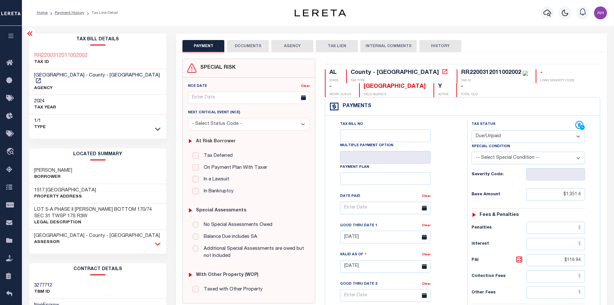
click at [160, 240] on icon at bounding box center [157, 243] width 5 height 7
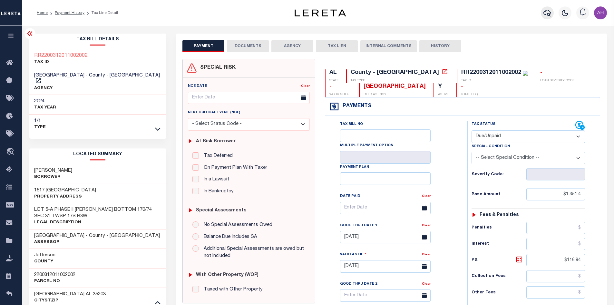
click at [547, 14] on icon "button" at bounding box center [548, 13] width 8 height 7
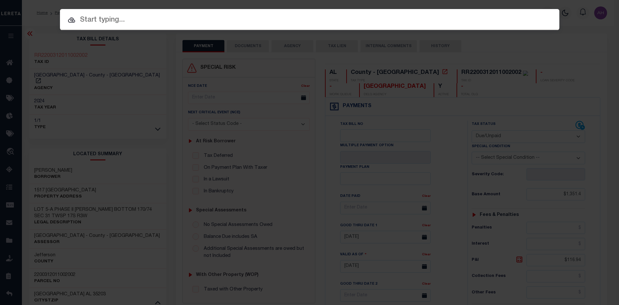
click at [87, 23] on input "text" at bounding box center [309, 20] width 499 height 11
paste input "1000160336-00001"
type input "1000160336-00001"
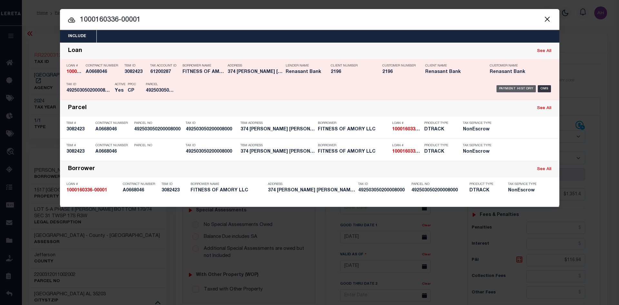
click at [516, 86] on div "Payment History" at bounding box center [516, 88] width 40 height 7
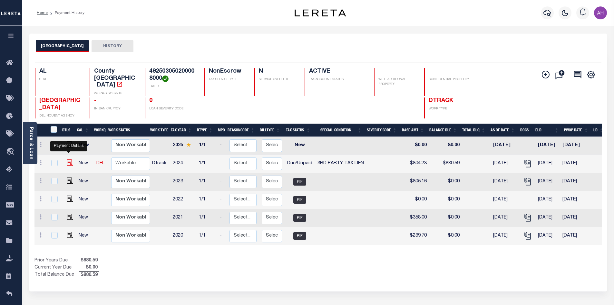
click at [67, 159] on img "" at bounding box center [70, 162] width 6 height 6
checkbox input "true"
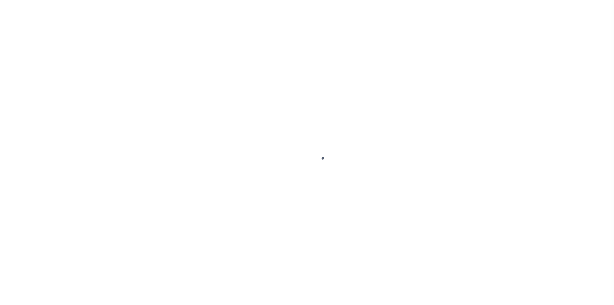
select select "DUE"
select select "20"
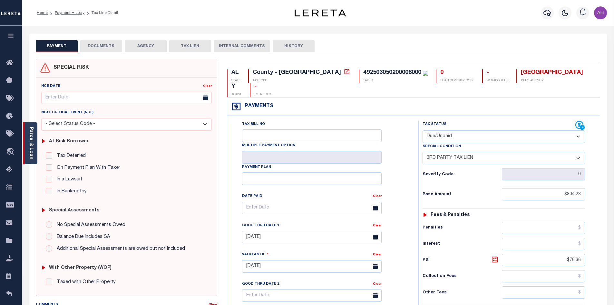
click at [32, 142] on link "Parcel & Loan" at bounding box center [31, 143] width 5 height 33
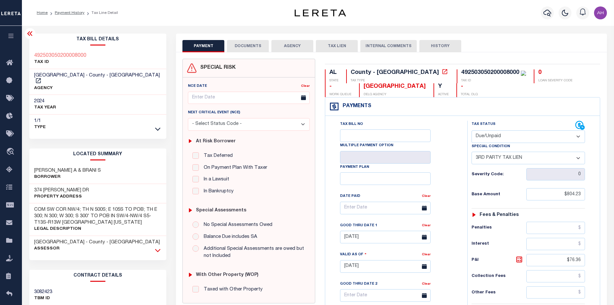
click at [157, 247] on icon at bounding box center [157, 250] width 5 height 7
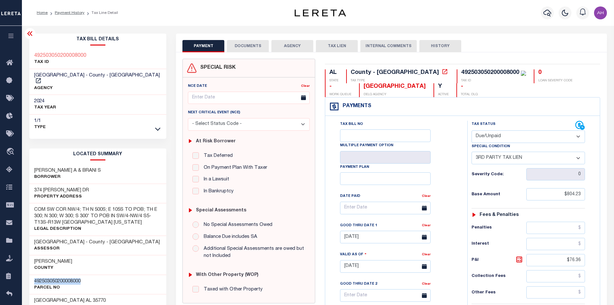
drag, startPoint x: 93, startPoint y: 274, endPoint x: 25, endPoint y: 274, distance: 67.7
click at [25, 274] on div "Tax Bill Details 492503050200008000 TAX ID AGENCY 2024 TAX YEAR 2025 1/1 Type" at bounding box center [98, 274] width 147 height 481
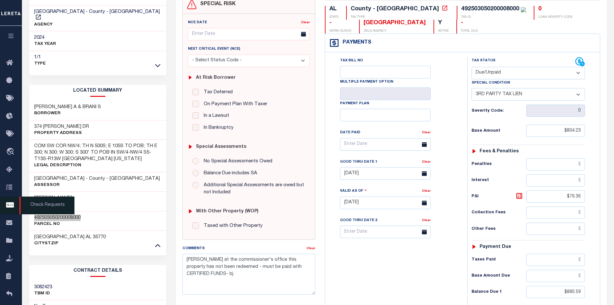
scroll to position [64, 0]
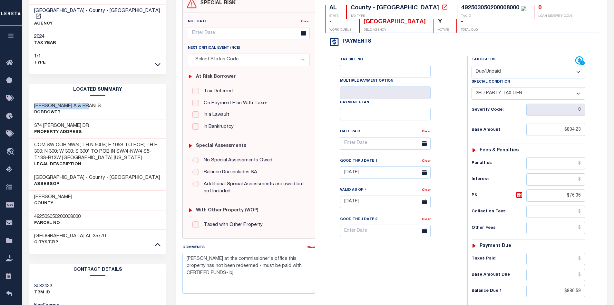
drag, startPoint x: 93, startPoint y: 99, endPoint x: 29, endPoint y: 99, distance: 63.5
click at [29, 100] on div "TANKERSLEY FREDERICK A & BRANI S Borrower" at bounding box center [97, 110] width 137 height 20
copy h3 "TANKERSLEY FREDERICK"
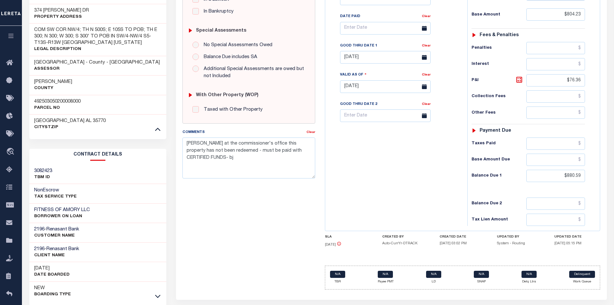
scroll to position [203, 0]
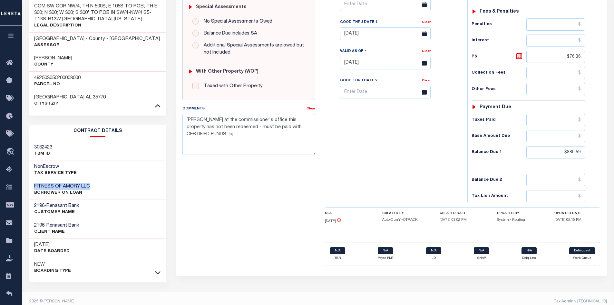
drag, startPoint x: 97, startPoint y: 180, endPoint x: 28, endPoint y: 180, distance: 69.6
click at [28, 180] on div "Tax Bill Details 492503050200008000 TAX ID AGENCY 2024 TAX YEAR 2025 1/1 Type" at bounding box center [98, 70] width 147 height 481
copy h3 "FITNESS OF AMORY LLC"
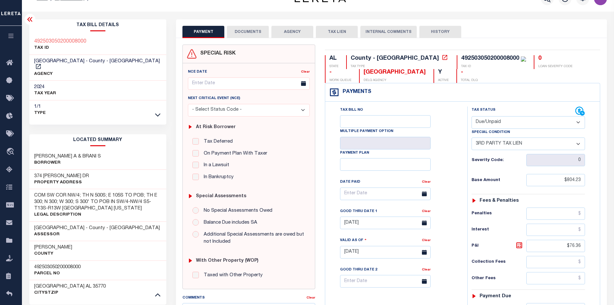
scroll to position [0, 0]
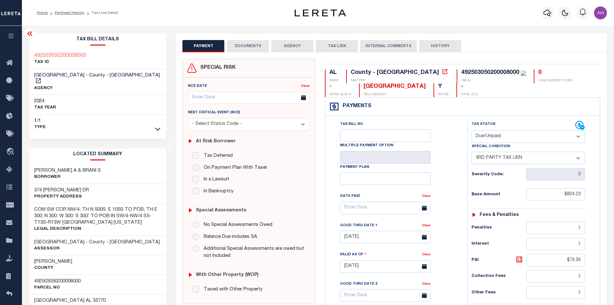
click at [290, 45] on button "AGENCY" at bounding box center [292, 46] width 42 height 12
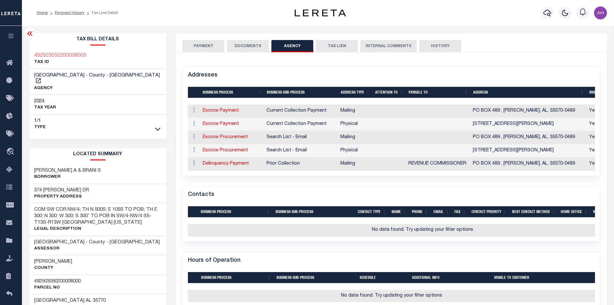
click at [100, 59] on div "492503050200008000 TAX ID" at bounding box center [97, 59] width 137 height 20
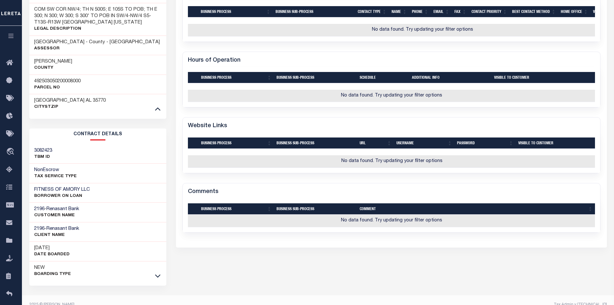
scroll to position [203, 0]
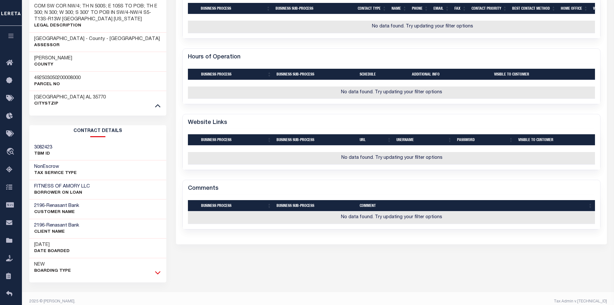
click at [158, 269] on icon at bounding box center [157, 272] width 5 height 7
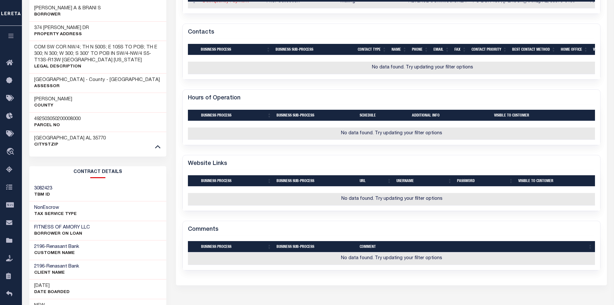
scroll to position [184, 0]
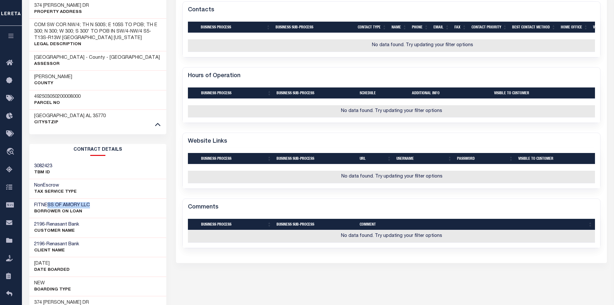
drag, startPoint x: 93, startPoint y: 198, endPoint x: 47, endPoint y: 194, distance: 46.6
click at [47, 199] on div "FITNESS OF AMORY LLC BORROWER ON LOAN" at bounding box center [97, 209] width 137 height 20
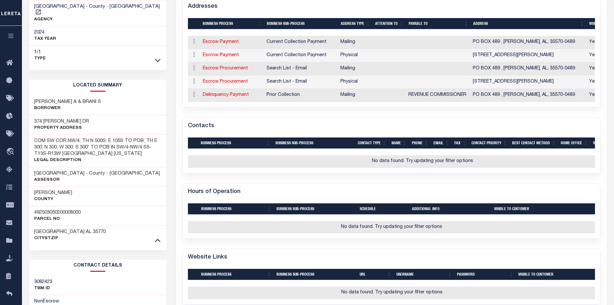
scroll to position [0, 0]
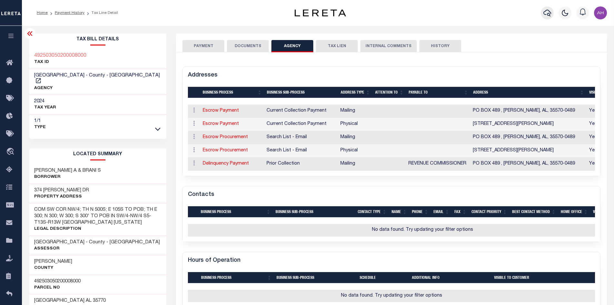
click at [550, 15] on icon "button" at bounding box center [548, 13] width 8 height 7
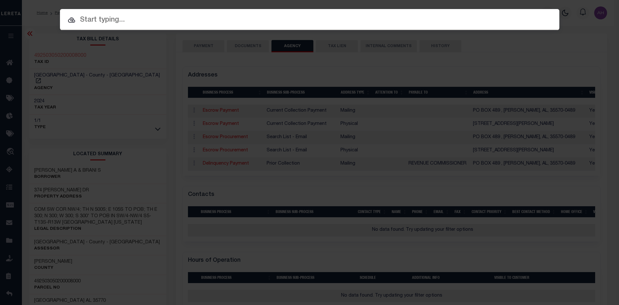
paste input "2023000189-00001"
type input "2023000189-00001"
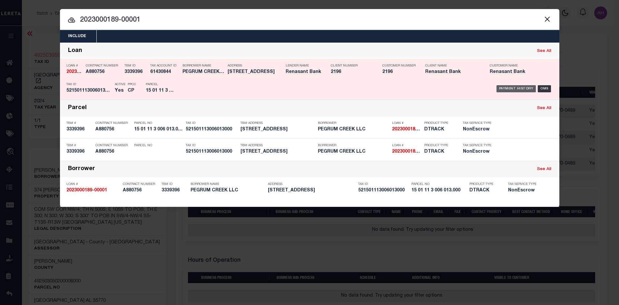
click at [515, 86] on div "Payment History" at bounding box center [516, 88] width 40 height 7
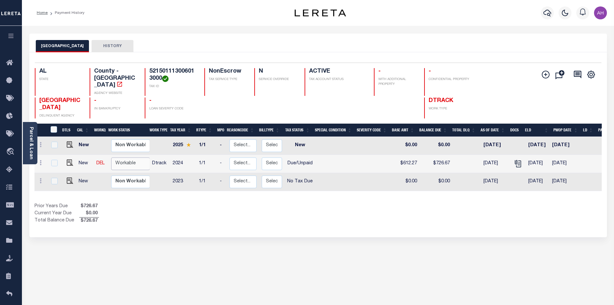
click at [134, 160] on select "Non Workable Workable" at bounding box center [130, 163] width 39 height 13
checkbox input "true"
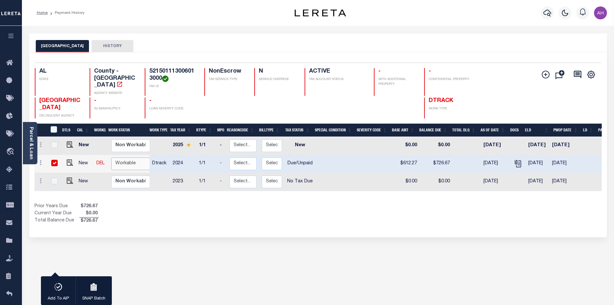
select select "true"
click at [111, 157] on select "Non Workable Workable" at bounding box center [130, 163] width 39 height 13
checkbox input "false"
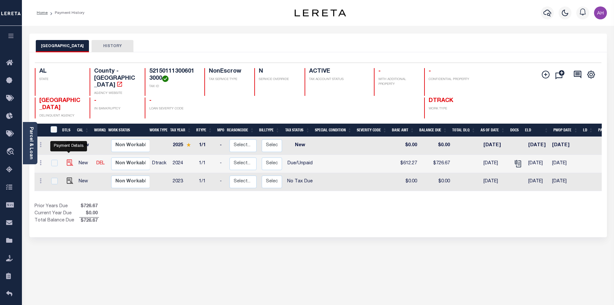
click at [69, 159] on img "" at bounding box center [70, 162] width 6 height 6
checkbox input "true"
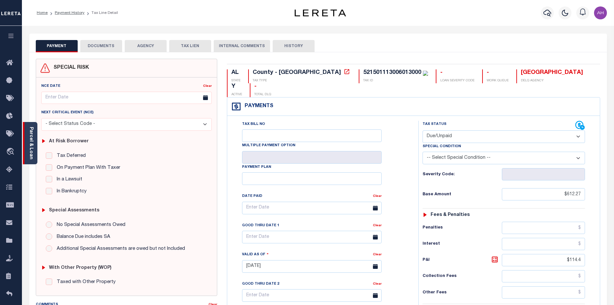
click at [29, 147] on link "Parcel & Loan" at bounding box center [31, 143] width 5 height 33
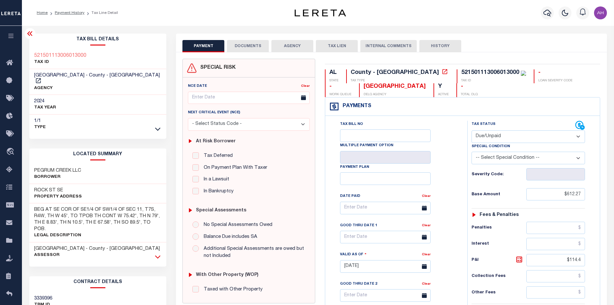
click at [159, 253] on icon at bounding box center [157, 256] width 5 height 7
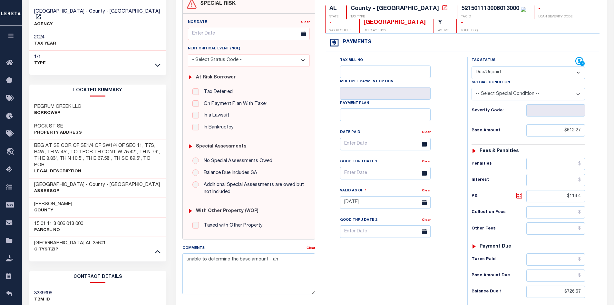
scroll to position [64, 0]
drag, startPoint x: 95, startPoint y: 220, endPoint x: 64, endPoint y: 211, distance: 32.5
click at [30, 216] on div "15 01 11 3 006 013.000 Parcel No" at bounding box center [97, 226] width 137 height 20
click at [98, 216] on div "15 01 11 3 006 013.000 Parcel No" at bounding box center [97, 226] width 137 height 20
drag, startPoint x: 98, startPoint y: 213, endPoint x: 33, endPoint y: 212, distance: 65.1
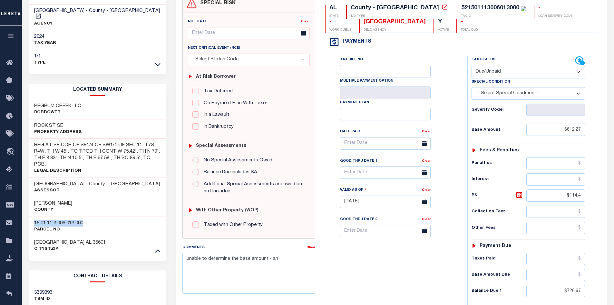
click at [33, 216] on div "15 01 11 3 006 013.000 Parcel No" at bounding box center [97, 226] width 137 height 20
copy h3 "15 01 11 3 006 013.000"
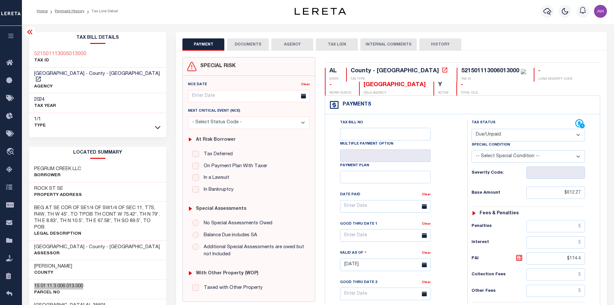
scroll to position [0, 0]
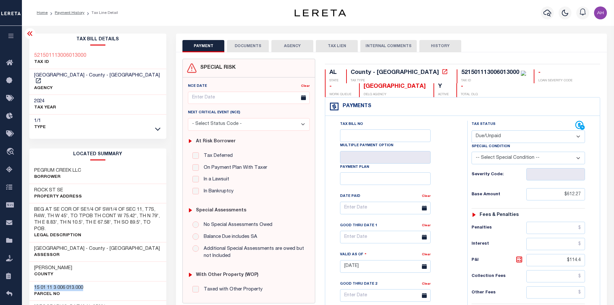
drag, startPoint x: 493, startPoint y: 138, endPoint x: 499, endPoint y: 143, distance: 8.3
click at [493, 138] on select "- Select Status Code - Open Due/Unpaid Paid Incomplete No Tax Due Internal Refu…" at bounding box center [528, 136] width 113 height 13
select select "PYD"
click at [472, 131] on select "- Select Status Code - Open Due/Unpaid Paid Incomplete No Tax Due Internal Refu…" at bounding box center [528, 136] width 113 height 13
type input "[DATE]"
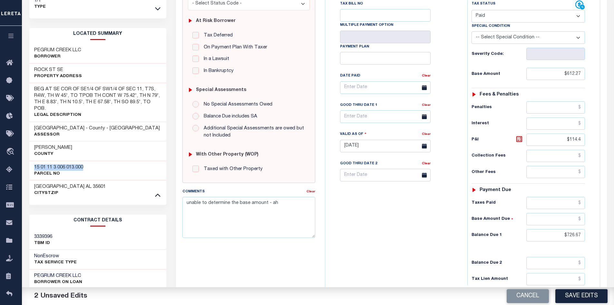
scroll to position [161, 0]
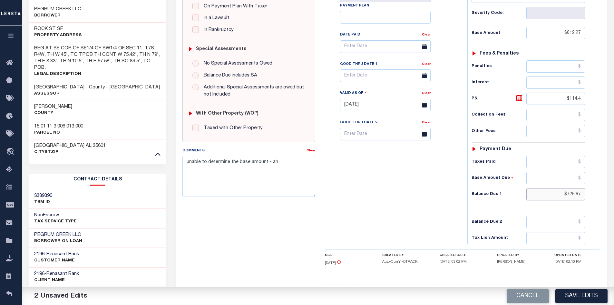
drag, startPoint x: 543, startPoint y: 194, endPoint x: 595, endPoint y: 196, distance: 52.3
click at [595, 196] on div "Tax Status Status" at bounding box center [531, 101] width 136 height 285
type input "$0.00"
click at [318, 152] on div "Comments Clear unable to determine the base amount - ah" at bounding box center [249, 174] width 142 height 55
click at [311, 151] on link "Clear" at bounding box center [311, 150] width 9 height 3
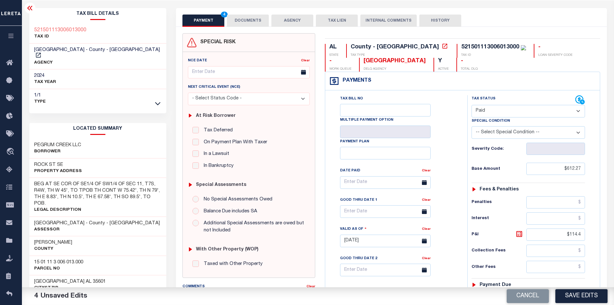
scroll to position [0, 0]
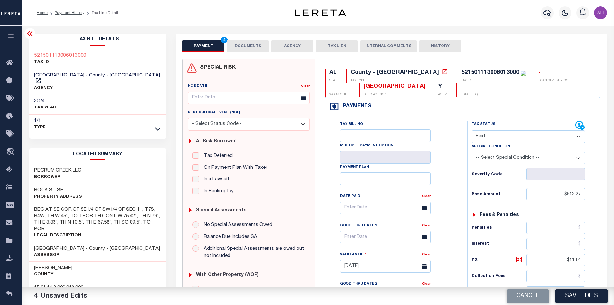
click at [251, 46] on button "DOCUMENTS" at bounding box center [248, 46] width 42 height 12
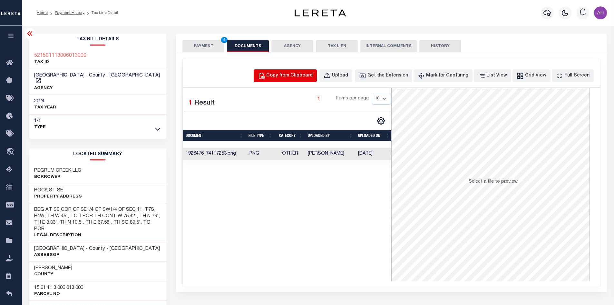
click at [282, 74] on div "Copy from Clipboard" at bounding box center [289, 75] width 46 height 7
select select "POP"
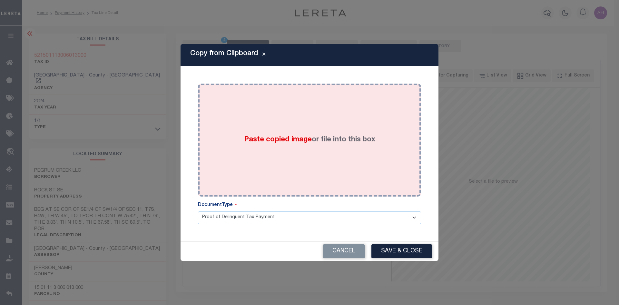
click at [293, 133] on div "Paste copied image or file into this box" at bounding box center [309, 139] width 213 height 103
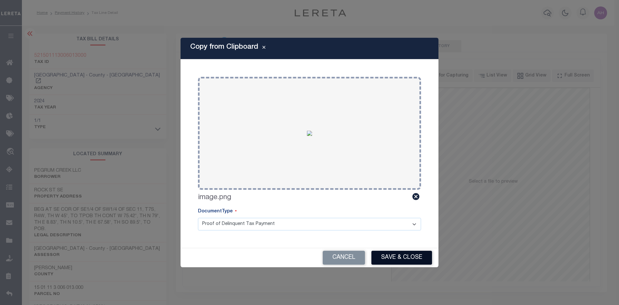
click at [400, 256] on button "Save & Close" at bounding box center [401, 258] width 61 height 14
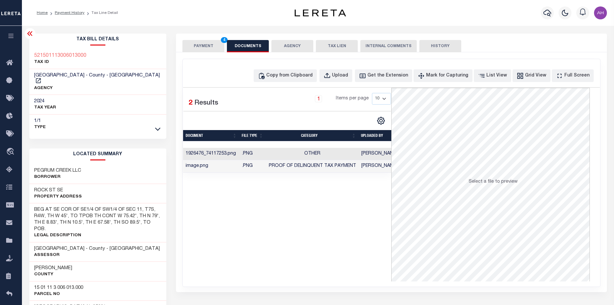
drag, startPoint x: 193, startPoint y: 44, endPoint x: 200, endPoint y: 48, distance: 7.8
click at [193, 45] on button "PAYMENT 4" at bounding box center [203, 46] width 42 height 12
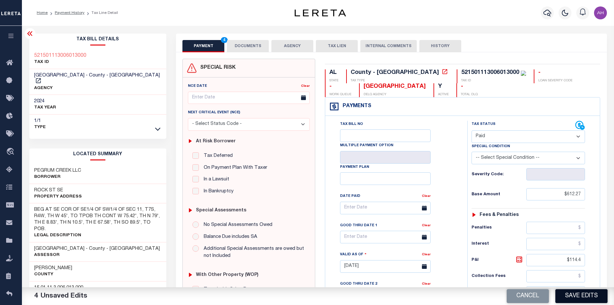
click at [579, 296] on button "Save Edits" at bounding box center [581, 296] width 52 height 14
checkbox input "false"
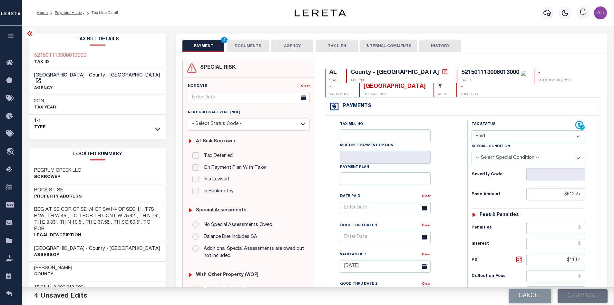
type input "$612.27"
type input "$114.4"
type input "$0"
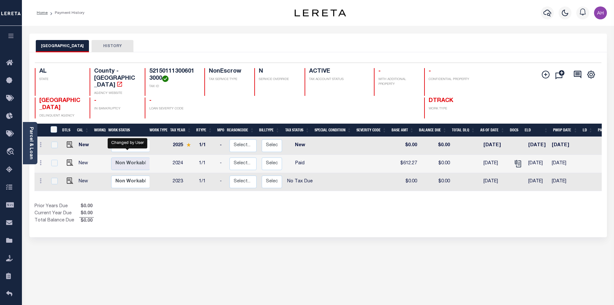
scroll to position [1, 0]
click at [549, 13] on icon "button" at bounding box center [548, 13] width 8 height 8
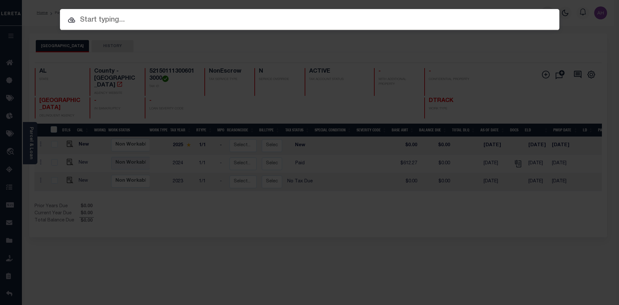
paste input "3016926294"
type input "3016926294"
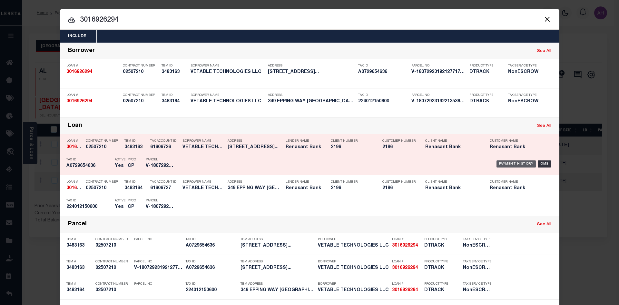
click at [509, 164] on div "Payment History" at bounding box center [516, 163] width 40 height 7
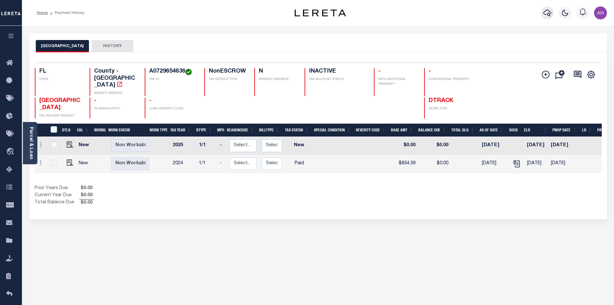
click at [549, 17] on icon "button" at bounding box center [548, 13] width 8 height 8
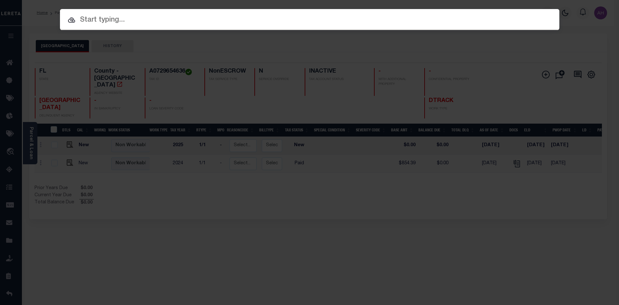
paste input "3016926294"
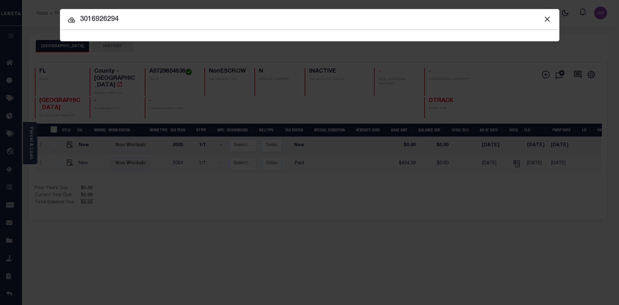
type input "3016926294"
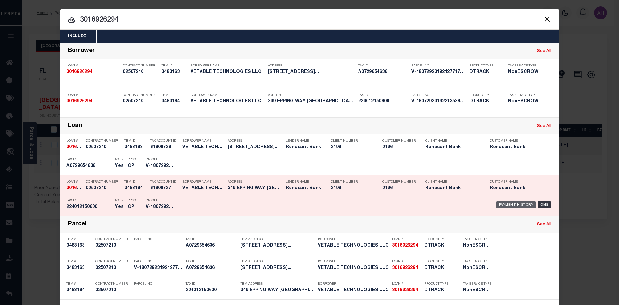
click at [513, 206] on div "Payment History" at bounding box center [516, 204] width 40 height 7
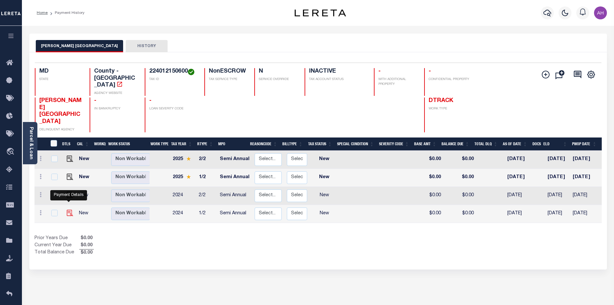
click at [68, 210] on img "" at bounding box center [70, 213] width 6 height 6
checkbox input "true"
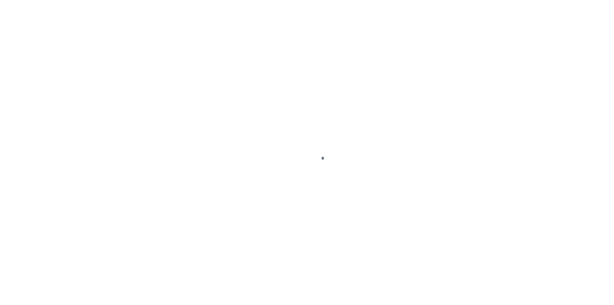
select select "NW2"
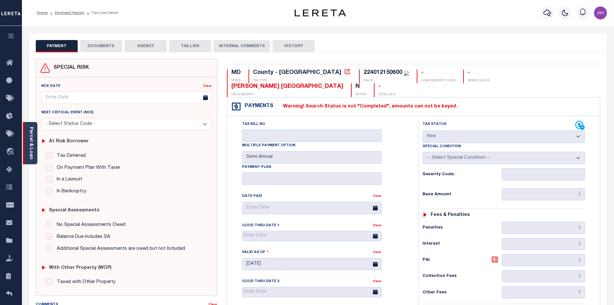
click at [31, 131] on link "Parcel & Loan" at bounding box center [31, 143] width 5 height 33
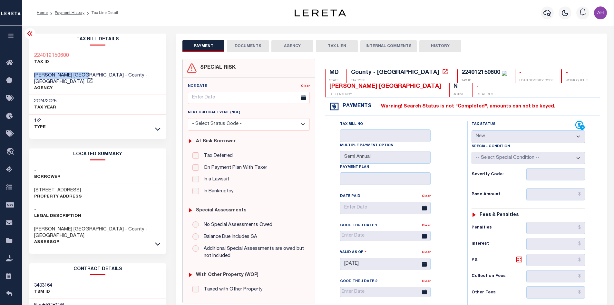
drag, startPoint x: 92, startPoint y: 74, endPoint x: 34, endPoint y: 74, distance: 57.7
click at [34, 74] on span "[PERSON_NAME] [GEOGRAPHIC_DATA] - County - [GEOGRAPHIC_DATA]" at bounding box center [90, 78] width 113 height 11
copy span "[PERSON_NAME] [GEOGRAPHIC_DATA]"
click at [95, 55] on div "224012150600 TAX ID" at bounding box center [97, 59] width 137 height 20
drag, startPoint x: 92, startPoint y: 56, endPoint x: 25, endPoint y: 55, distance: 67.4
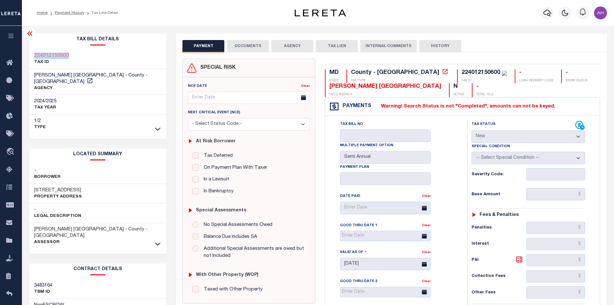
click at [25, 55] on div "Tax Bill Details 224012150600 TAX ID -" at bounding box center [98, 261] width 147 height 454
copy h3 "224012150600"
click at [157, 125] on icon at bounding box center [157, 128] width 5 height 7
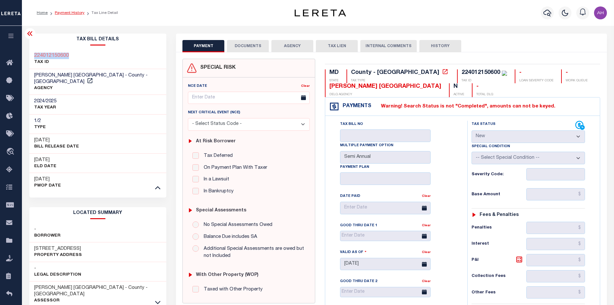
click at [69, 14] on link "Payment History" at bounding box center [70, 13] width 30 height 4
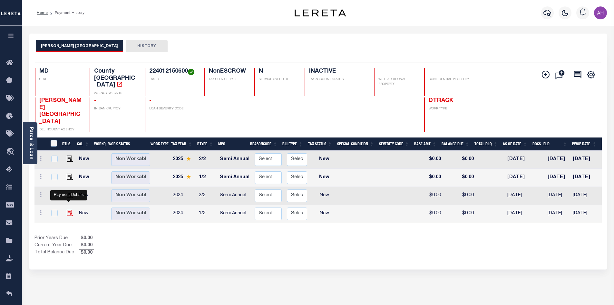
click at [67, 210] on img "" at bounding box center [70, 213] width 6 height 6
checkbox input "true"
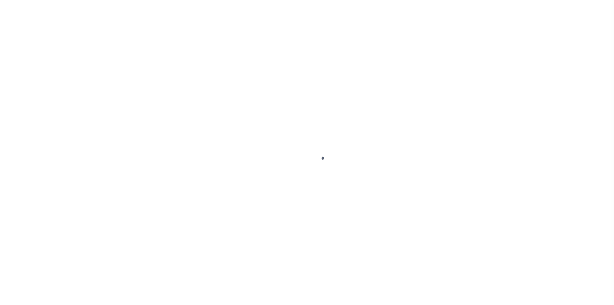
select select "NW2"
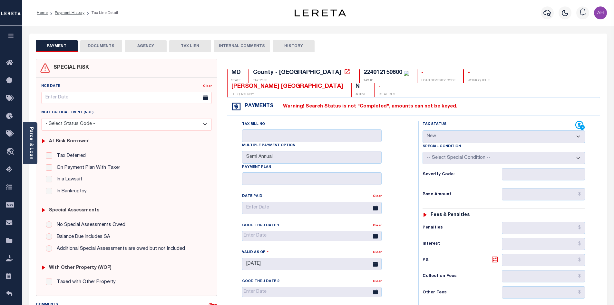
click at [478, 97] on div "Payments Warning! Search Status is not "Completed", amounts can not be keyed." at bounding box center [413, 106] width 373 height 18
click at [71, 10] on li "Payment History" at bounding box center [66, 13] width 37 height 6
click at [72, 13] on link "Payment History" at bounding box center [70, 13] width 30 height 4
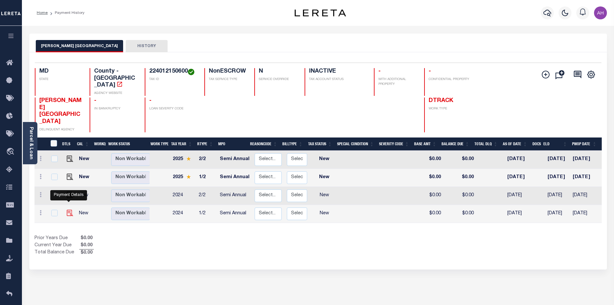
click at [68, 210] on img "" at bounding box center [70, 213] width 6 height 6
checkbox input "true"
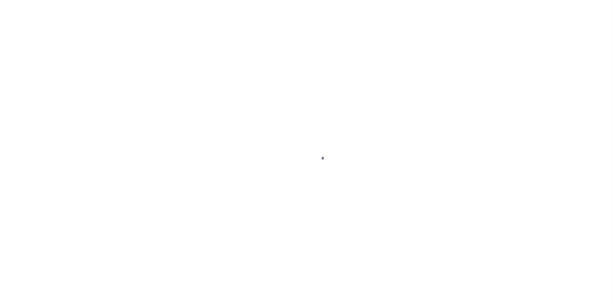
select select "NW2"
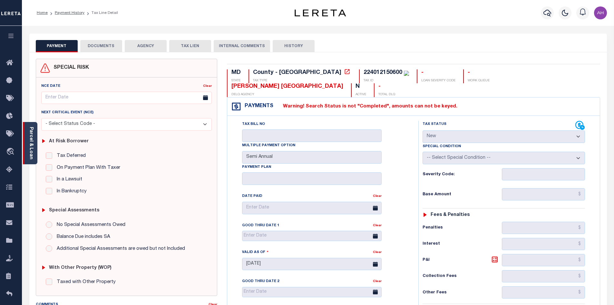
click at [34, 142] on div "Parcel & Loan" at bounding box center [30, 143] width 15 height 42
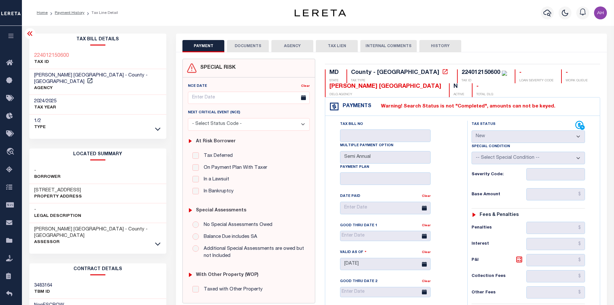
click at [28, 32] on icon at bounding box center [30, 34] width 8 height 8
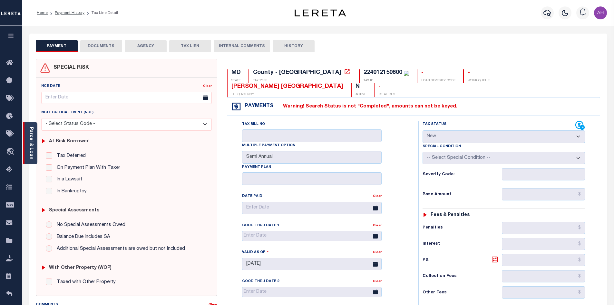
click at [31, 150] on link "Parcel & Loan" at bounding box center [31, 143] width 5 height 33
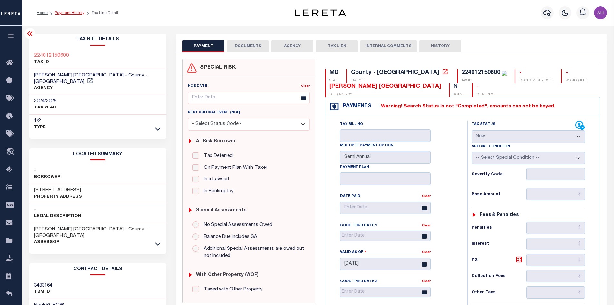
click at [72, 12] on link "Payment History" at bounding box center [70, 13] width 30 height 4
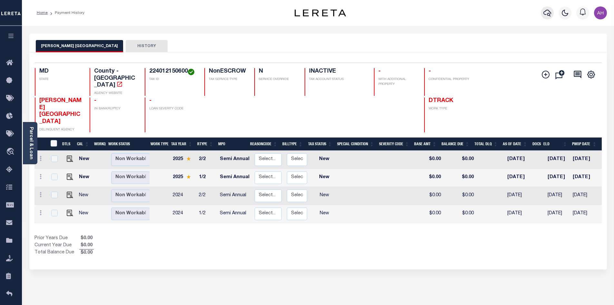
click at [544, 15] on icon "button" at bounding box center [548, 13] width 8 height 8
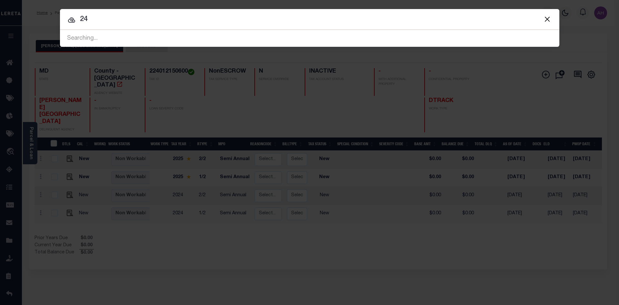
type input "2"
type input "3016926294"
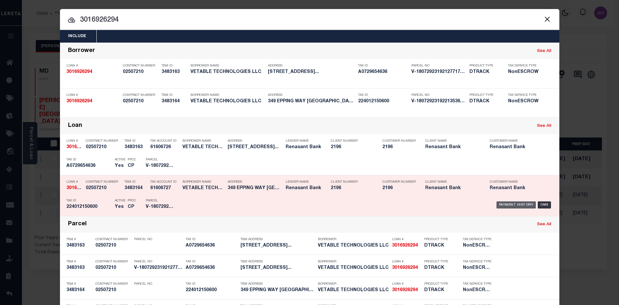
click at [516, 204] on div "Payment History" at bounding box center [516, 204] width 40 height 7
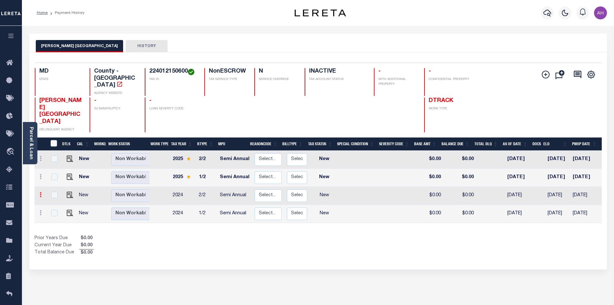
click at [39, 193] on link at bounding box center [40, 195] width 7 height 5
click at [188, 235] on div "Prior Years Due $0.00 Current Year Due $0.00 Total Balance Due $0.00" at bounding box center [176, 246] width 284 height 22
click at [68, 192] on img "" at bounding box center [70, 195] width 6 height 6
checkbox input "true"
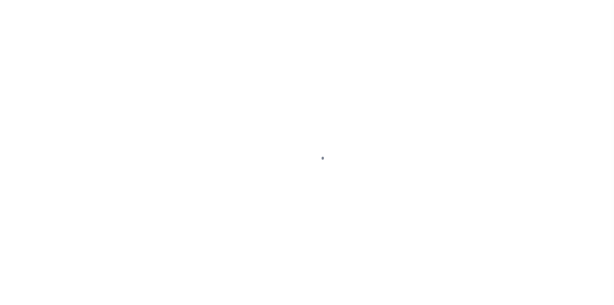
select select "NW2"
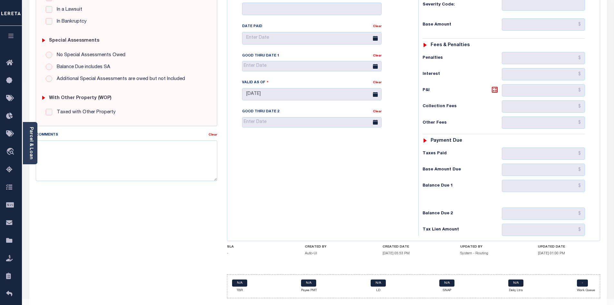
scroll to position [170, 0]
click at [580, 279] on link "-" at bounding box center [582, 282] width 11 height 7
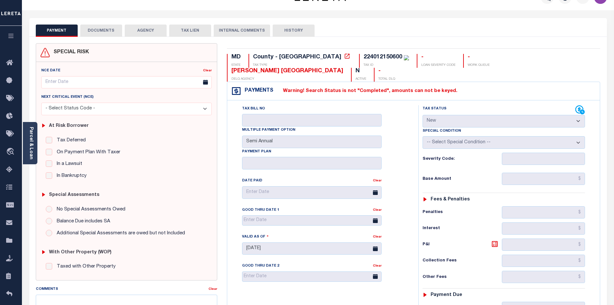
scroll to position [0, 0]
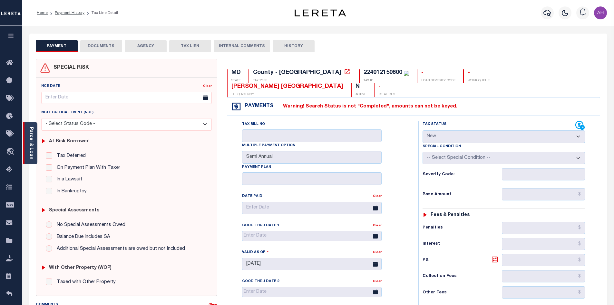
click at [32, 149] on link "Parcel & Loan" at bounding box center [31, 143] width 5 height 33
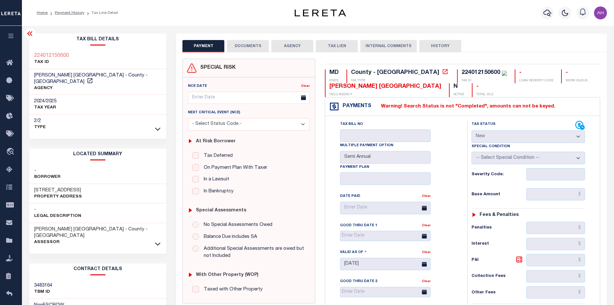
click at [427, 47] on button "HISTORY" at bounding box center [440, 46] width 42 height 12
select select "50"
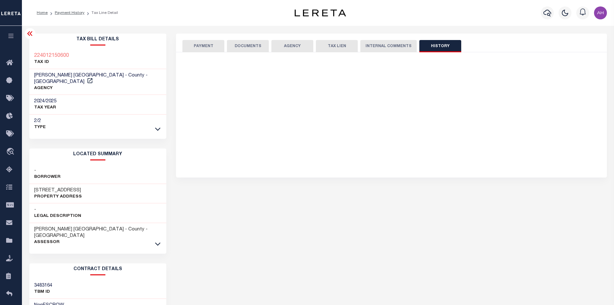
select select "50"
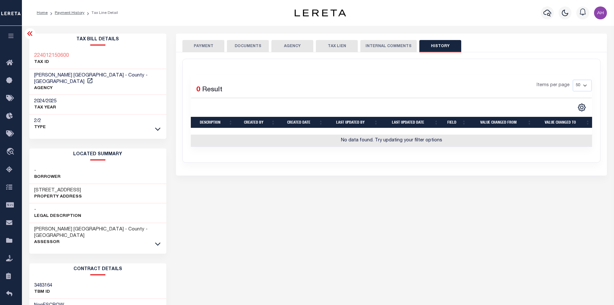
click at [402, 48] on button "INTERNAL COMMENTS" at bounding box center [388, 46] width 56 height 12
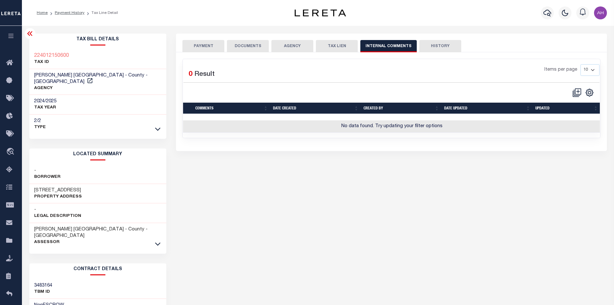
click at [205, 47] on button "PAYMENT" at bounding box center [203, 46] width 42 height 12
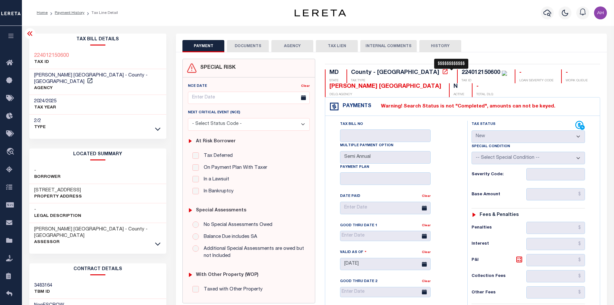
click at [502, 75] on img "" at bounding box center [504, 73] width 5 height 5
click at [462, 72] on div "224012150600" at bounding box center [481, 73] width 39 height 6
drag, startPoint x: 332, startPoint y: 77, endPoint x: 352, endPoint y: 93, distance: 26.3
click at [332, 77] on div "MD STATE" at bounding box center [332, 76] width 14 height 14
click at [361, 87] on div "[PERSON_NAME] [GEOGRAPHIC_DATA]" at bounding box center [385, 86] width 112 height 7
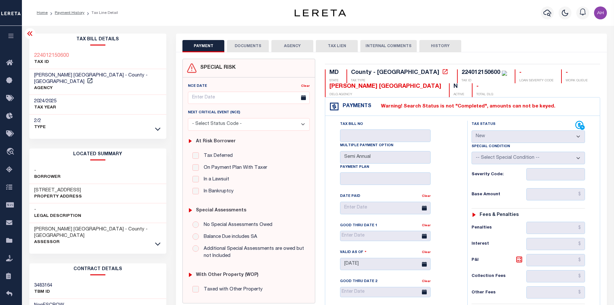
click at [406, 109] on label "Warning! Search Status is not "Completed", amounts can not be keyed." at bounding box center [463, 106] width 184 height 7
drag, startPoint x: 330, startPoint y: 106, endPoint x: 333, endPoint y: 106, distance: 3.5
click at [331, 106] on icon at bounding box center [334, 106] width 10 height 10
click at [37, 59] on span "Home" at bounding box center [35, 63] width 33 height 18
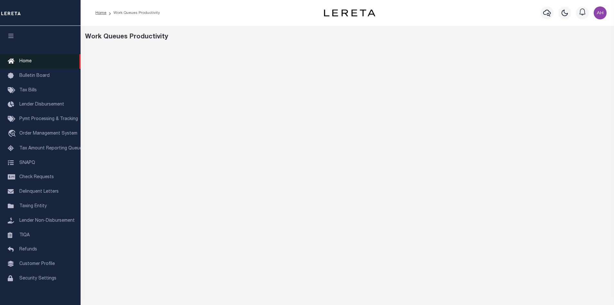
click at [32, 63] on link "Home" at bounding box center [40, 61] width 81 height 15
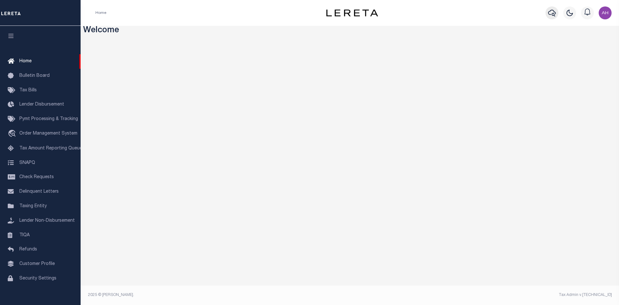
click at [554, 12] on icon "button" at bounding box center [552, 13] width 8 height 7
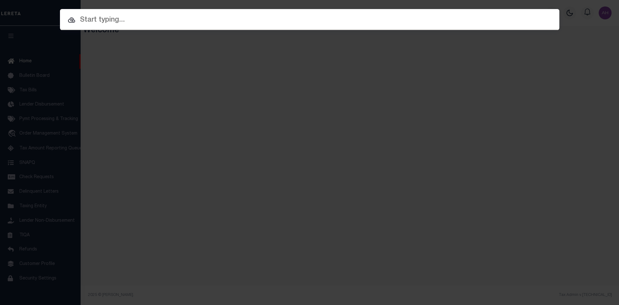
paste input "31610205-00003"
type input "31610205-00003"
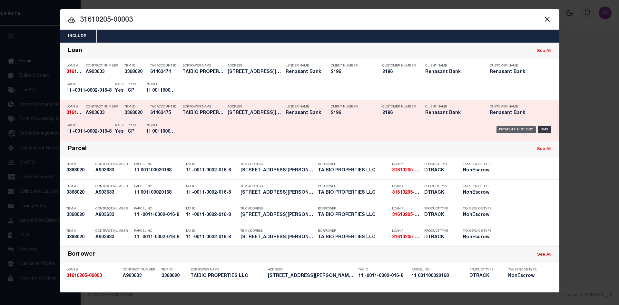
click at [521, 128] on div "Payment History" at bounding box center [516, 129] width 40 height 7
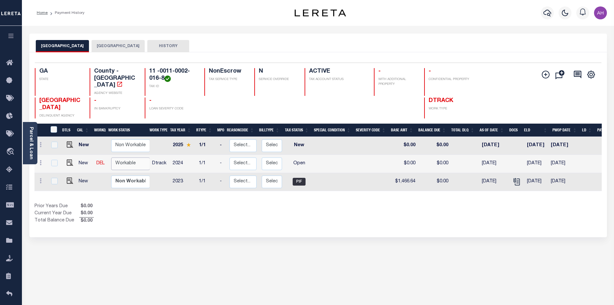
click at [133, 157] on select "Non Workable Workable" at bounding box center [130, 163] width 39 height 13
checkbox input "true"
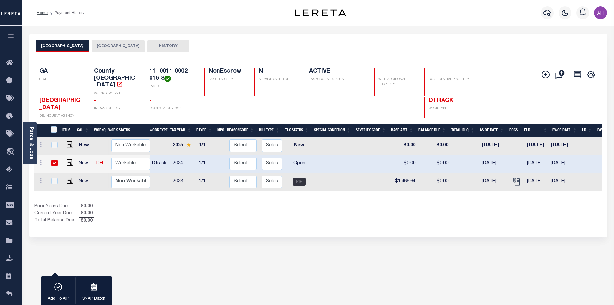
click at [111, 48] on button "[GEOGRAPHIC_DATA]" at bounding box center [118, 46] width 53 height 12
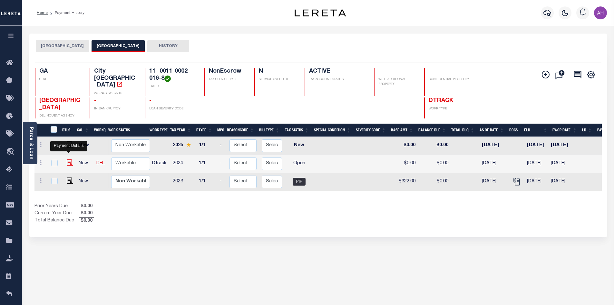
click at [69, 159] on img "" at bounding box center [70, 162] width 6 height 6
checkbox input "true"
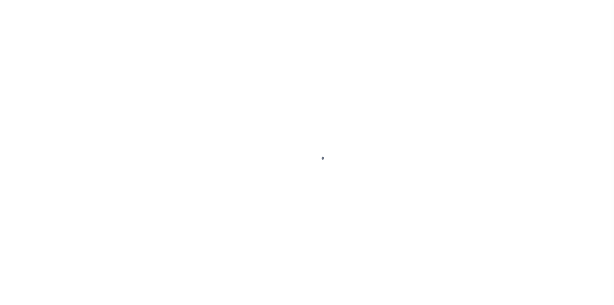
select select "OP2"
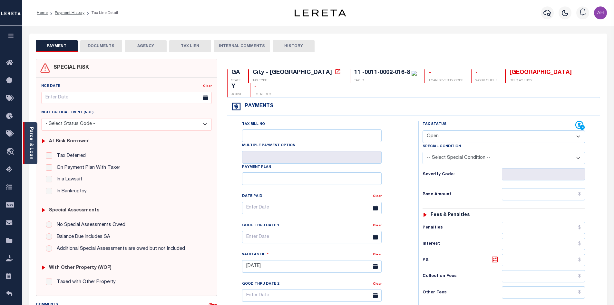
click at [32, 139] on link "Parcel & Loan" at bounding box center [31, 143] width 5 height 33
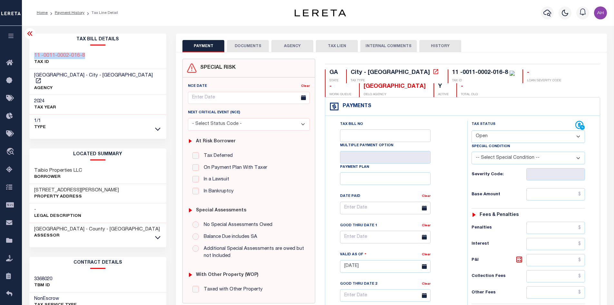
drag, startPoint x: 95, startPoint y: 55, endPoint x: 30, endPoint y: 50, distance: 64.7
click at [30, 50] on div "11 -0011-0002-016-8 TAX ID" at bounding box center [97, 59] width 137 height 20
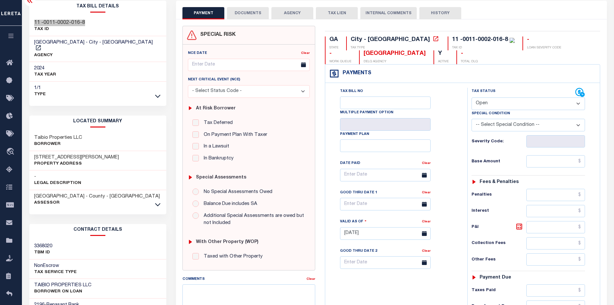
scroll to position [97, 0]
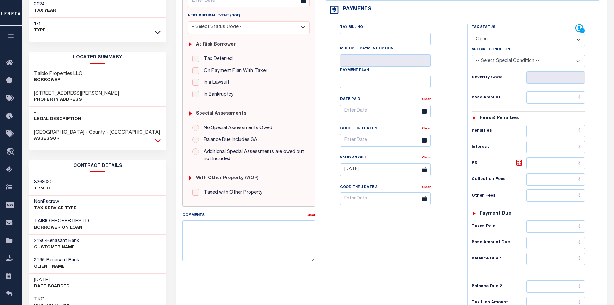
click at [155, 137] on icon at bounding box center [157, 140] width 5 height 7
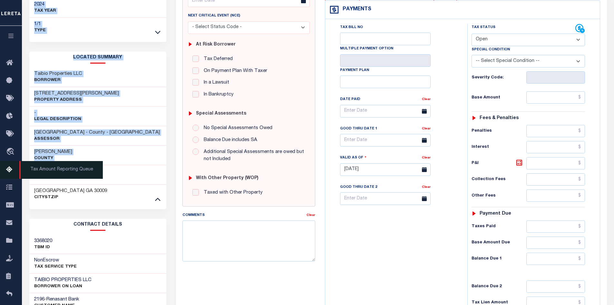
drag, startPoint x: 80, startPoint y: 165, endPoint x: 21, endPoint y: 164, distance: 58.7
click at [21, 164] on div "Home Payment History Tax Line Detail Profile Sign out" at bounding box center [307, 153] width 614 height 501
click at [130, 165] on div "11 001100020168 Parcel No" at bounding box center [97, 175] width 137 height 20
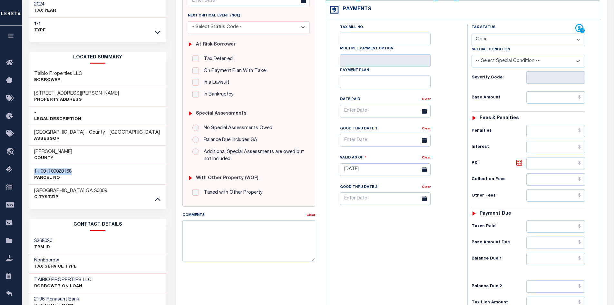
drag, startPoint x: 84, startPoint y: 165, endPoint x: 33, endPoint y: 164, distance: 51.6
click at [33, 165] on div "11 001100020168 Parcel No" at bounding box center [97, 175] width 137 height 20
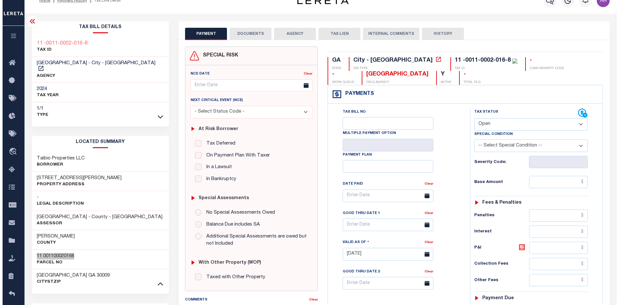
scroll to position [0, 0]
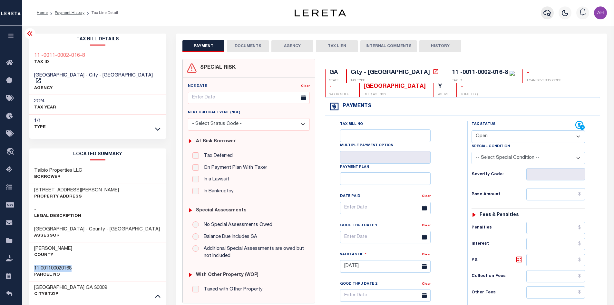
click at [547, 14] on icon "button" at bounding box center [548, 13] width 8 height 8
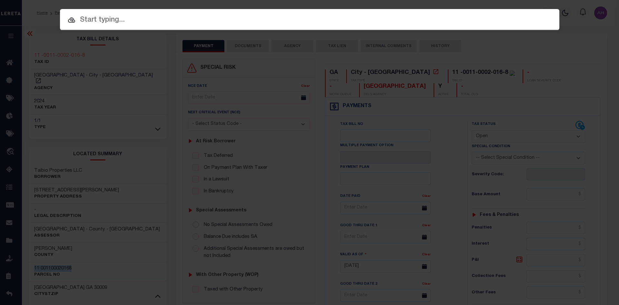
paste input "511426432"
type input "511426432"
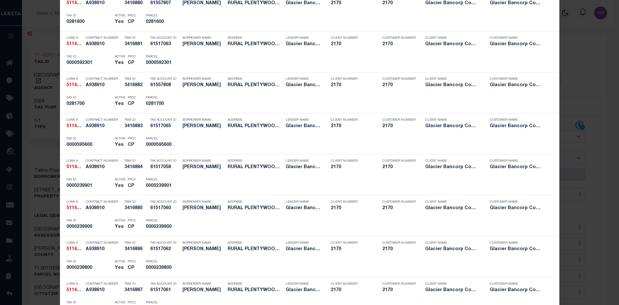
scroll to position [516, 0]
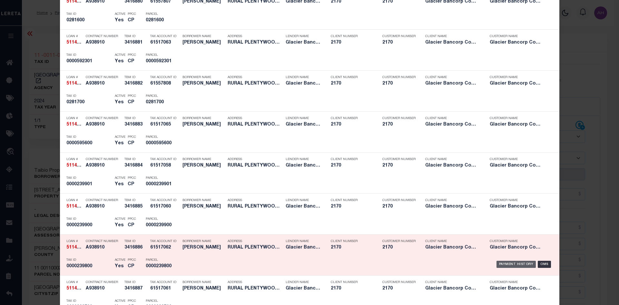
click at [506, 262] on div "Payment History" at bounding box center [516, 263] width 40 height 7
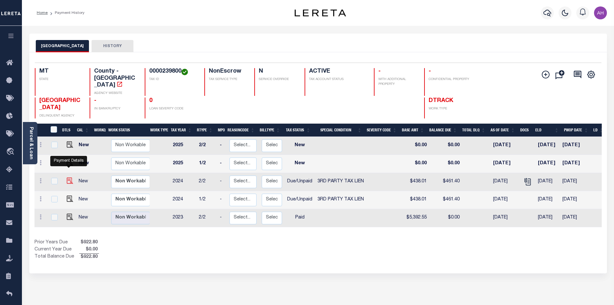
click at [69, 177] on img "" at bounding box center [70, 180] width 6 height 6
checkbox input "true"
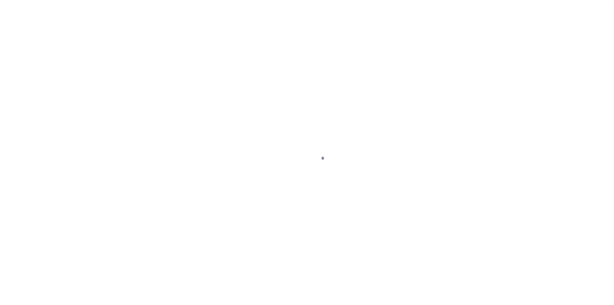
select select "DUE"
select select "20"
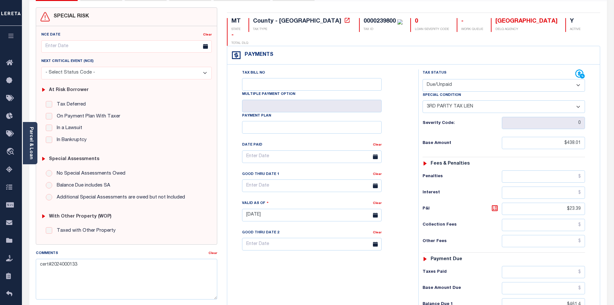
scroll to position [129, 0]
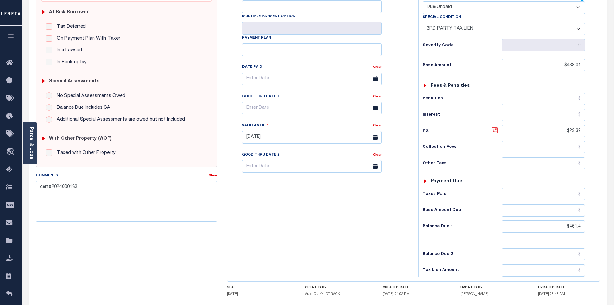
click at [495, 127] on icon at bounding box center [495, 130] width 6 height 6
click at [344, 206] on div "Tax Bill No Multiple Payment Option Payment Plan Clear" at bounding box center [321, 134] width 185 height 285
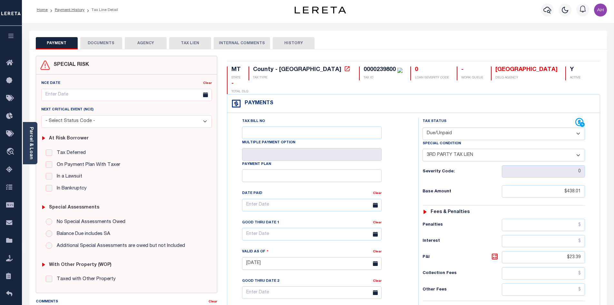
scroll to position [0, 0]
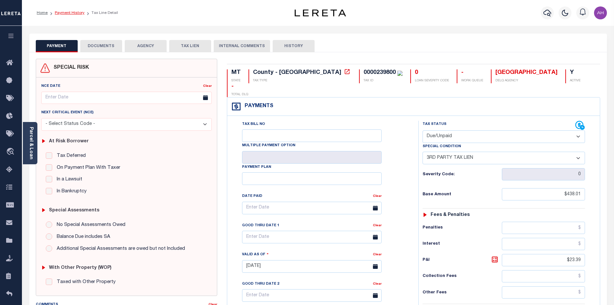
click at [68, 13] on link "Payment History" at bounding box center [70, 13] width 30 height 4
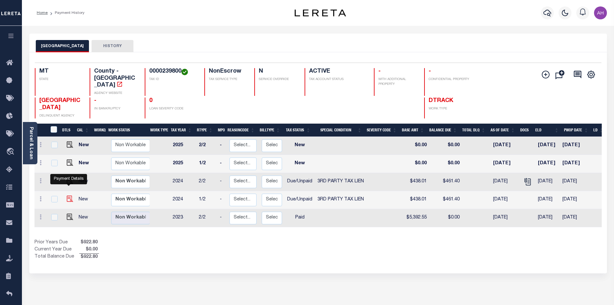
click at [67, 195] on img "" at bounding box center [70, 198] width 6 height 6
checkbox input "true"
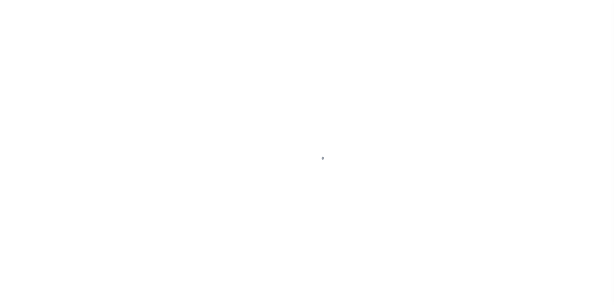
select select "DUE"
select select "20"
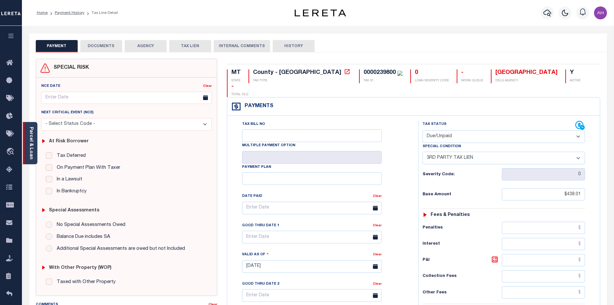
click at [31, 156] on link "Parcel & Loan" at bounding box center [31, 143] width 5 height 33
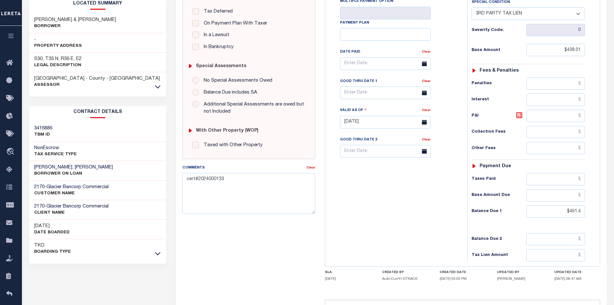
scroll to position [161, 0]
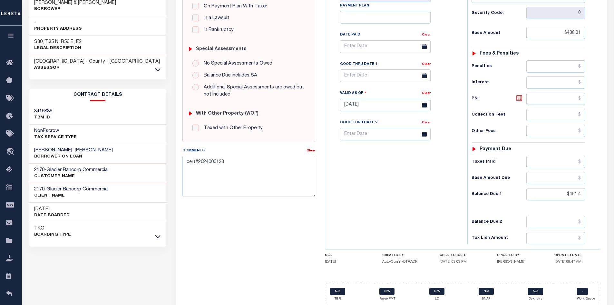
click at [521, 100] on icon at bounding box center [520, 98] width 8 height 8
type input "$23.39"
type input "[DATE]"
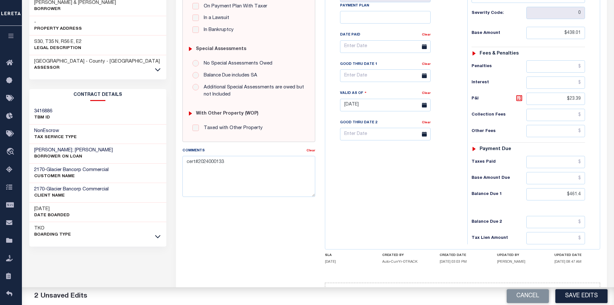
click at [412, 181] on div "Tax Bill No Multiple Payment Option Payment Plan Clear" at bounding box center [395, 101] width 136 height 285
click at [239, 162] on textarea "cert#2024000133" at bounding box center [248, 176] width 133 height 41
click at [582, 295] on button "Save Edits" at bounding box center [581, 296] width 52 height 14
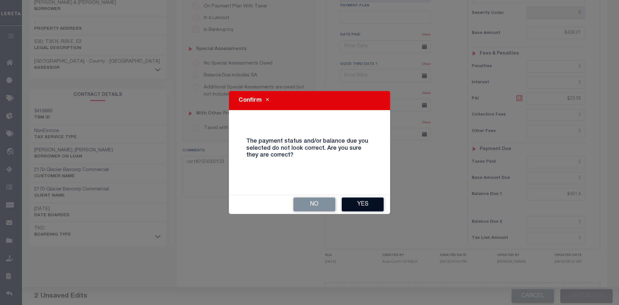
click at [362, 203] on button "Yes" at bounding box center [363, 204] width 42 height 14
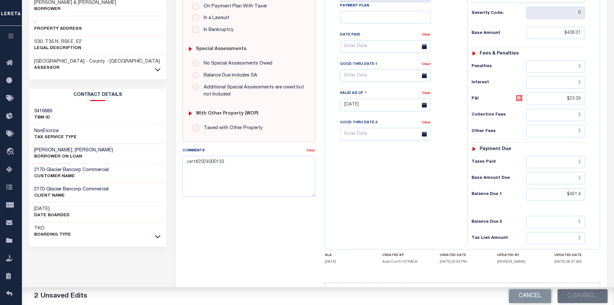
checkbox input "false"
type input "$438.01"
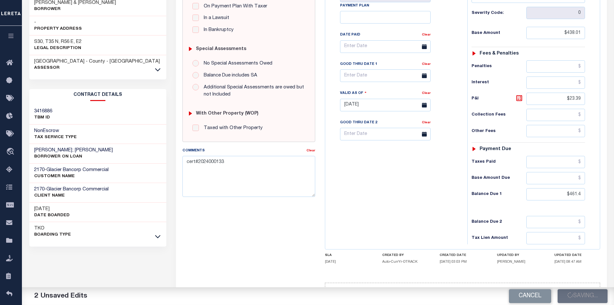
type input "$23.39"
type input "$461.4"
